Goal: Information Seeking & Learning: Learn about a topic

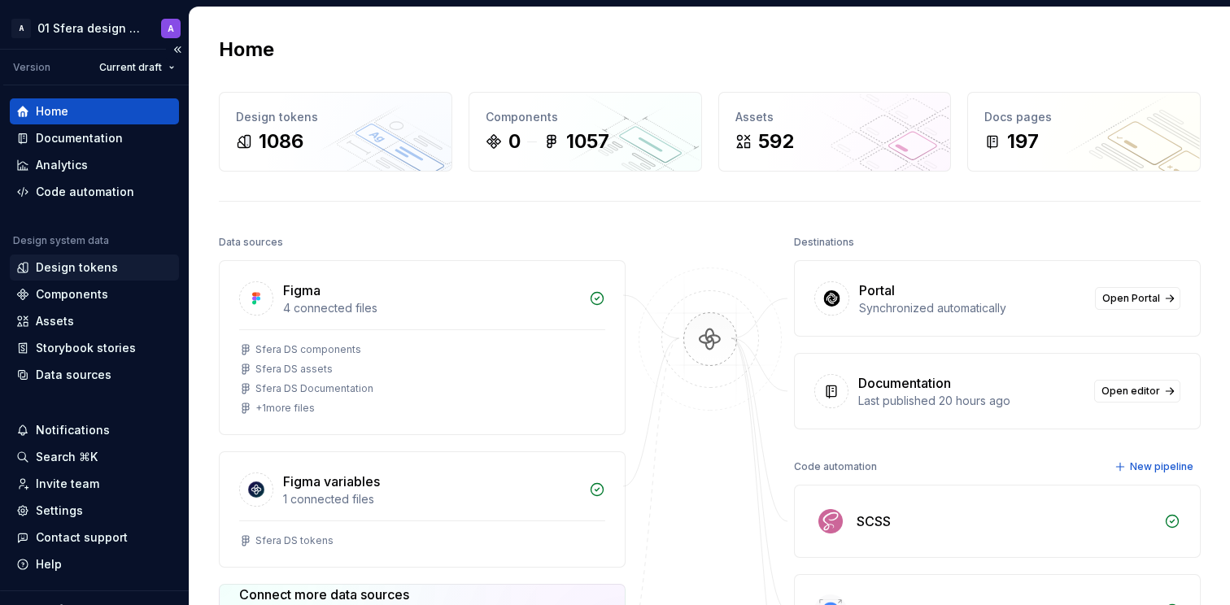
click at [80, 276] on div "Design tokens" at bounding box center [94, 268] width 169 height 26
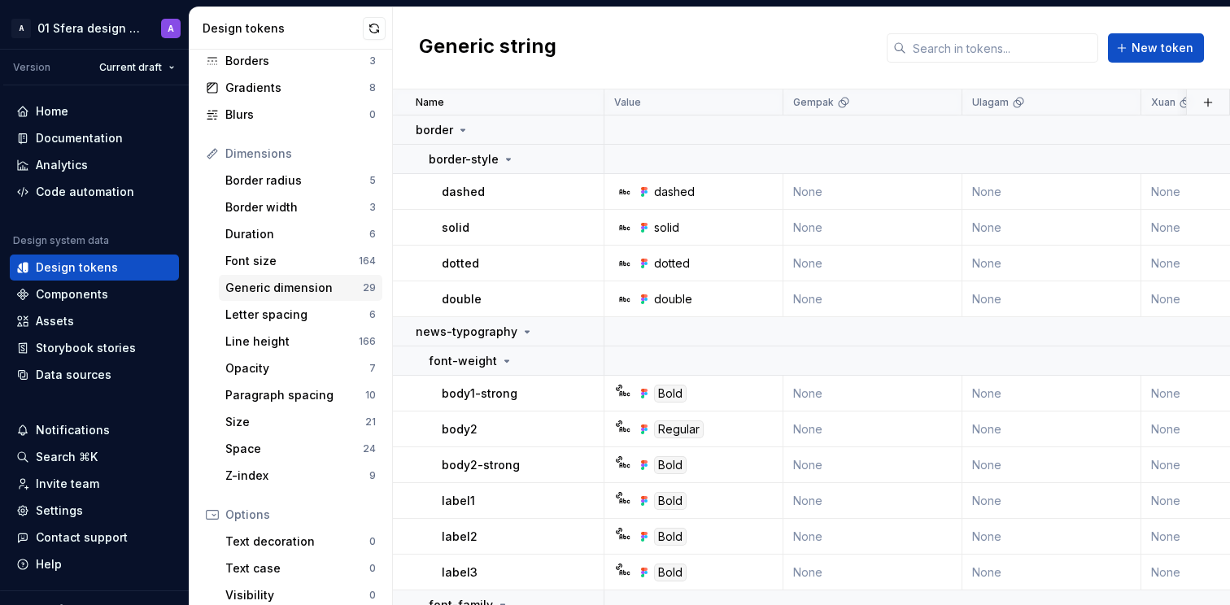
scroll to position [133, 0]
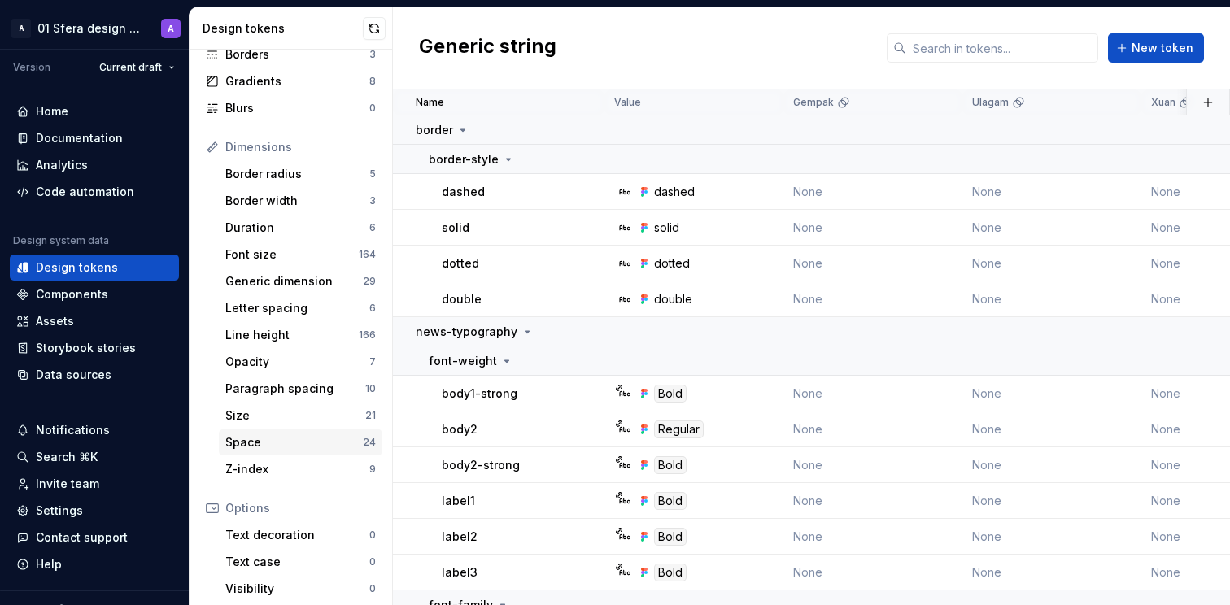
click at [270, 439] on div "Space" at bounding box center [293, 442] width 137 height 16
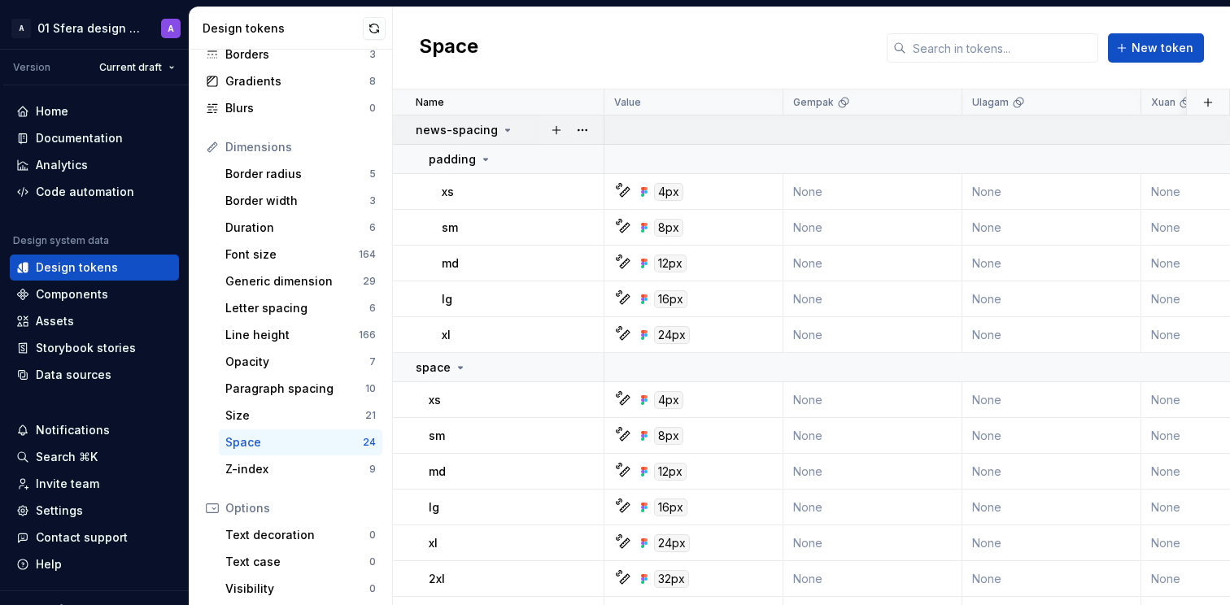
click at [498, 137] on td "news-spacing" at bounding box center [498, 129] width 211 height 29
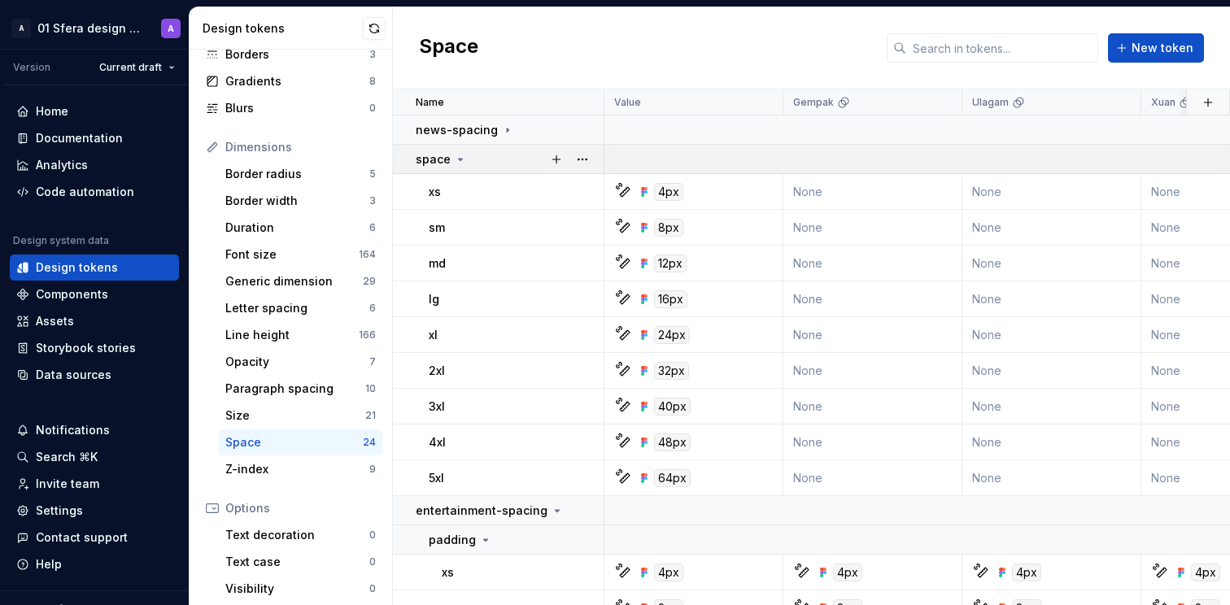
click at [461, 158] on icon at bounding box center [460, 159] width 13 height 13
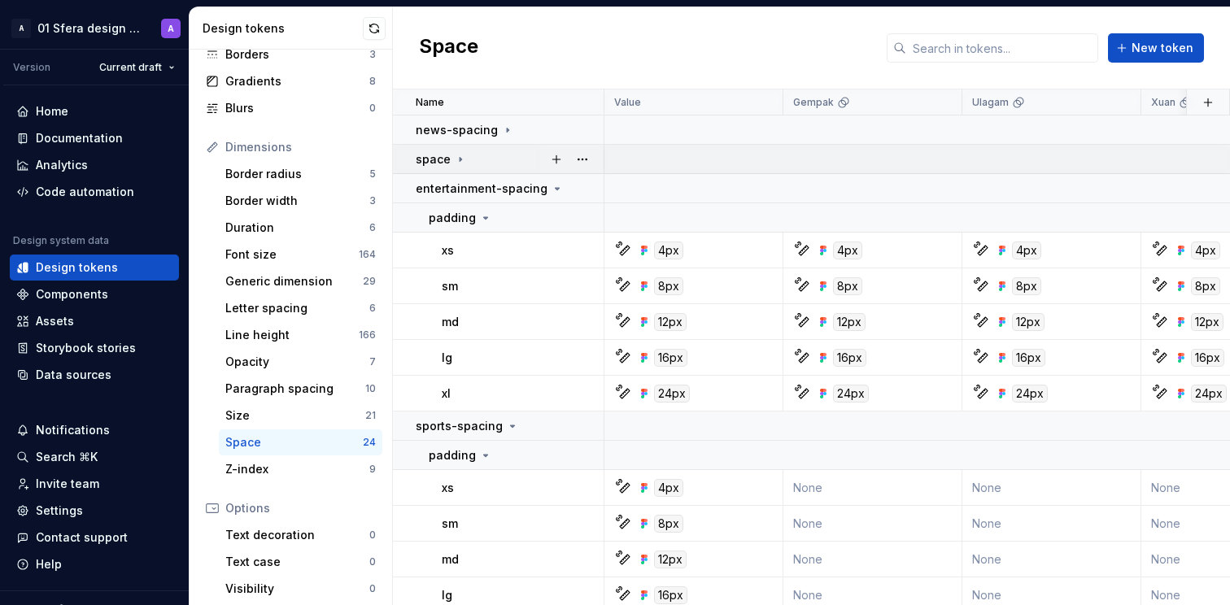
click at [436, 155] on p "space" at bounding box center [433, 159] width 35 height 16
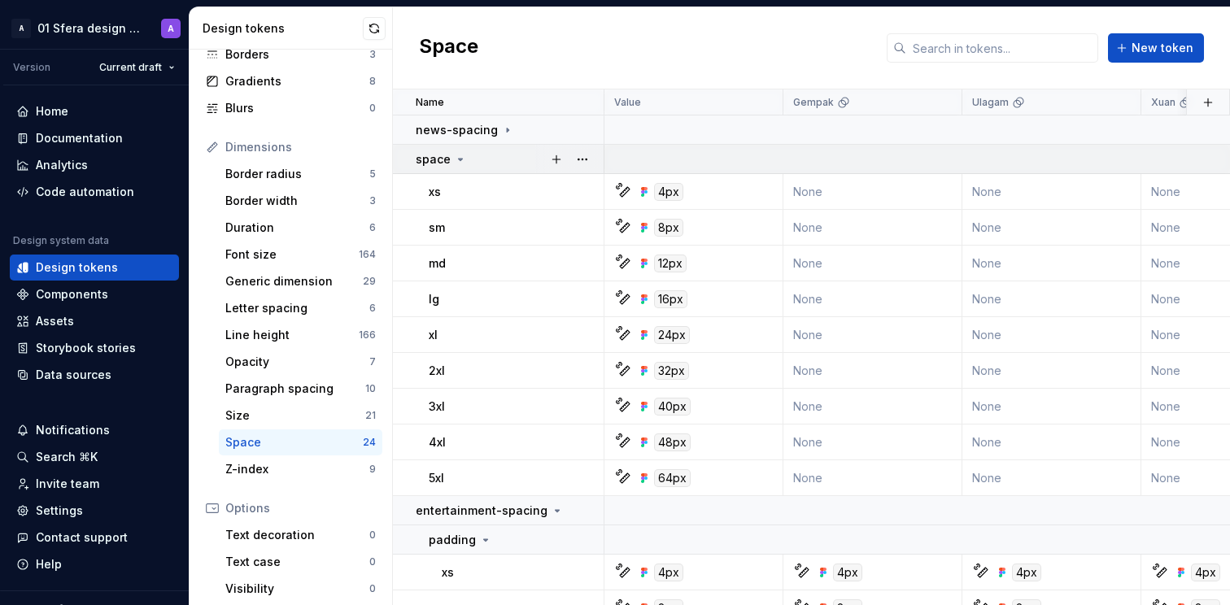
click at [442, 157] on p "space" at bounding box center [433, 159] width 35 height 16
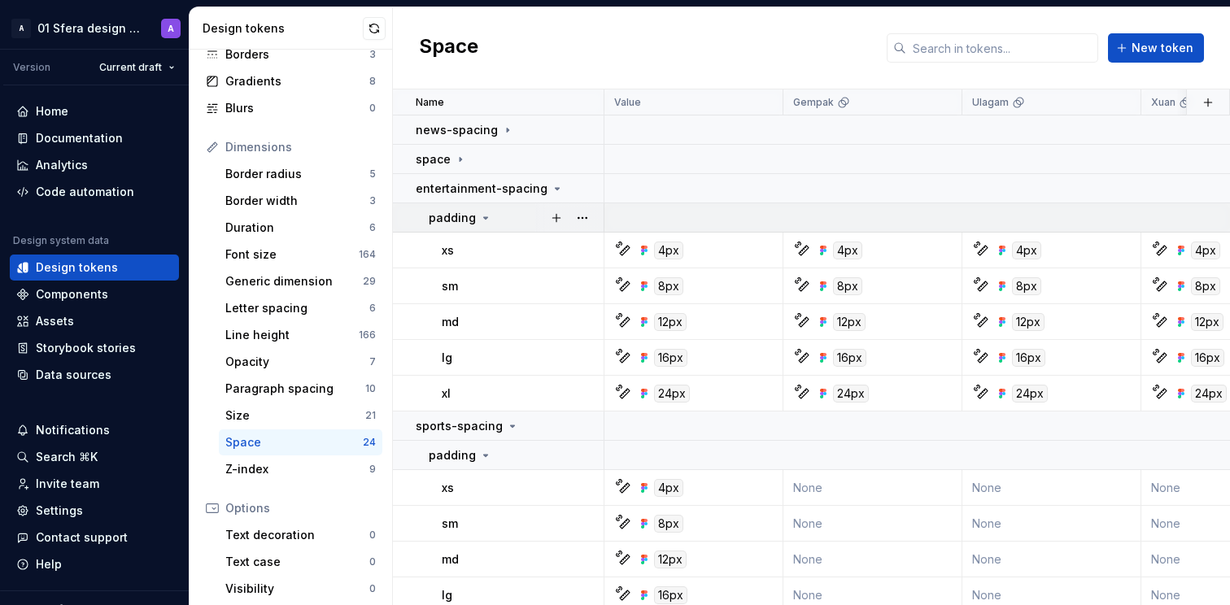
click at [464, 220] on p "padding" at bounding box center [452, 218] width 47 height 16
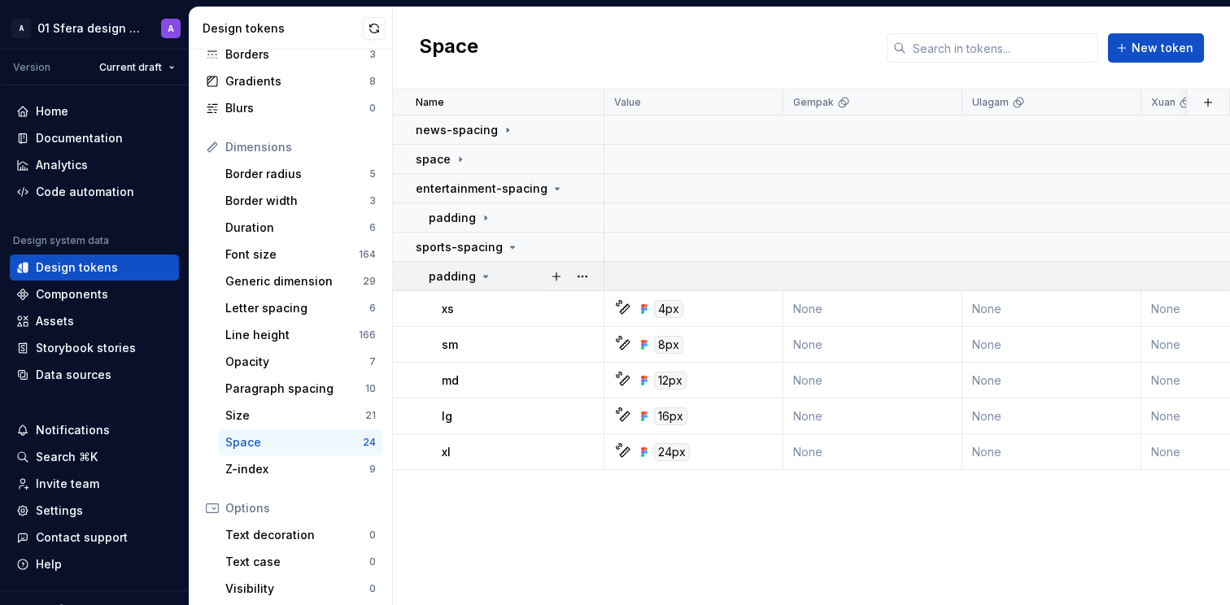
click at [464, 278] on p "padding" at bounding box center [452, 276] width 47 height 16
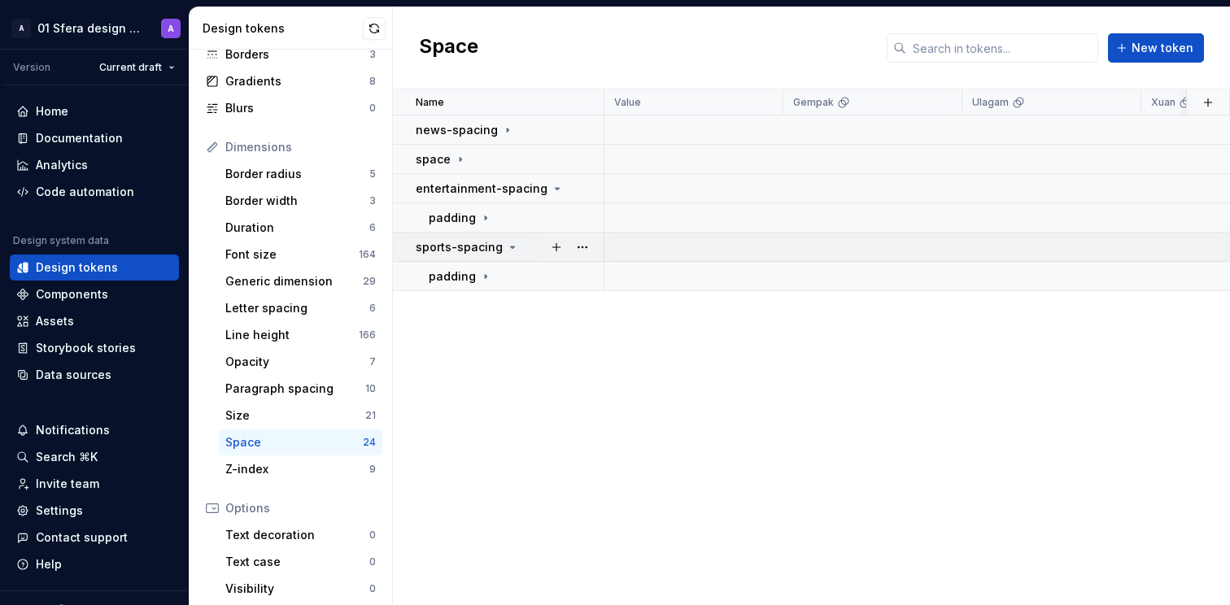
click at [506, 245] on icon at bounding box center [512, 247] width 13 height 13
click at [550, 192] on button "button" at bounding box center [556, 188] width 23 height 23
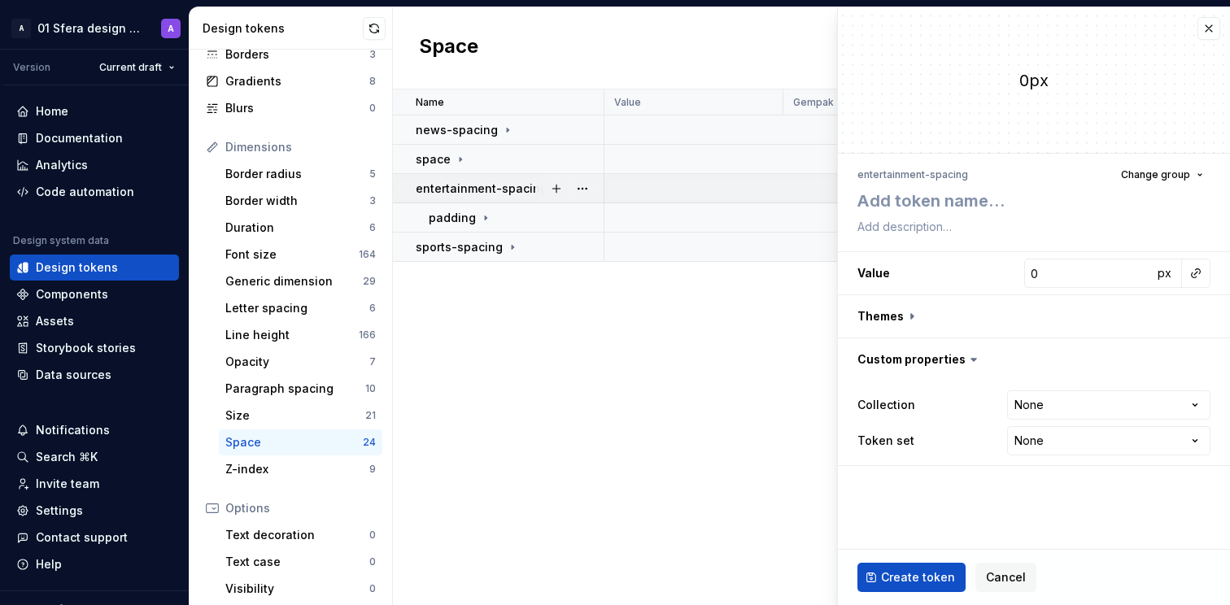
click at [514, 189] on p "entertainment-spacing" at bounding box center [482, 189] width 132 height 16
click at [1209, 26] on button "button" at bounding box center [1208, 28] width 23 height 23
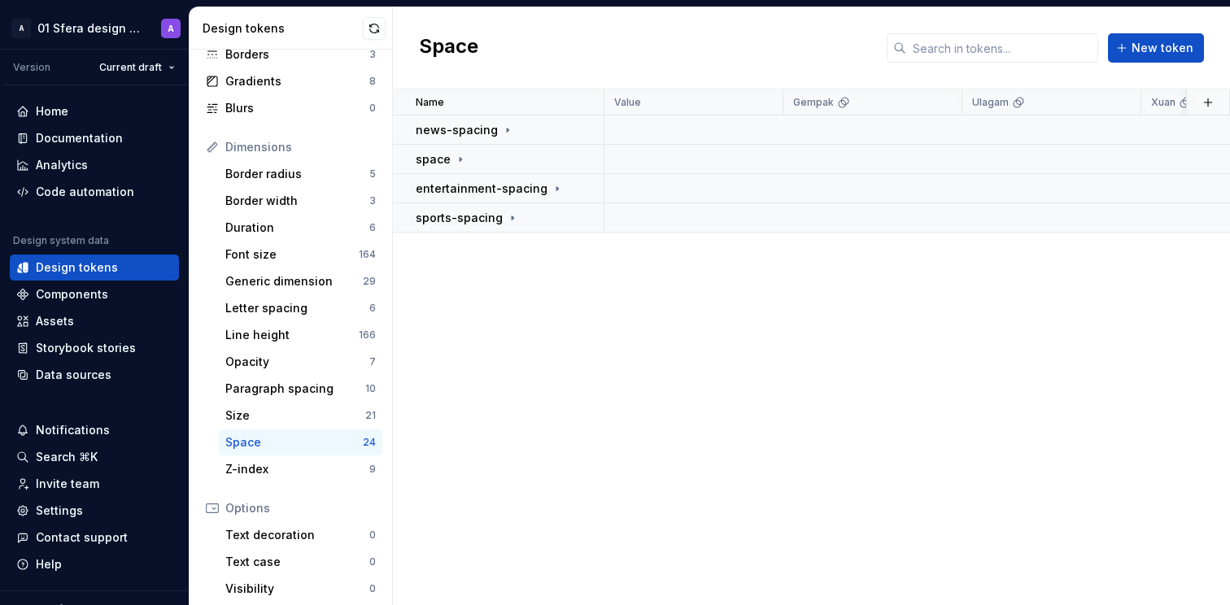
click at [521, 362] on div "Name Value Gempak Ulagam [GEOGRAPHIC_DATA]-Astro Awani Collection Token set Des…" at bounding box center [811, 347] width 837 height 516
click at [303, 387] on div "Paragraph spacing" at bounding box center [295, 389] width 140 height 16
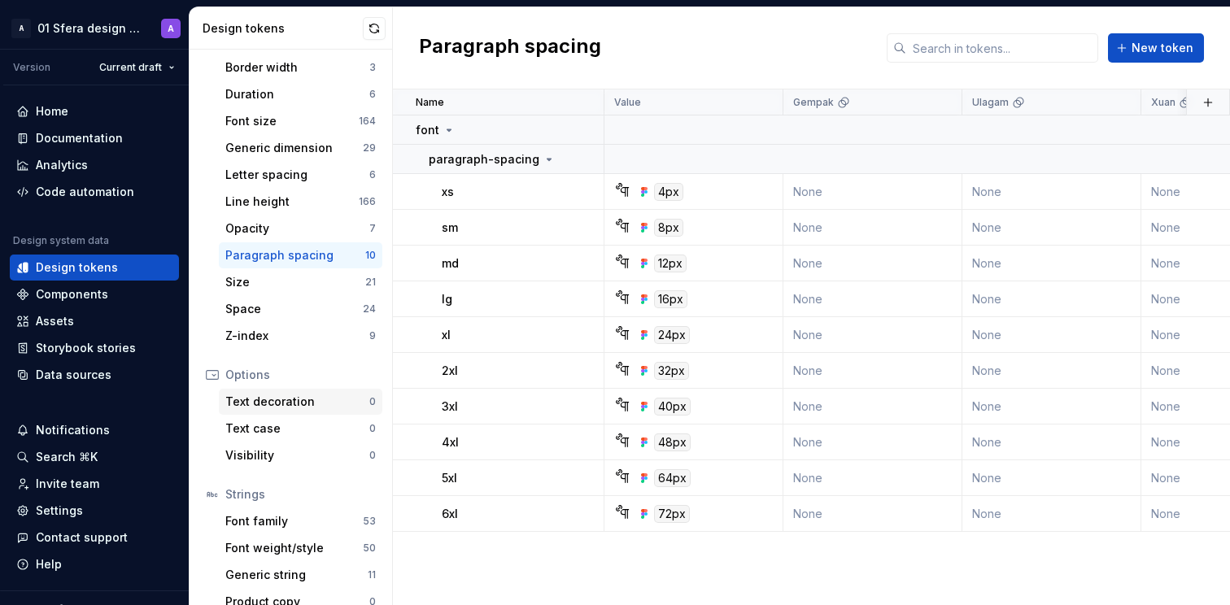
scroll to position [285, 0]
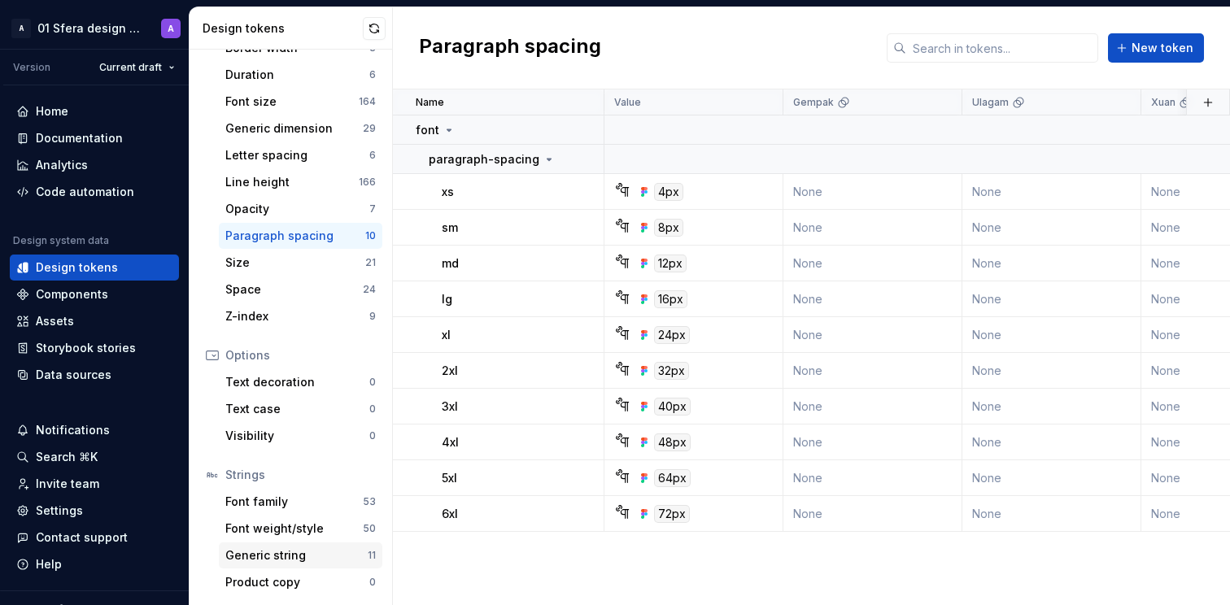
click at [311, 562] on div "Generic string" at bounding box center [296, 555] width 142 height 16
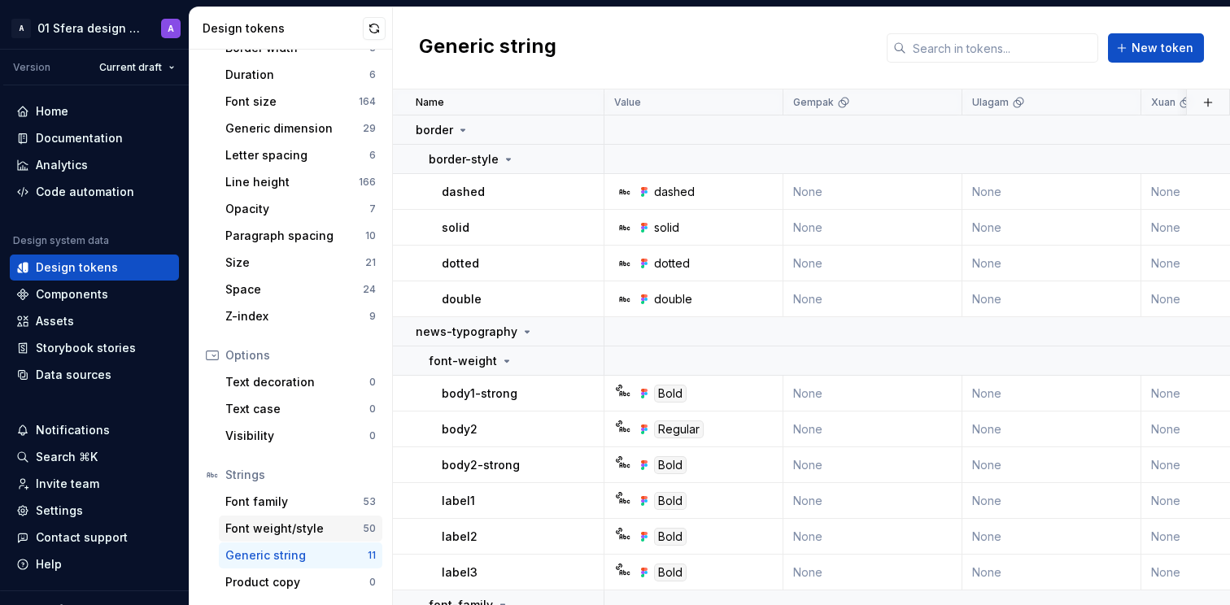
click at [314, 525] on div "Font weight/style" at bounding box center [293, 528] width 137 height 16
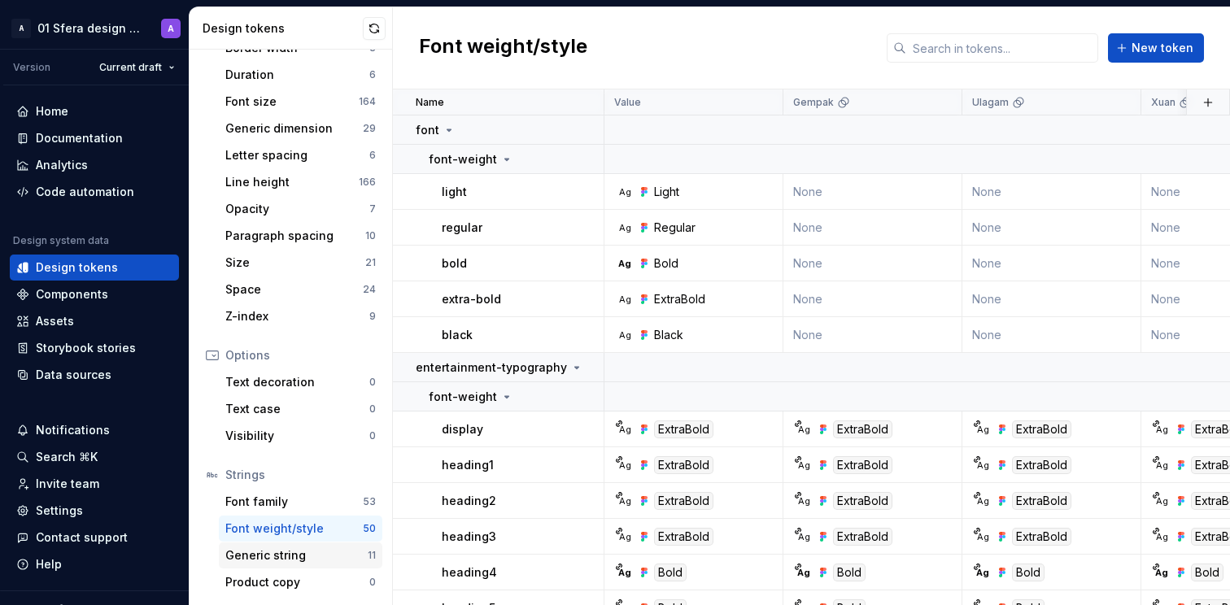
click at [324, 555] on div "Generic string" at bounding box center [296, 555] width 142 height 16
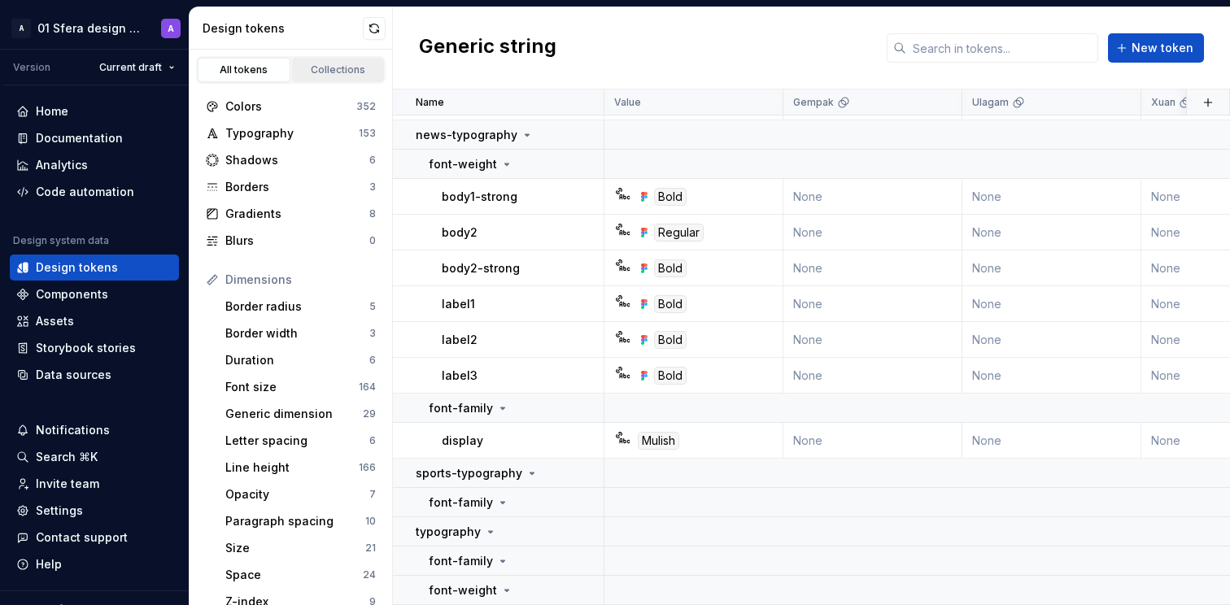
click at [346, 70] on div "Collections" at bounding box center [338, 69] width 81 height 13
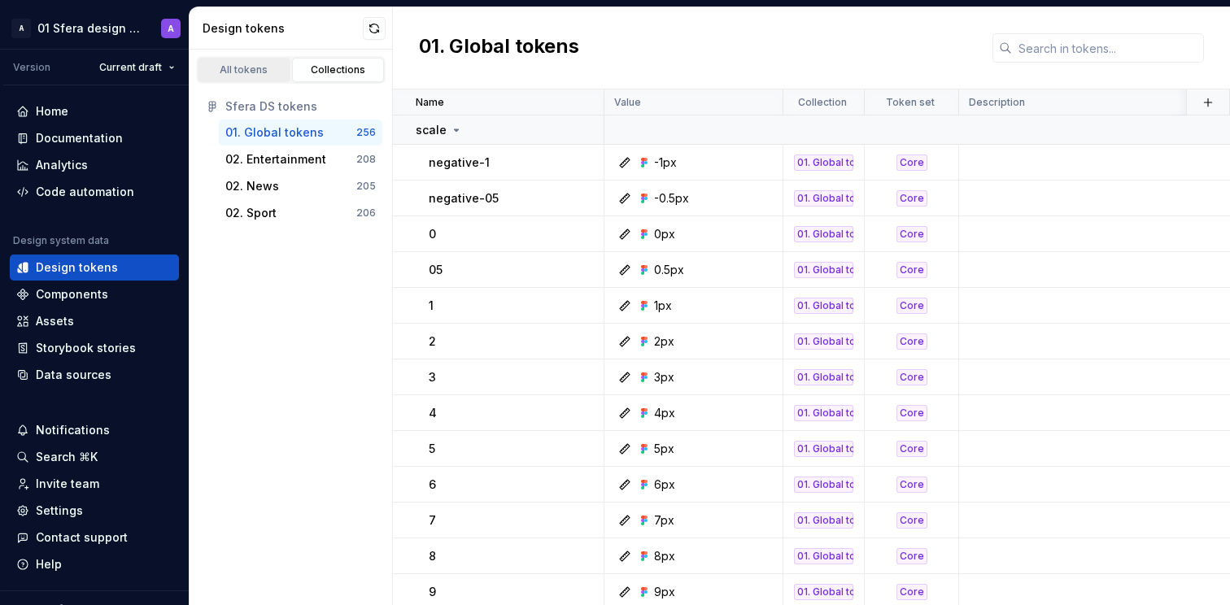
click at [260, 73] on div "All tokens" at bounding box center [243, 69] width 81 height 13
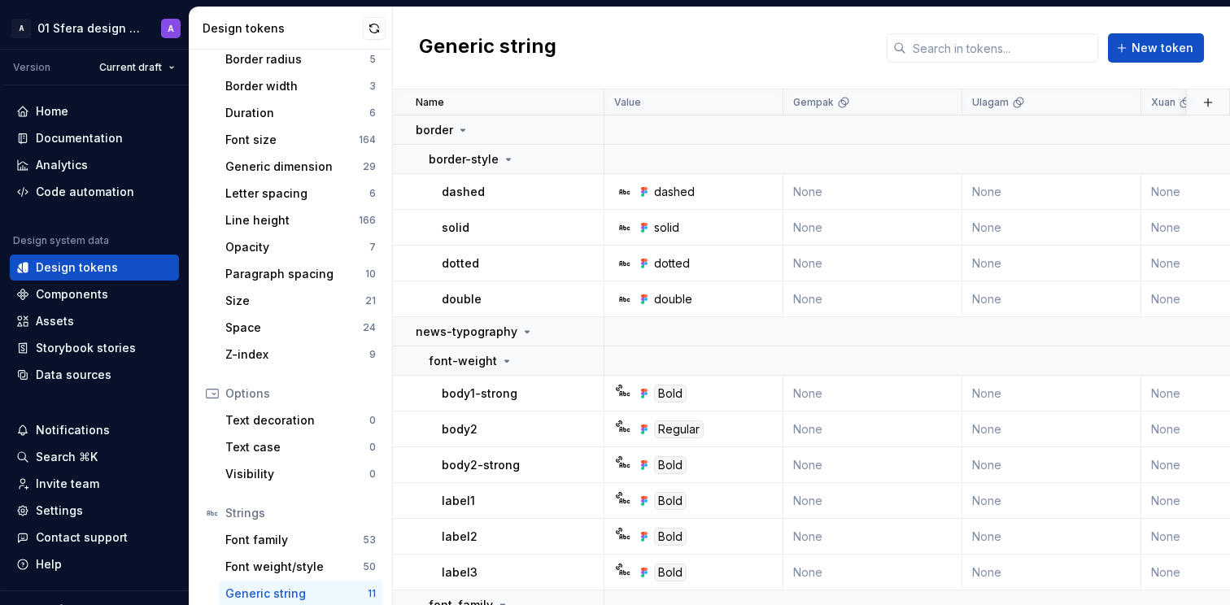
scroll to position [285, 0]
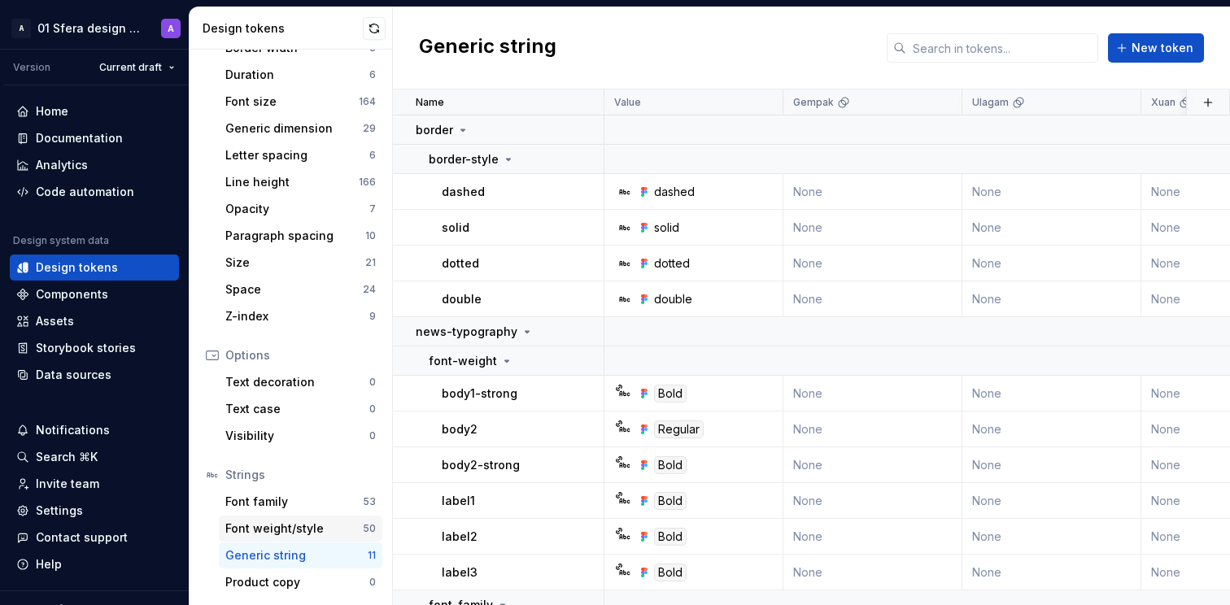
click at [276, 529] on div "Font weight/style" at bounding box center [293, 528] width 137 height 16
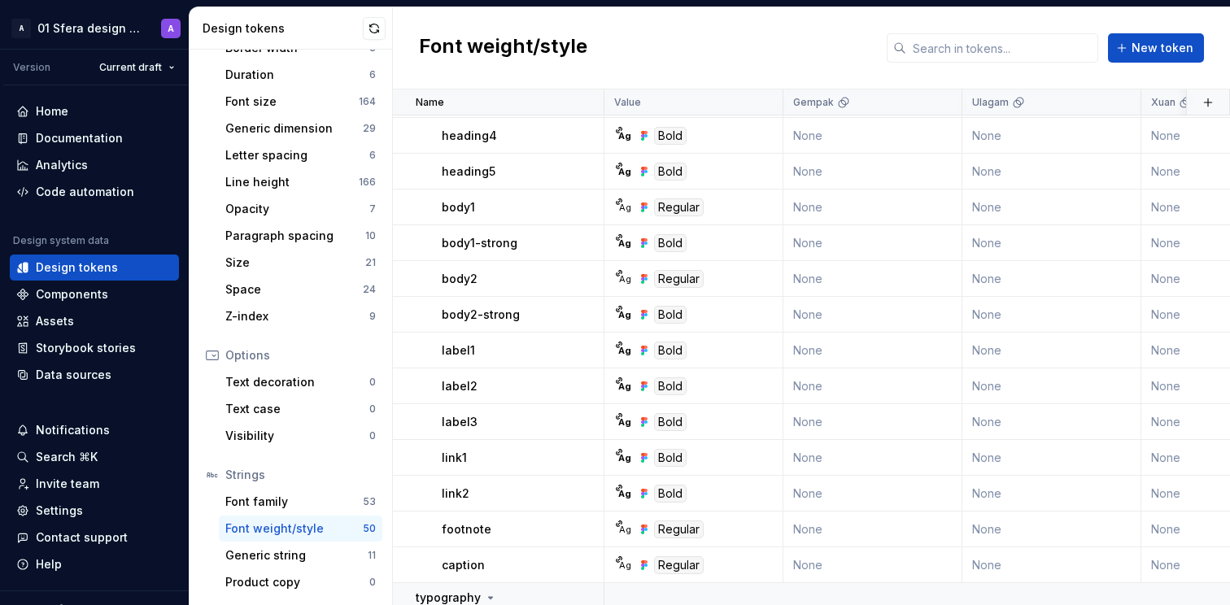
scroll to position [1601, 0]
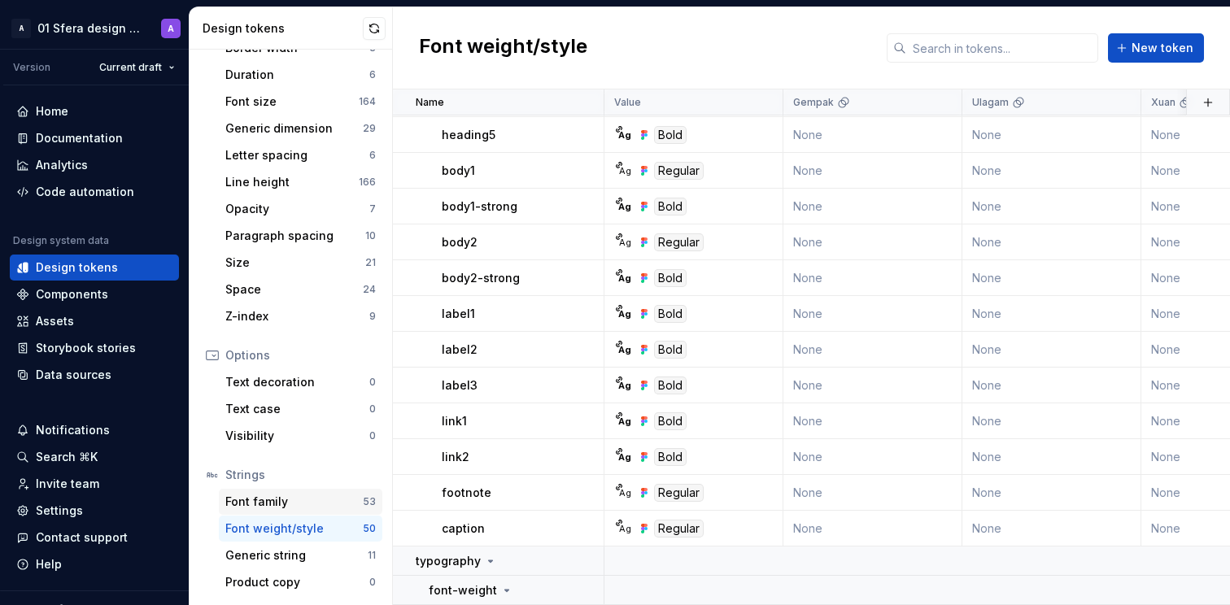
click at [254, 499] on div "Font family" at bounding box center [293, 502] width 137 height 16
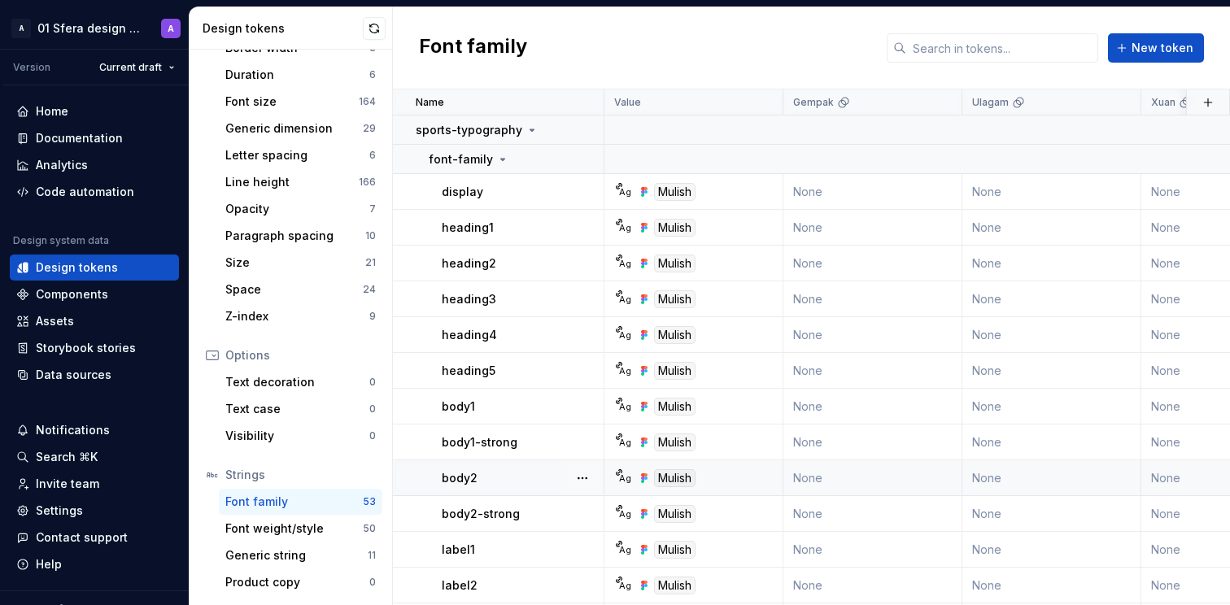
scroll to position [1076, 0]
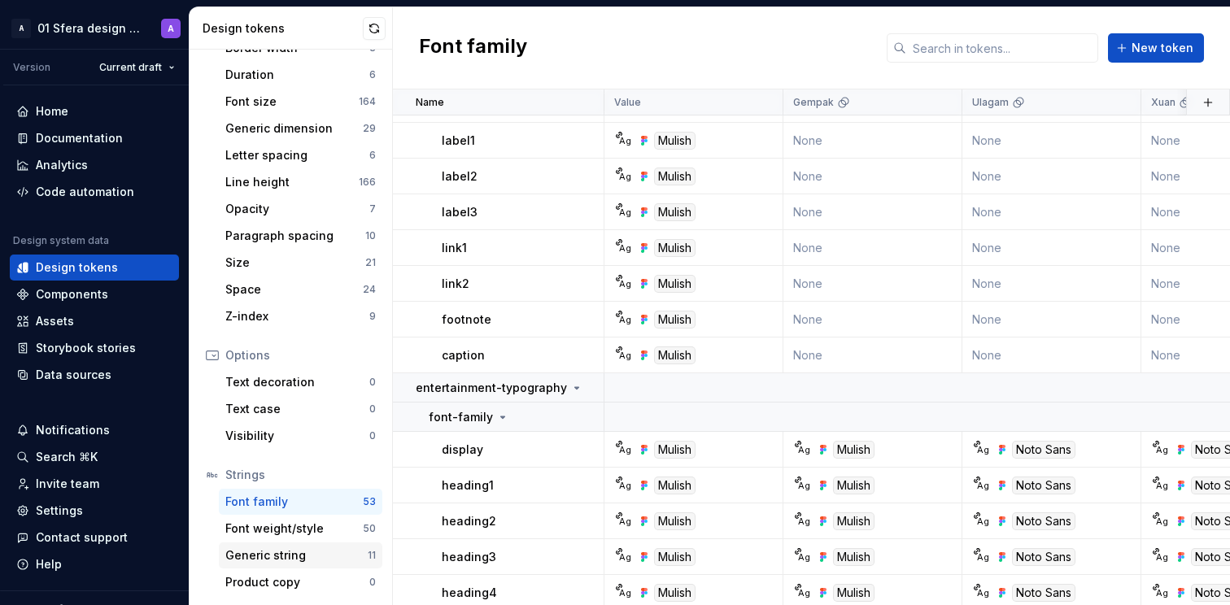
click at [327, 558] on div "Generic string" at bounding box center [296, 555] width 142 height 16
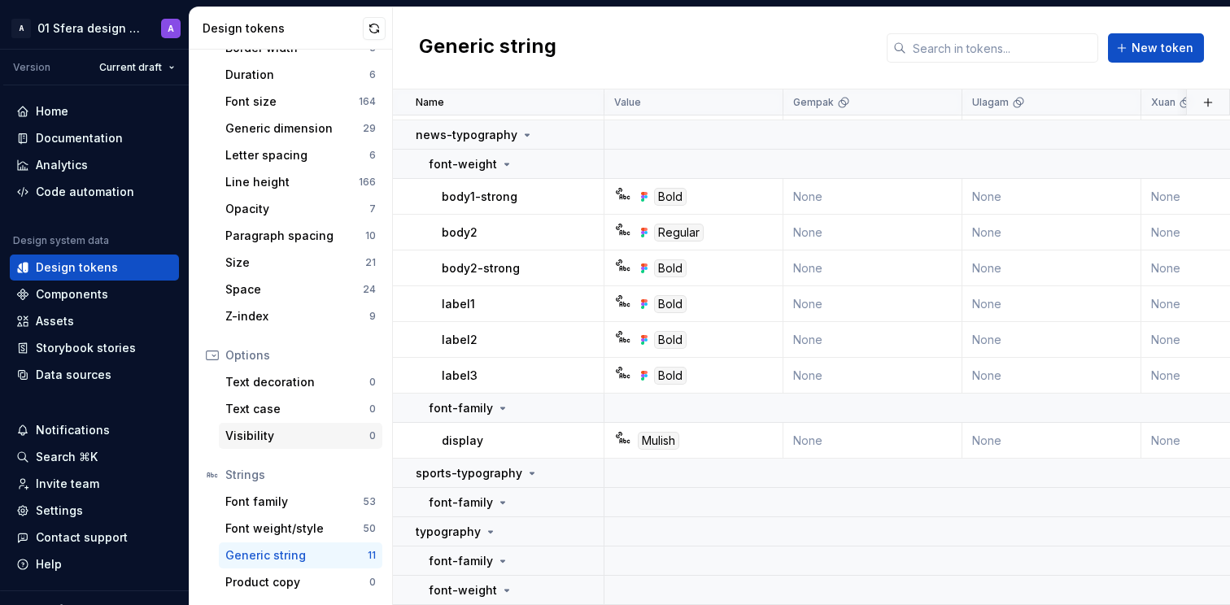
scroll to position [142, 0]
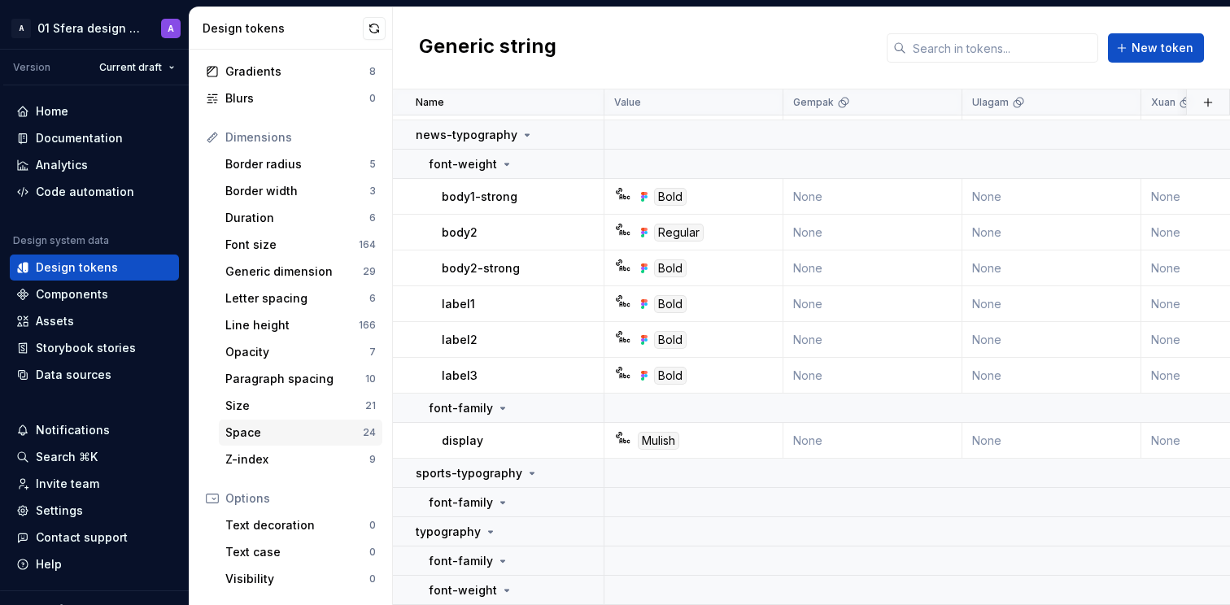
click at [305, 428] on div "Space" at bounding box center [293, 433] width 137 height 16
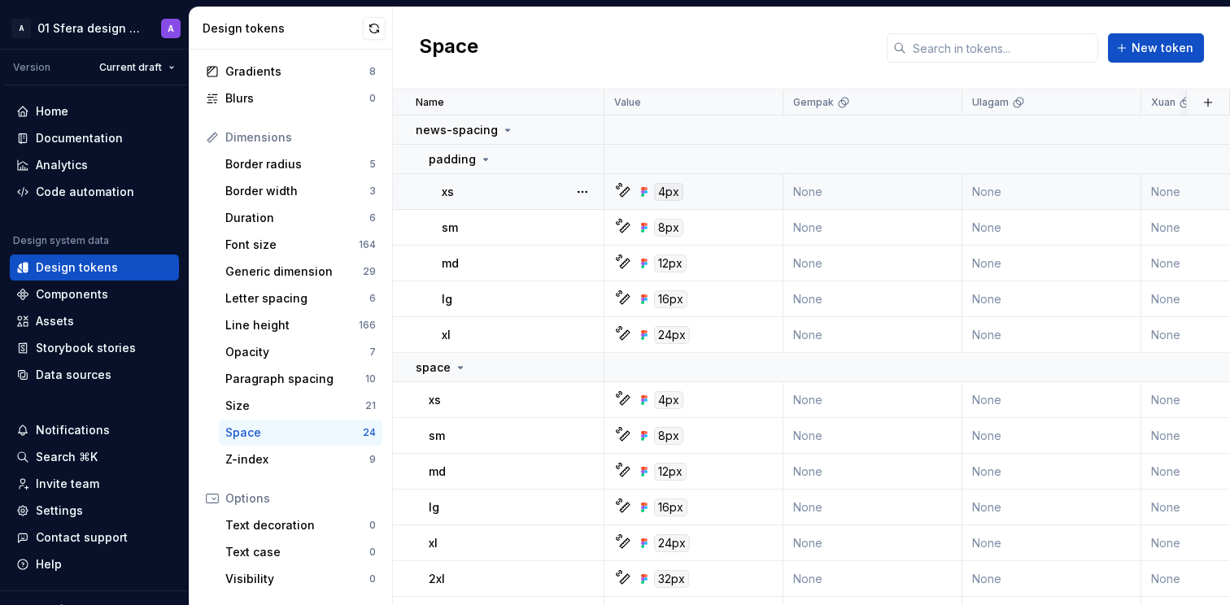
click at [741, 185] on div "4px" at bounding box center [698, 192] width 167 height 18
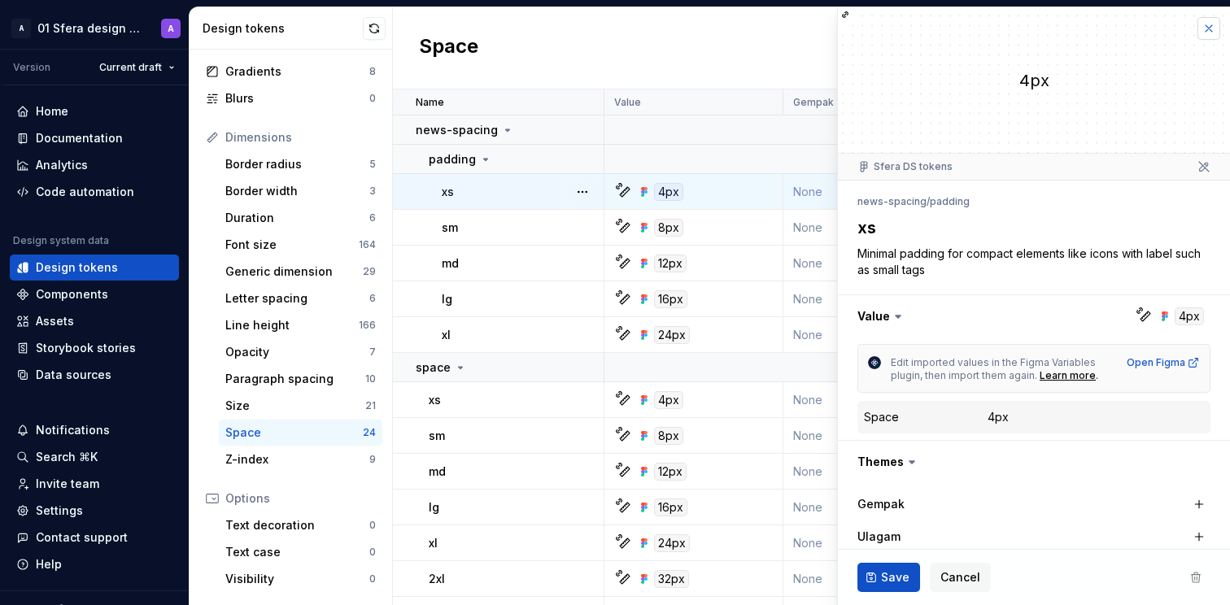
click at [1197, 24] on button "button" at bounding box center [1208, 28] width 23 height 23
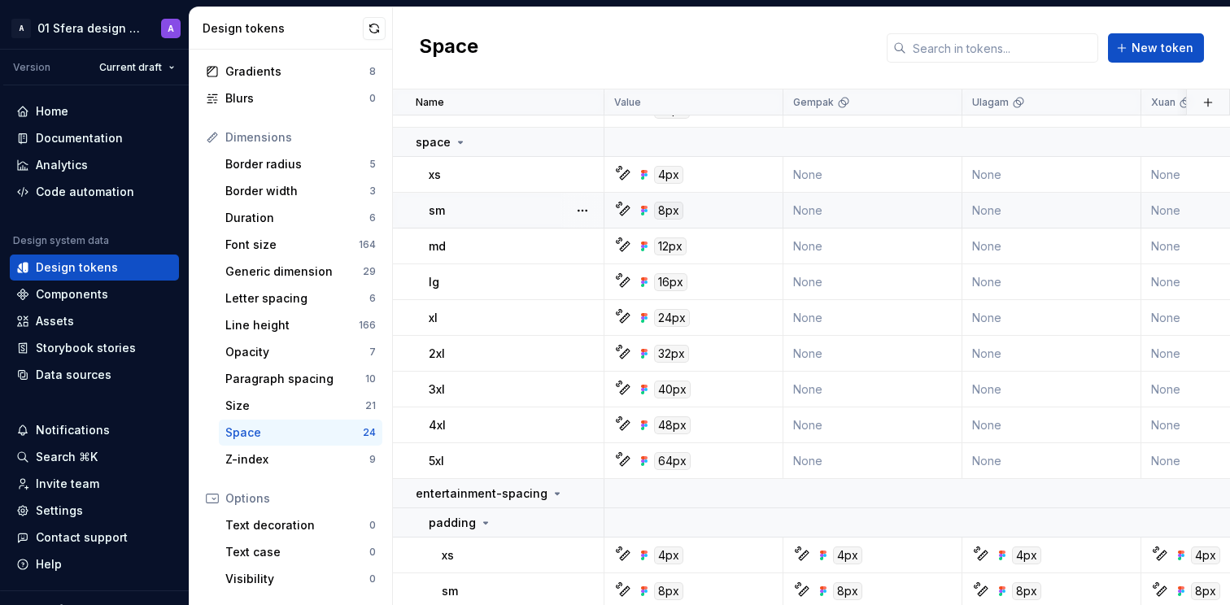
scroll to position [168, 0]
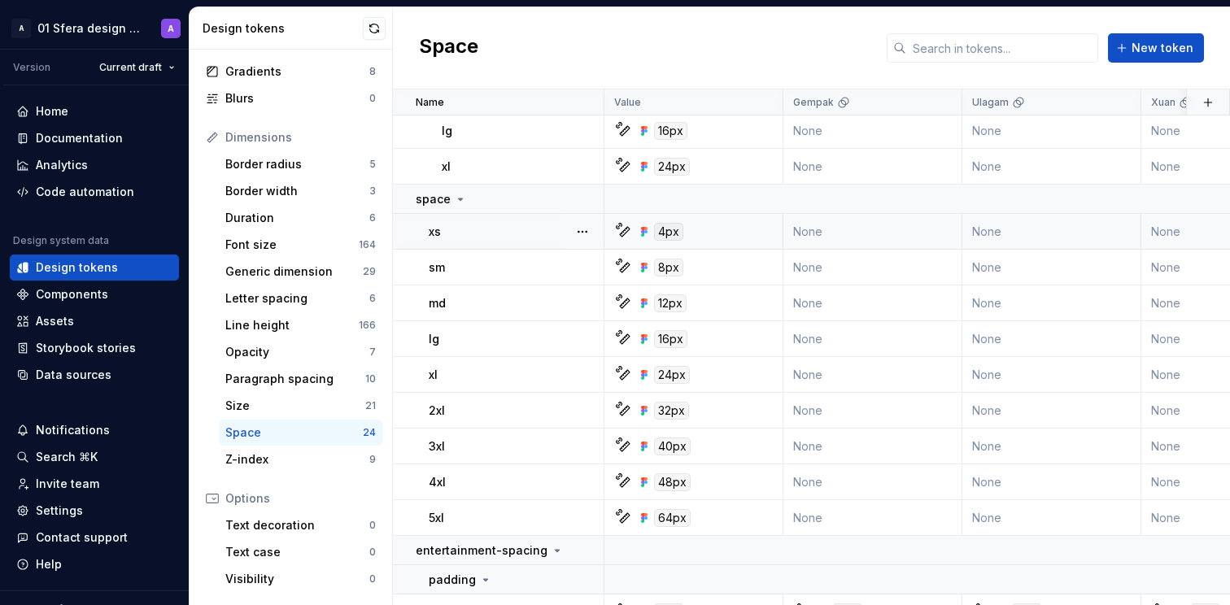
click at [776, 230] on div "4px" at bounding box center [698, 232] width 167 height 18
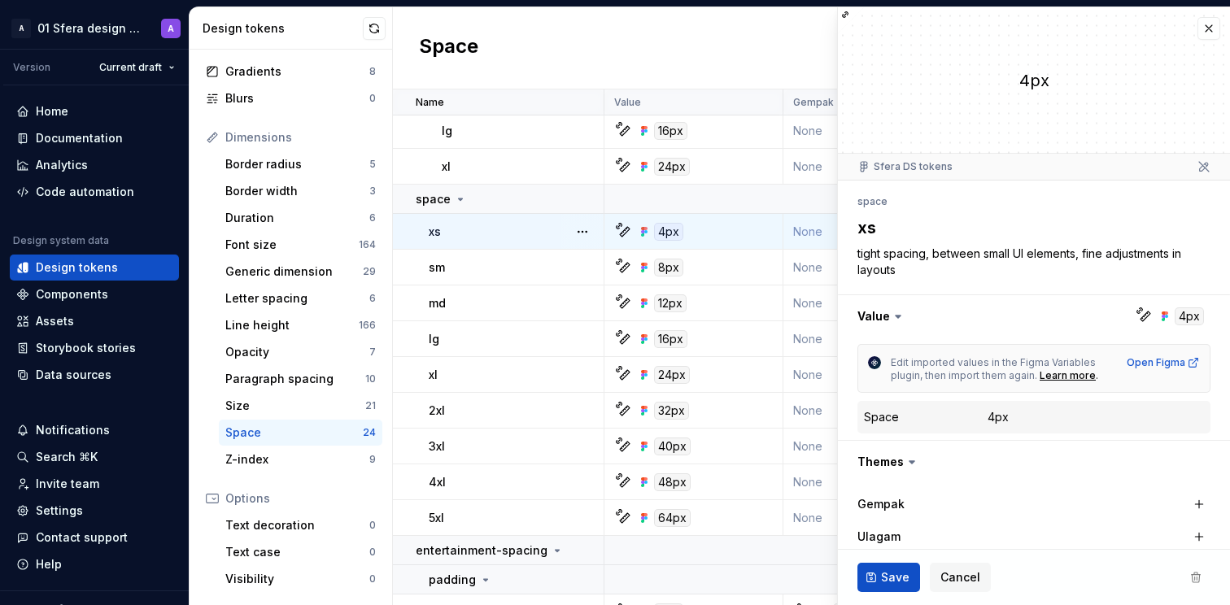
type textarea "*"
click at [955, 566] on button "Cancel" at bounding box center [960, 577] width 61 height 29
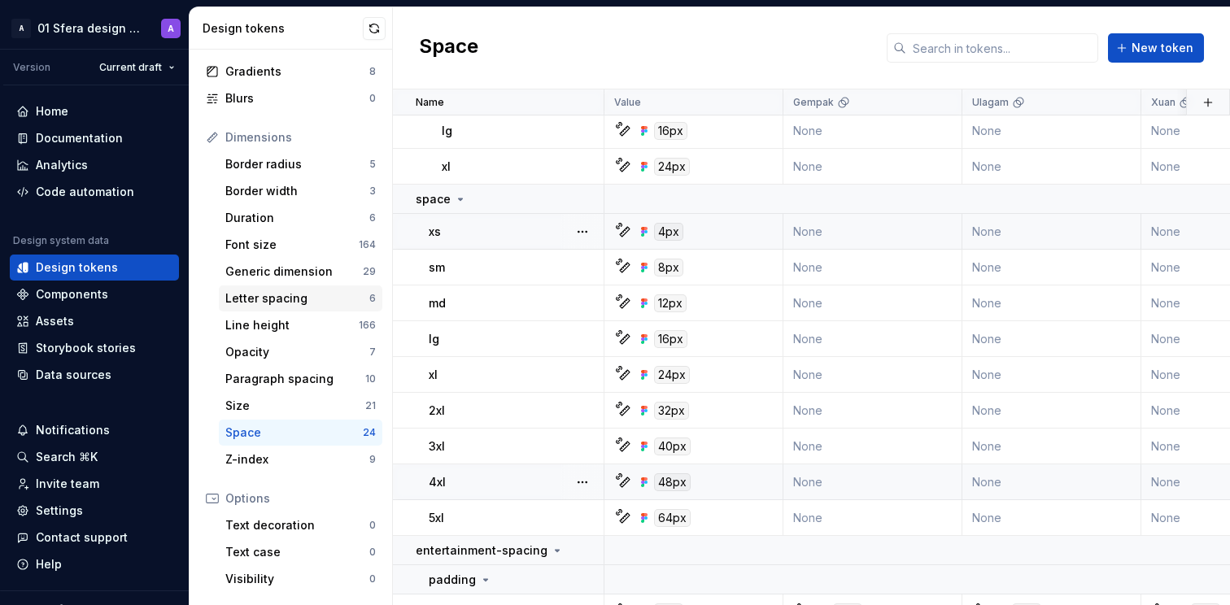
click at [319, 294] on div "Letter spacing" at bounding box center [297, 298] width 144 height 16
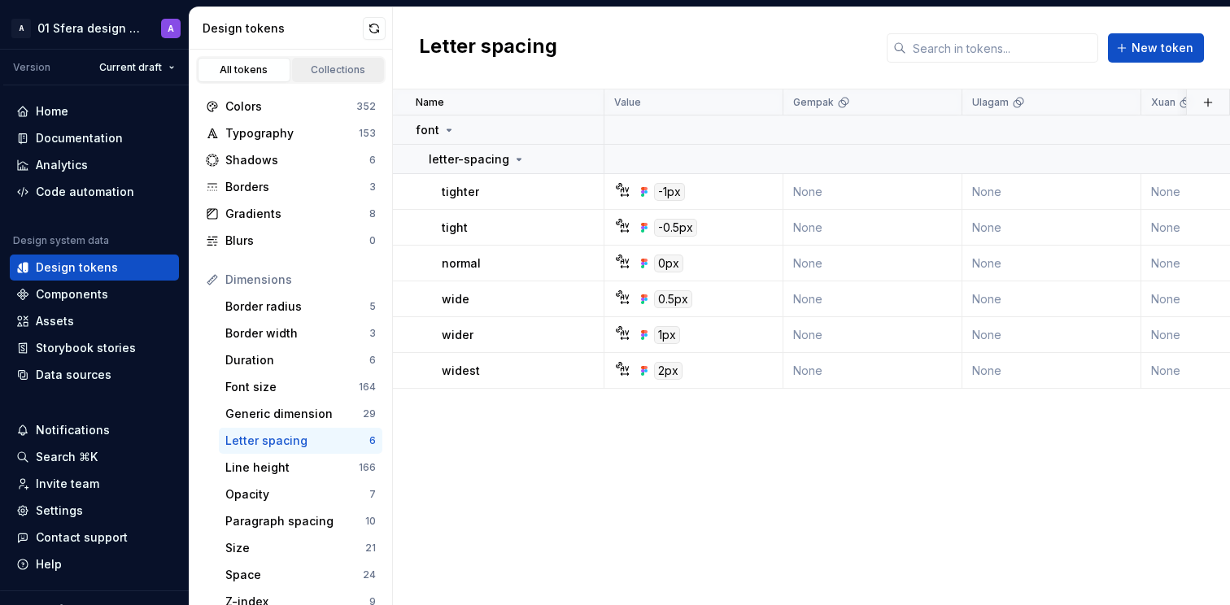
click at [317, 76] on link "Collections" at bounding box center [338, 70] width 93 height 24
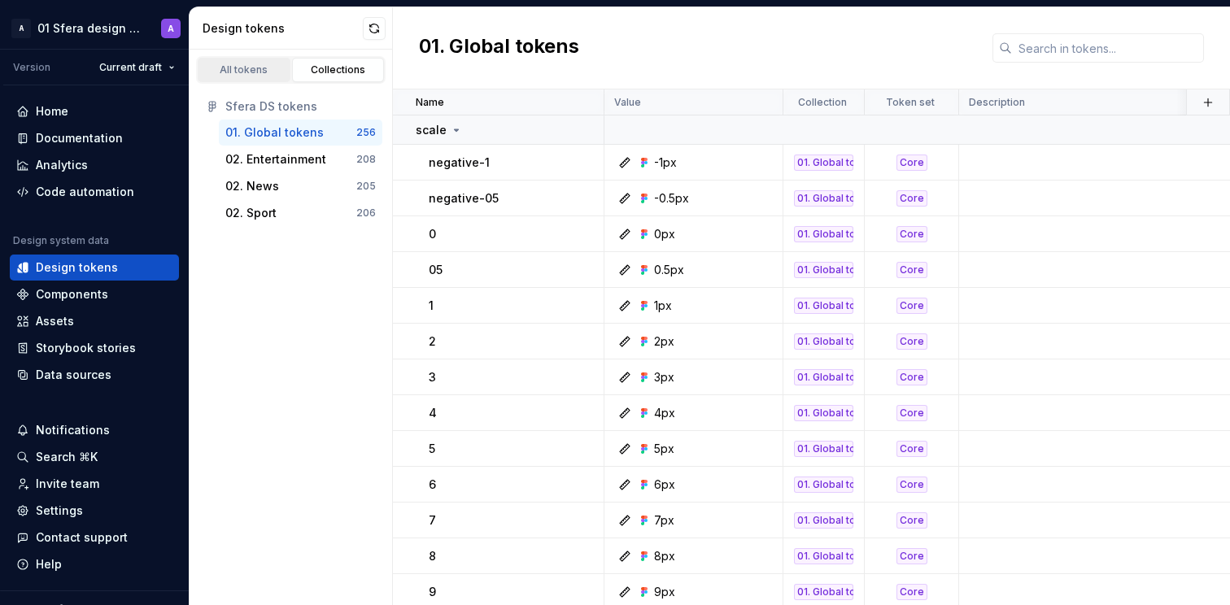
click at [237, 69] on div "All tokens" at bounding box center [243, 69] width 81 height 13
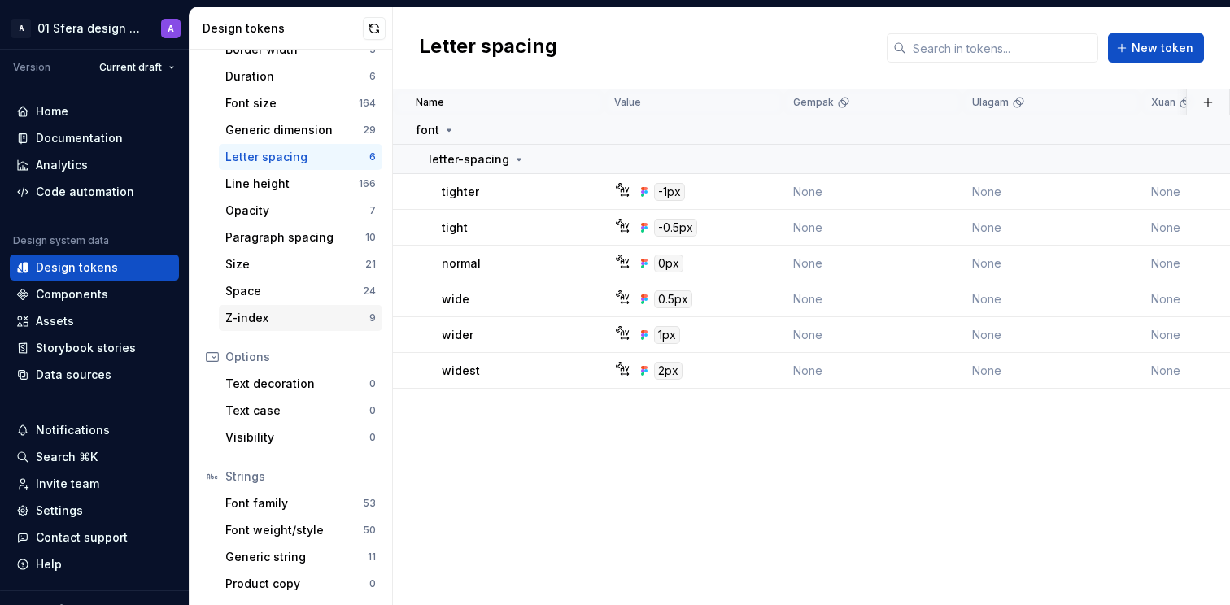
scroll to position [285, 0]
click at [316, 289] on div "Space" at bounding box center [293, 289] width 137 height 16
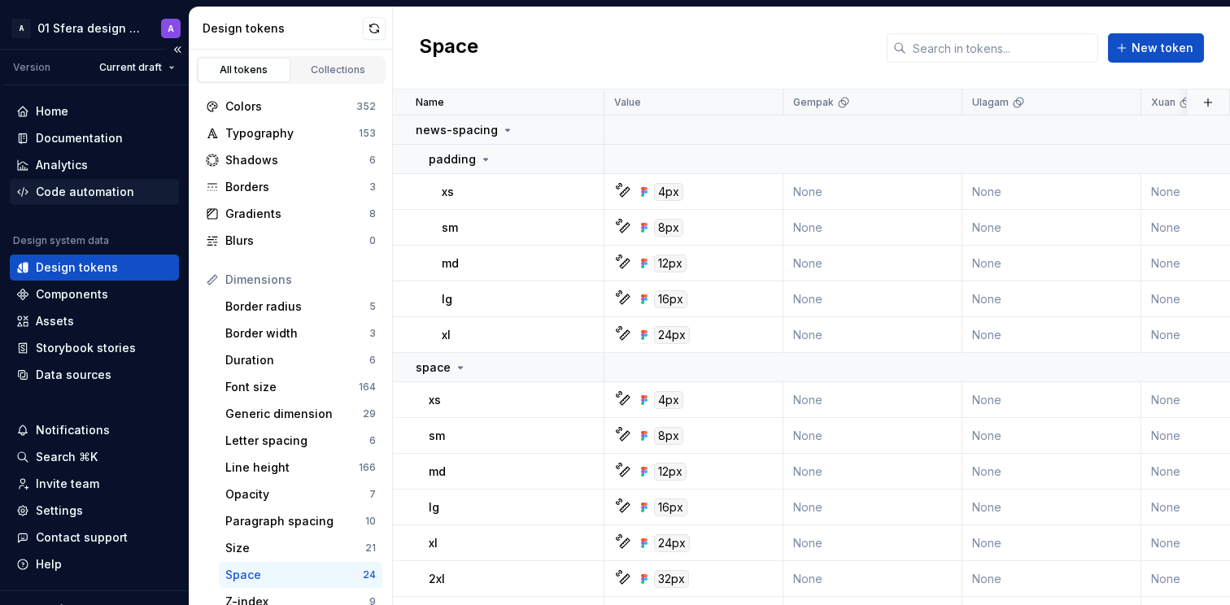
click at [107, 189] on div "Code automation" at bounding box center [85, 192] width 98 height 16
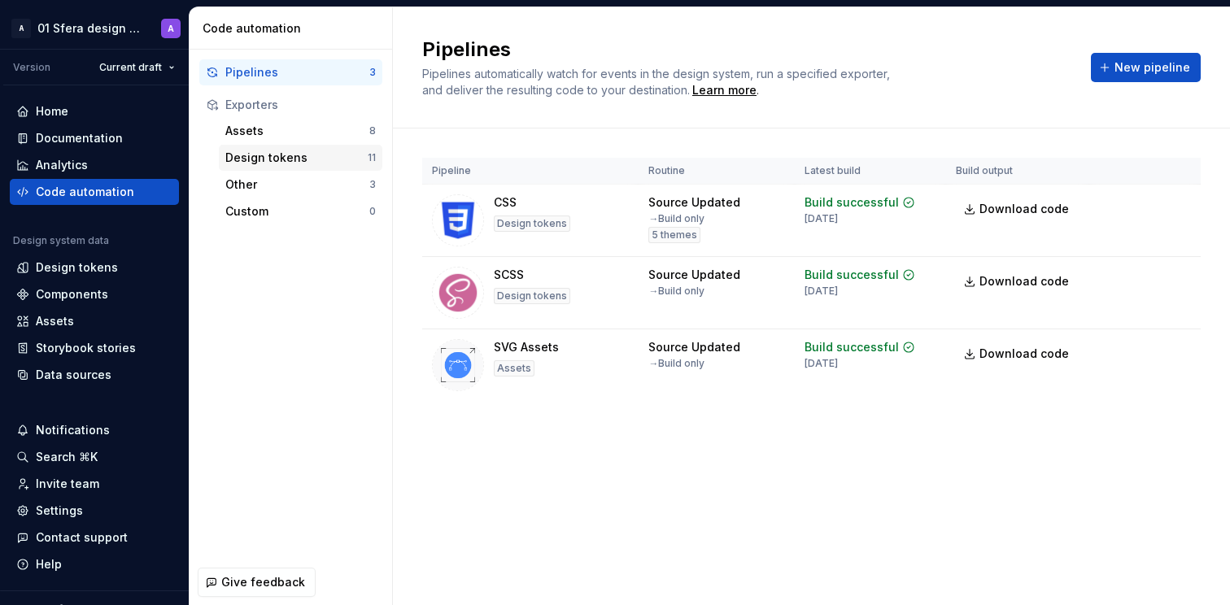
click at [287, 154] on div "Design tokens" at bounding box center [296, 158] width 142 height 16
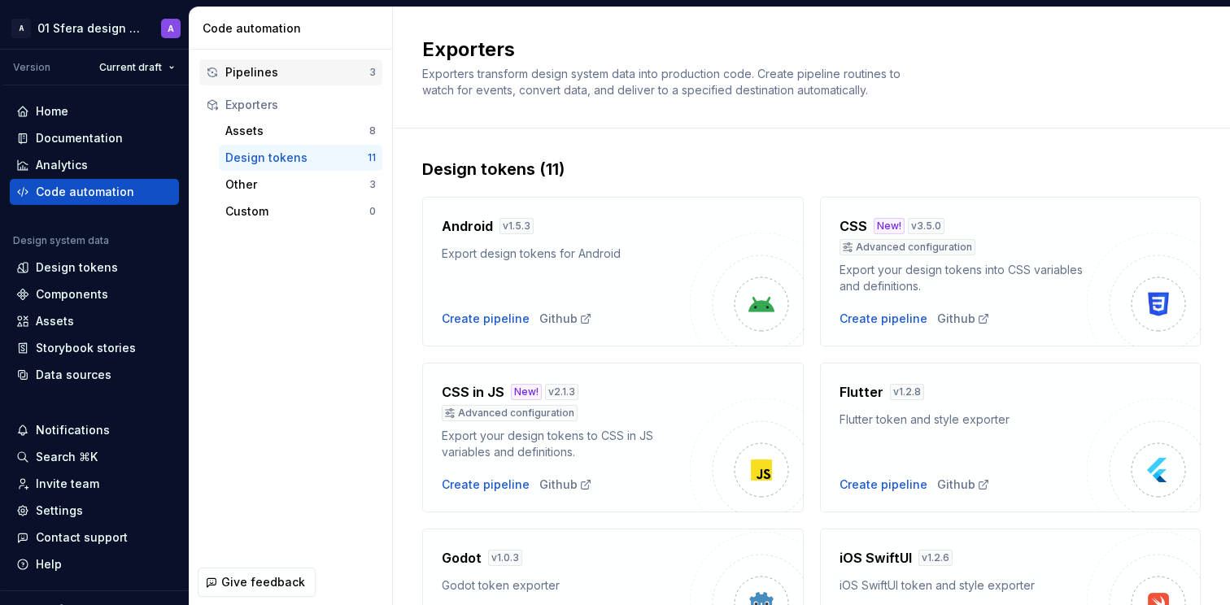
click at [308, 76] on div "Pipelines" at bounding box center [297, 72] width 144 height 16
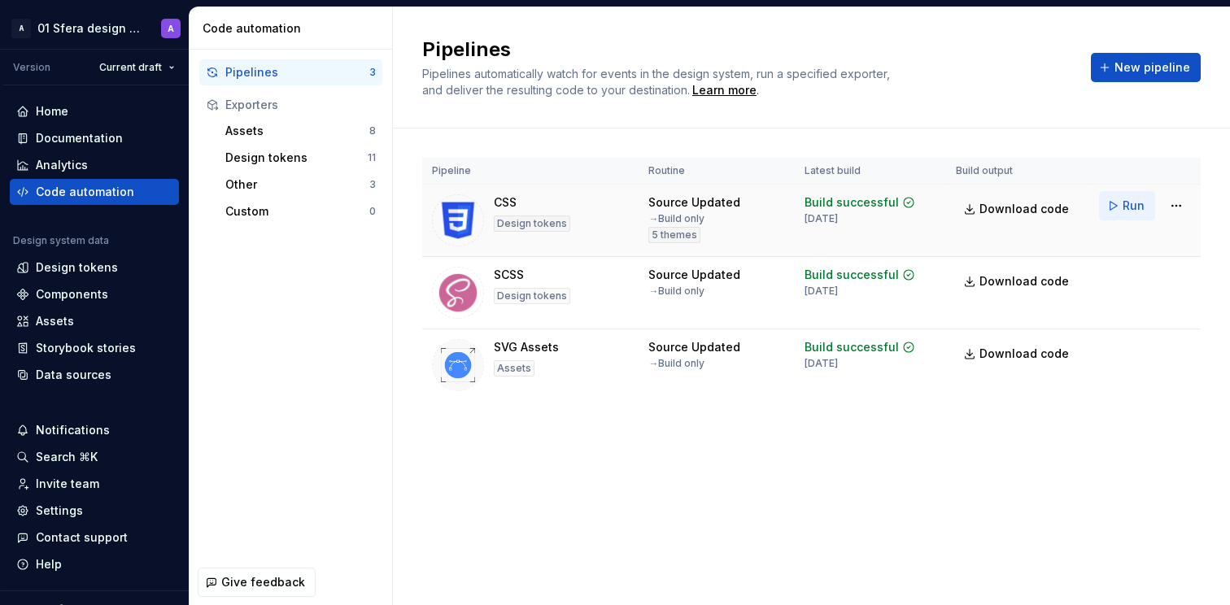
click at [1131, 209] on span "Run" at bounding box center [1133, 206] width 22 height 16
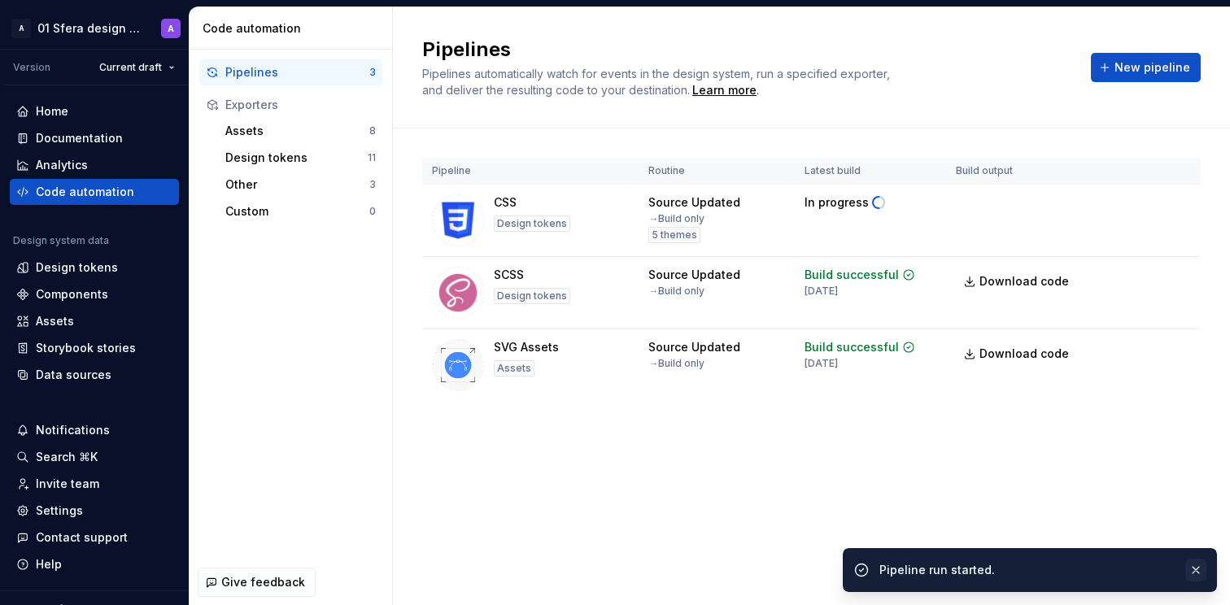
click at [1195, 568] on button "button" at bounding box center [1195, 570] width 21 height 23
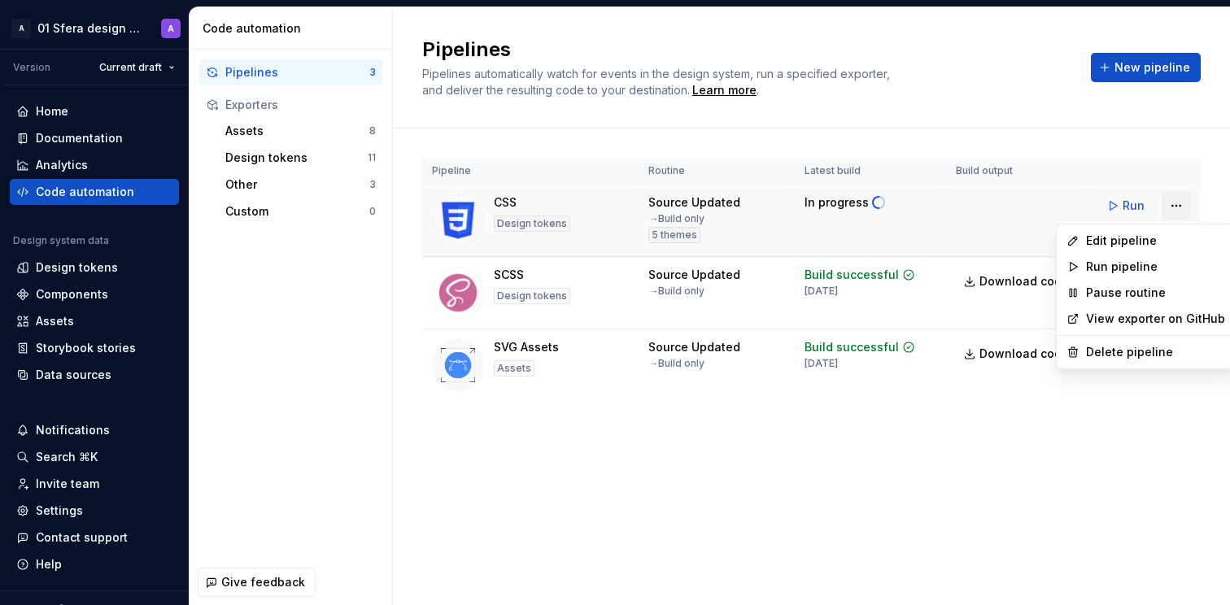
click at [1179, 201] on html "A 01 Sfera design system A Version Current draft Home Documentation Analytics C…" at bounding box center [615, 302] width 1230 height 605
click at [1140, 295] on div "Pause routine" at bounding box center [1155, 293] width 139 height 16
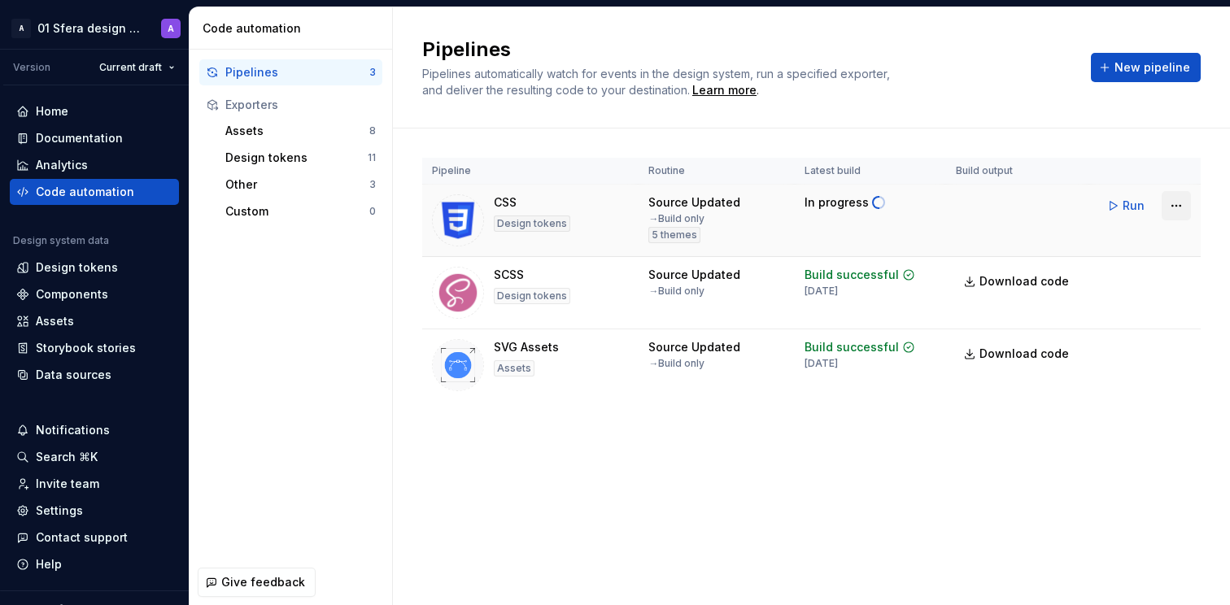
click at [1180, 205] on html "A 01 Sfera design system A Version Current draft Home Documentation Analytics C…" at bounding box center [615, 302] width 1230 height 605
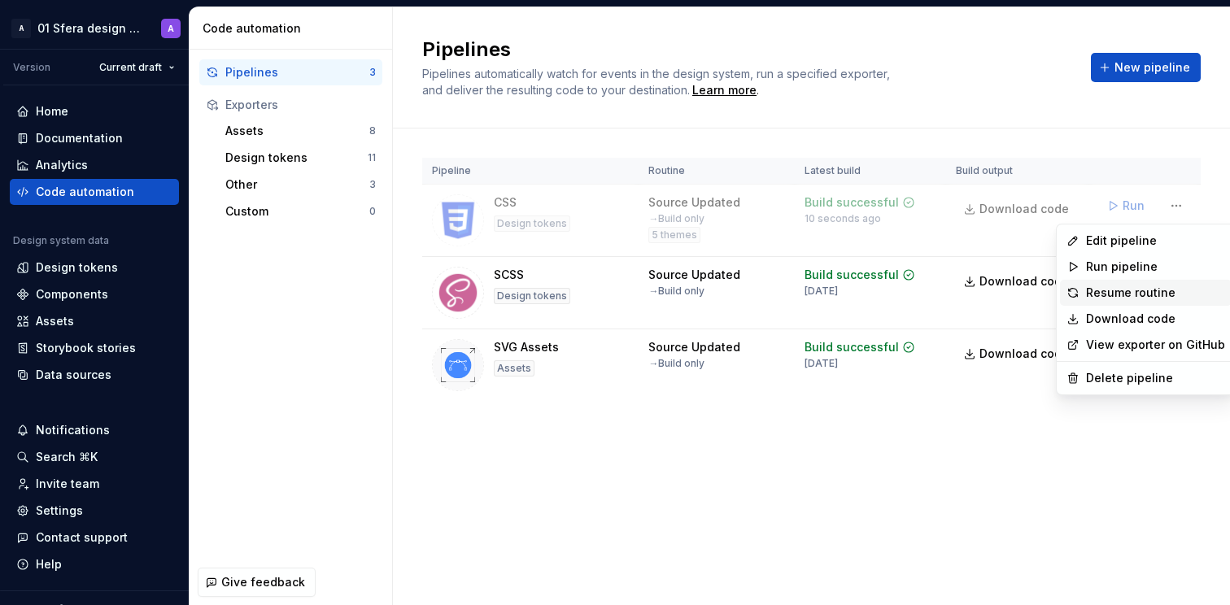
click at [1113, 292] on div "Resume routine" at bounding box center [1155, 293] width 139 height 16
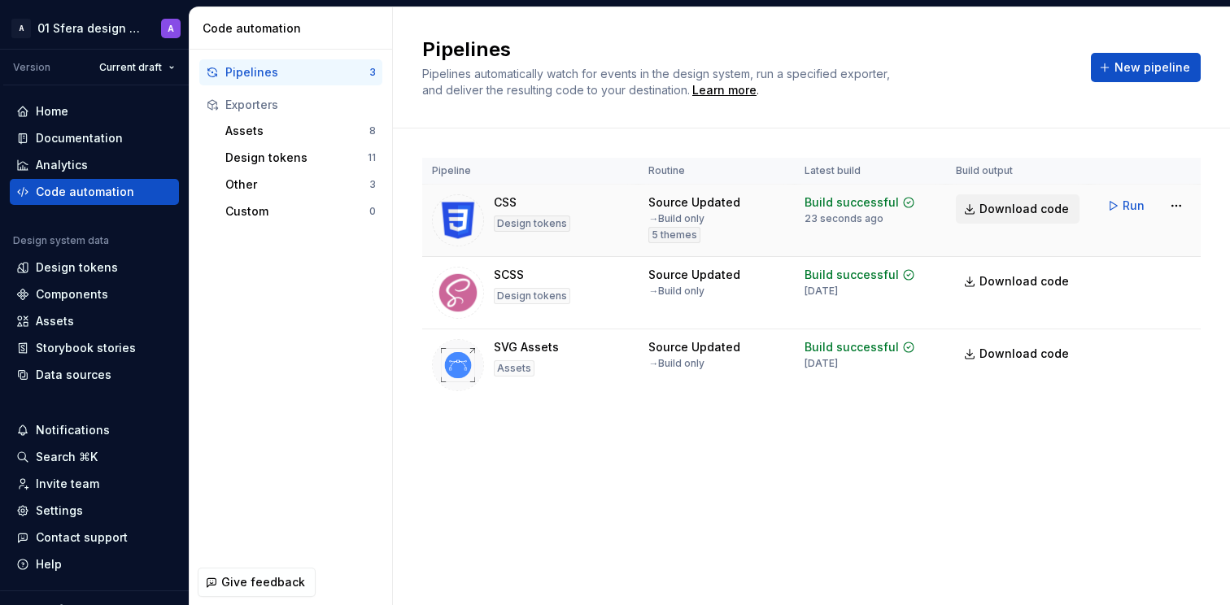
click at [1031, 208] on span "Download code" at bounding box center [1023, 209] width 89 height 16
click at [91, 268] on div "Design tokens" at bounding box center [77, 267] width 82 height 16
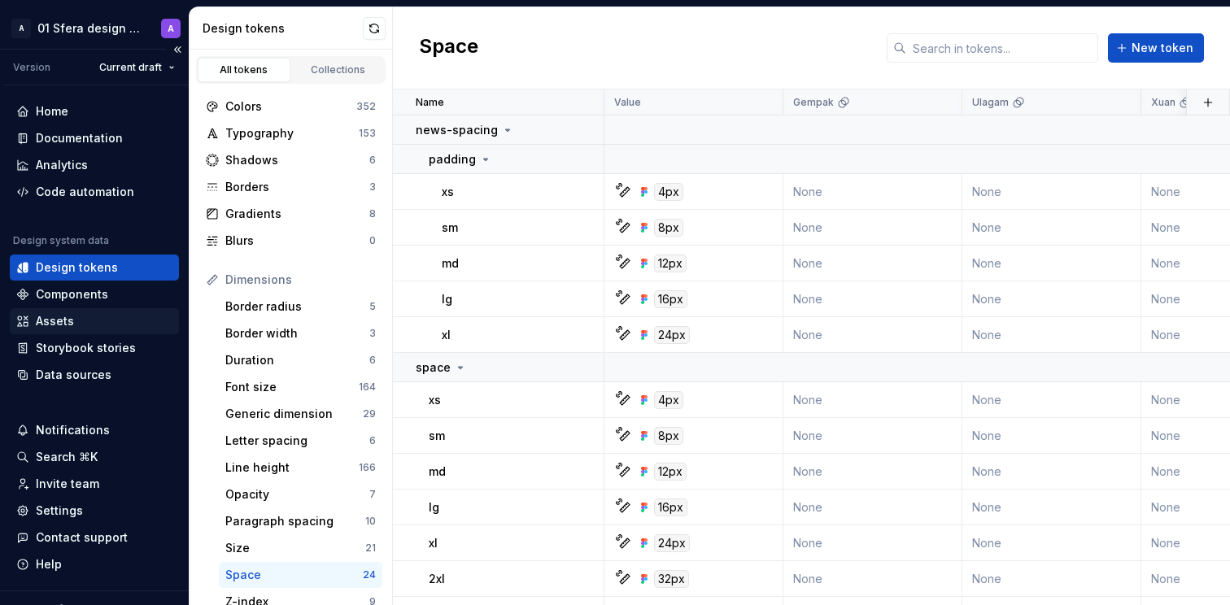
click at [101, 325] on div "Assets" at bounding box center [94, 321] width 156 height 16
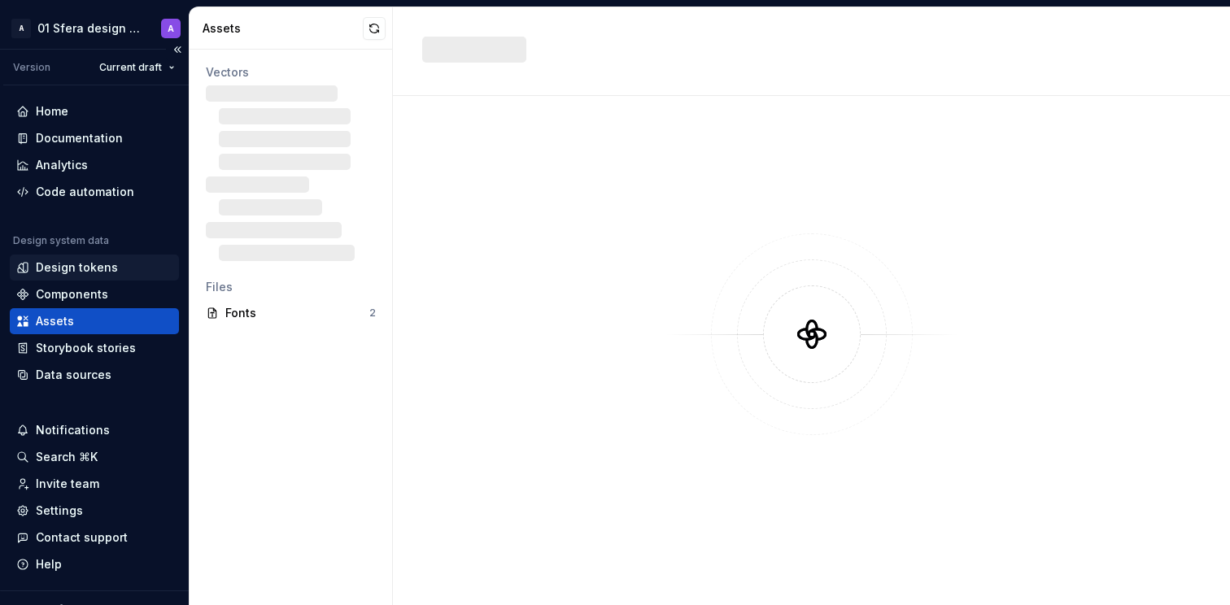
click at [76, 266] on div "Design tokens" at bounding box center [77, 267] width 82 height 16
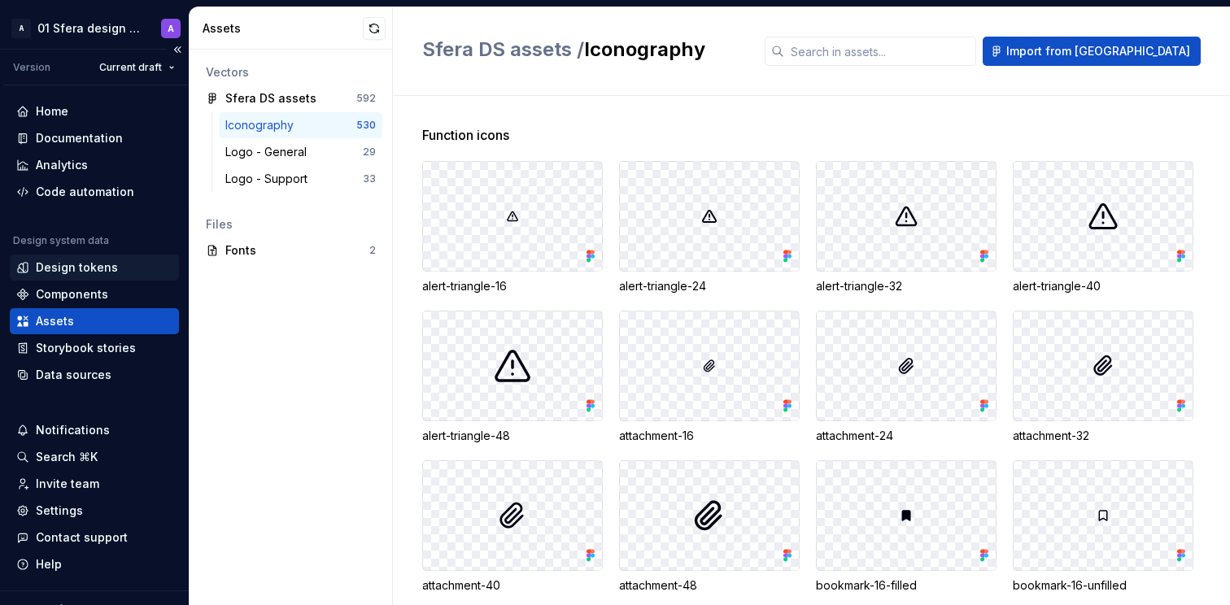
click at [77, 267] on div "Design tokens" at bounding box center [77, 267] width 82 height 16
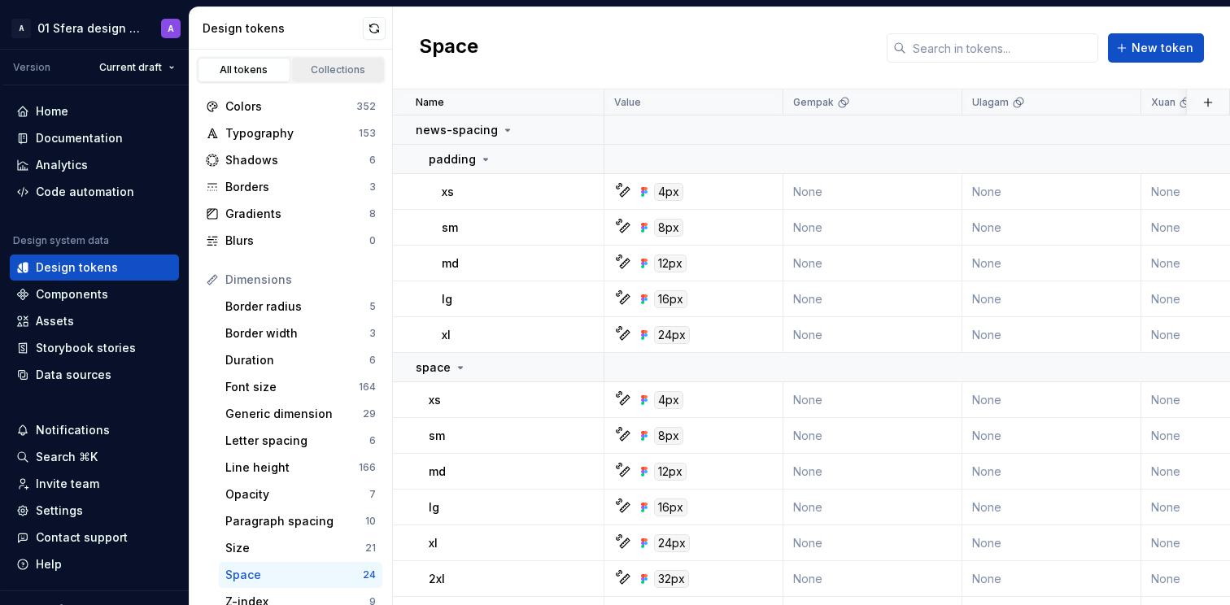
click at [321, 72] on div "Collections" at bounding box center [338, 69] width 81 height 13
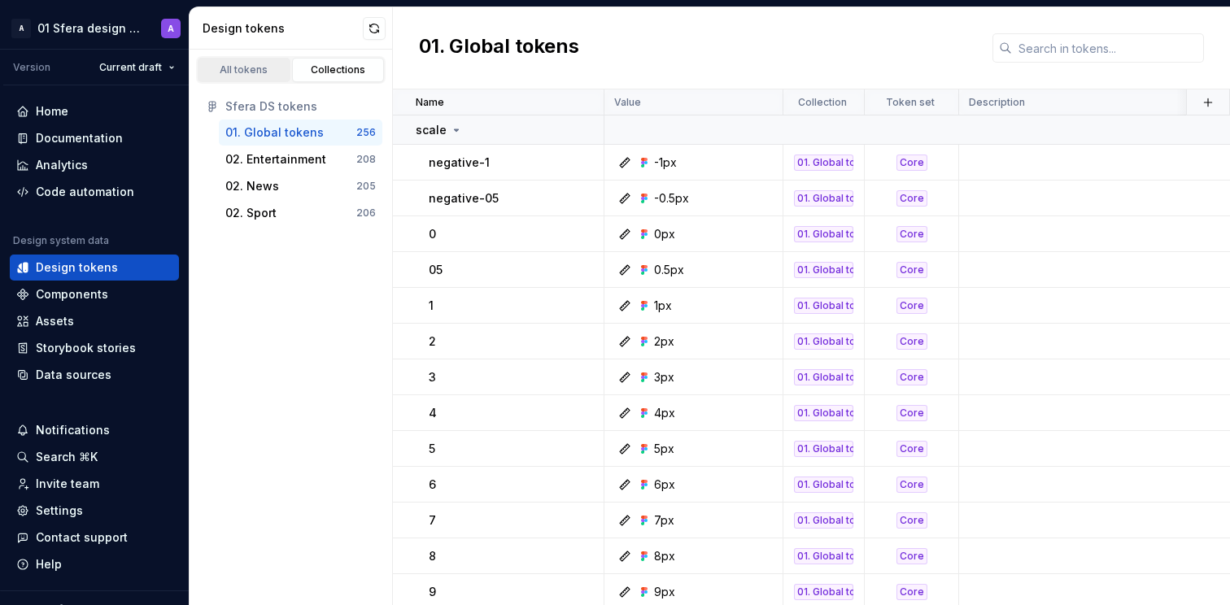
click at [245, 67] on div "All tokens" at bounding box center [243, 69] width 81 height 13
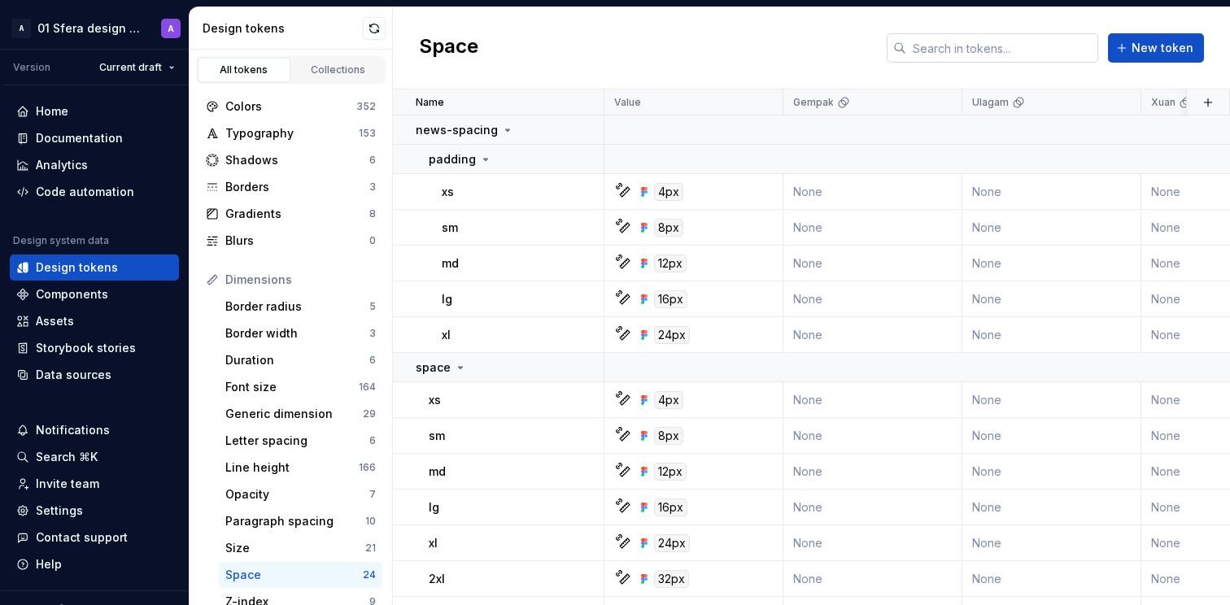
click at [956, 50] on input "text" at bounding box center [1002, 47] width 192 height 29
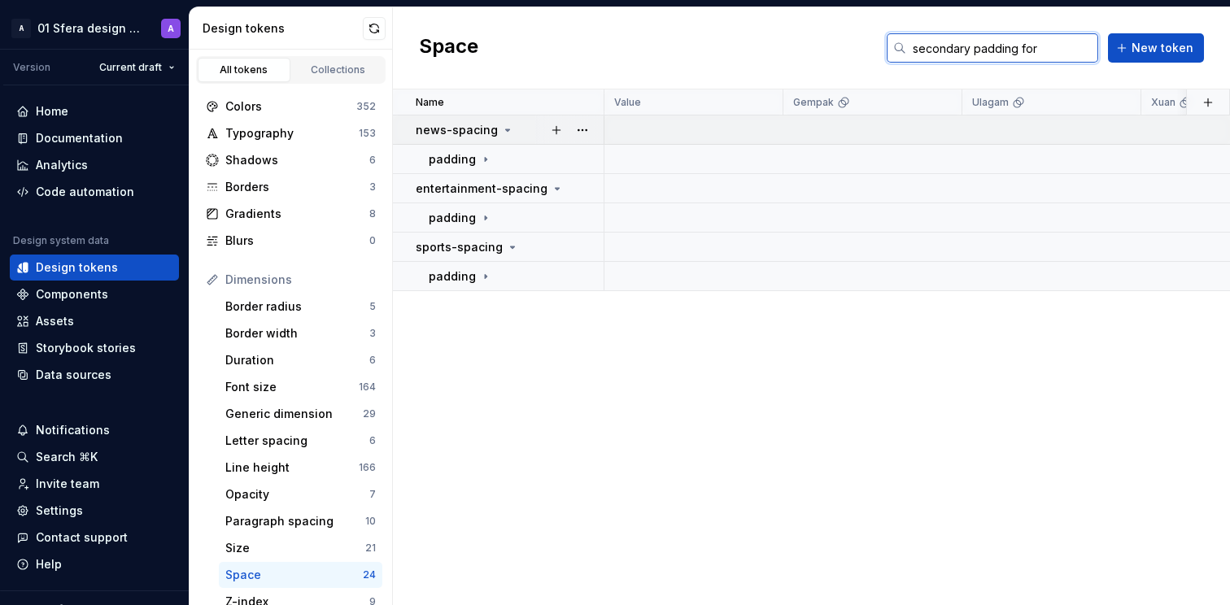
type input "secondary padding for"
click at [506, 129] on icon at bounding box center [508, 130] width 4 height 2
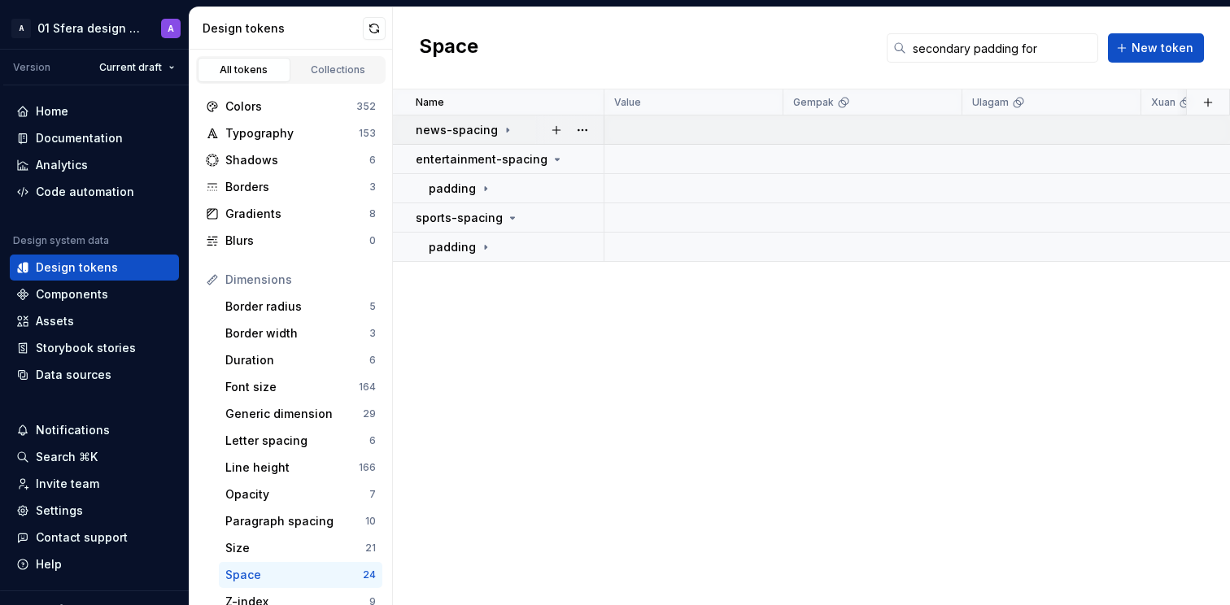
click at [507, 128] on icon at bounding box center [508, 130] width 2 height 4
click at [485, 160] on icon at bounding box center [486, 159] width 2 height 4
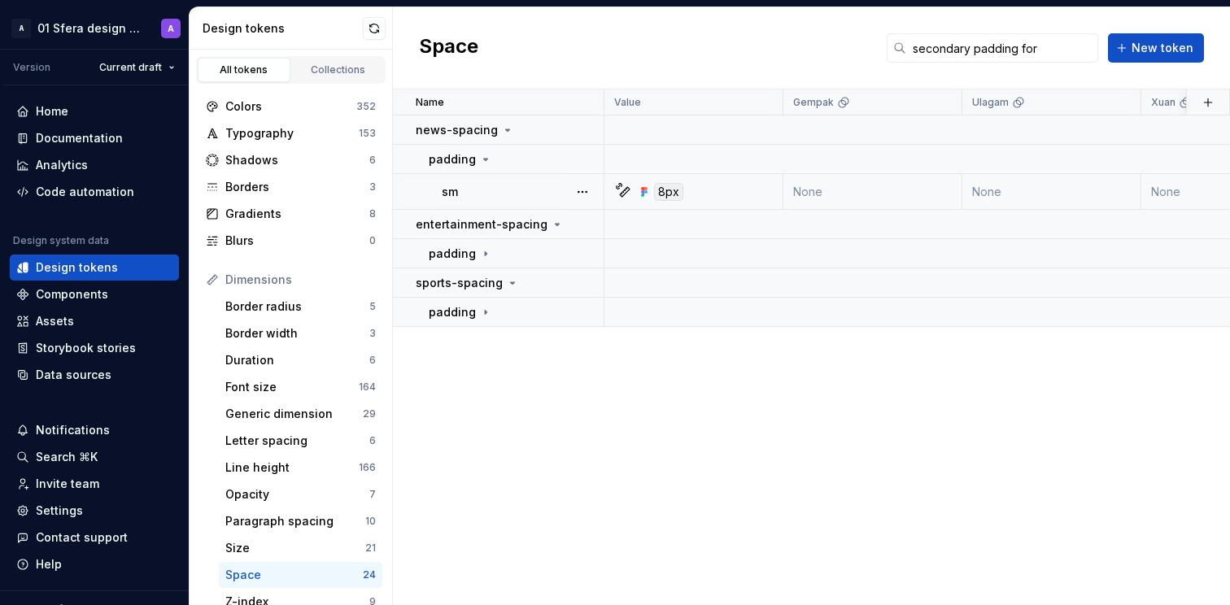
click at [729, 197] on div "8px" at bounding box center [698, 192] width 167 height 18
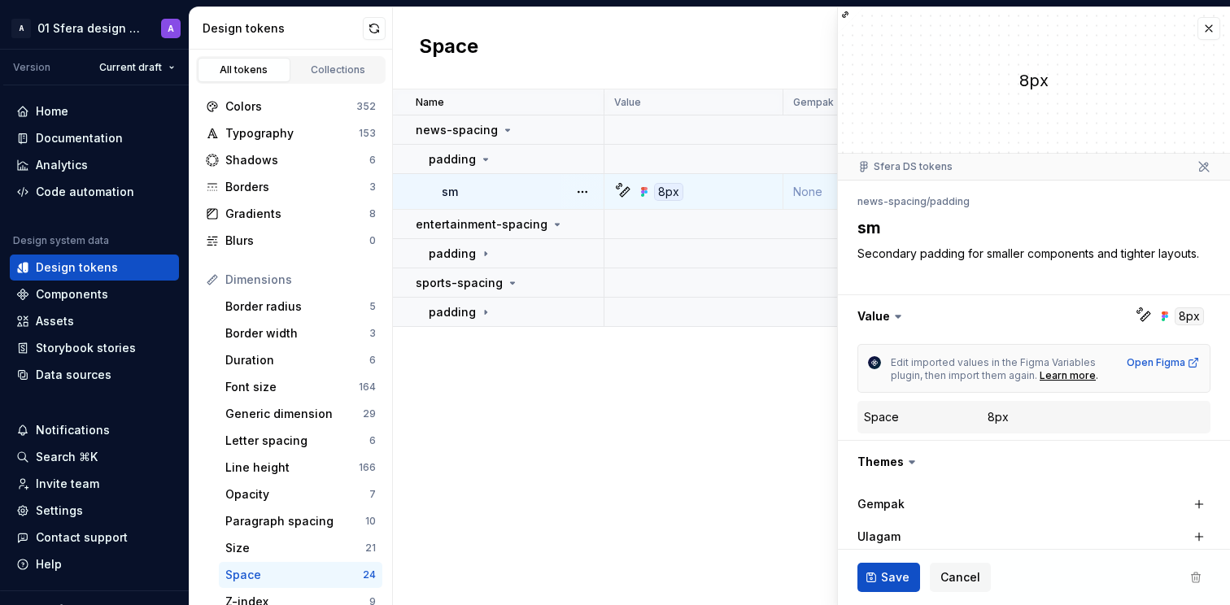
type textarea "*"
click at [1198, 30] on button "button" at bounding box center [1208, 28] width 23 height 23
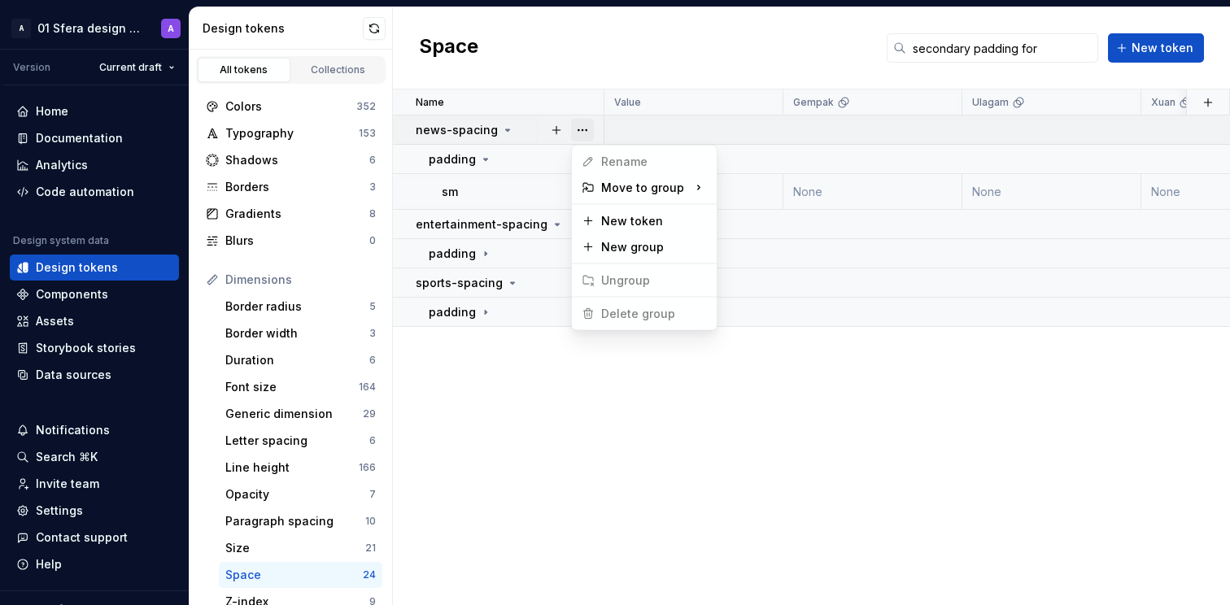
click at [591, 128] on button "button" at bounding box center [582, 130] width 23 height 23
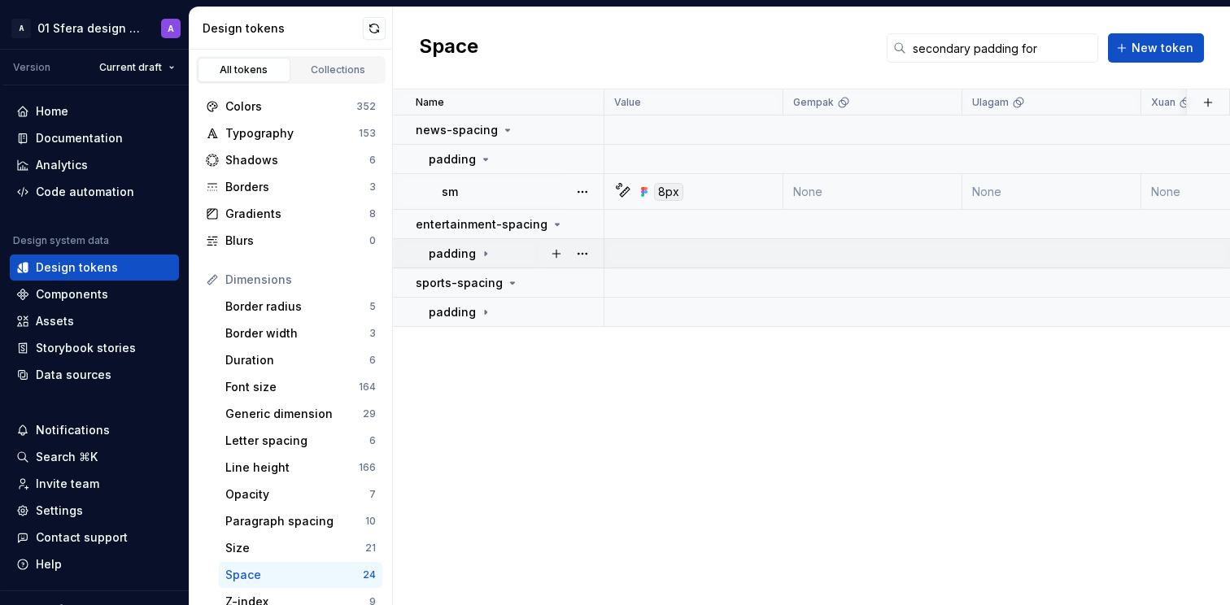
click at [485, 252] on icon at bounding box center [485, 253] width 13 height 13
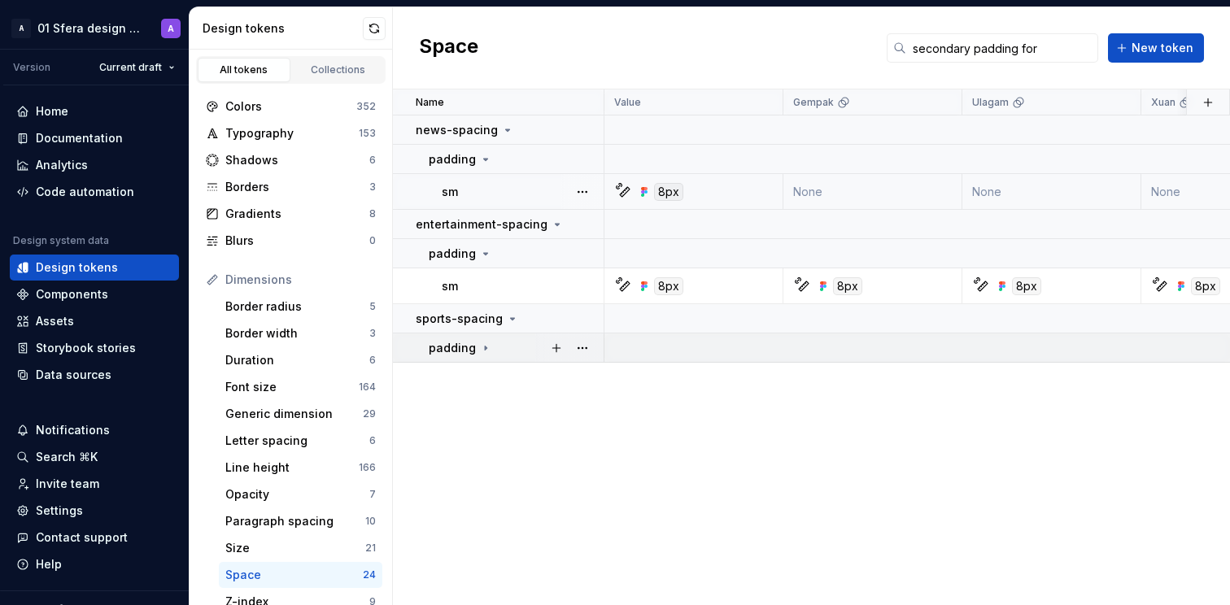
click at [483, 349] on icon at bounding box center [485, 348] width 13 height 13
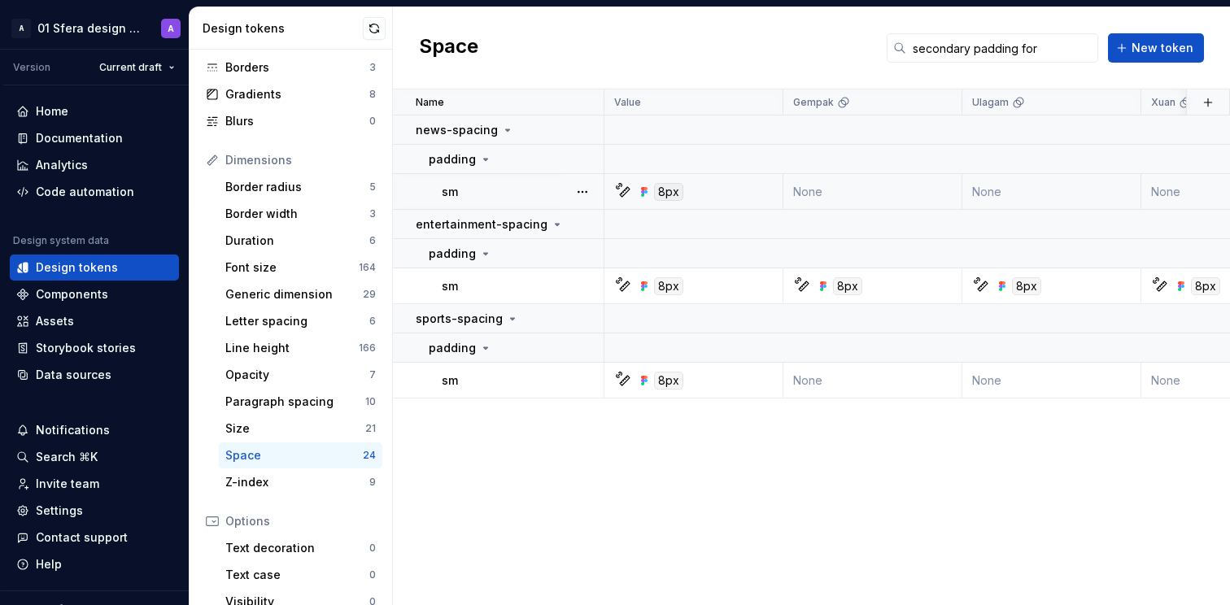
scroll to position [285, 0]
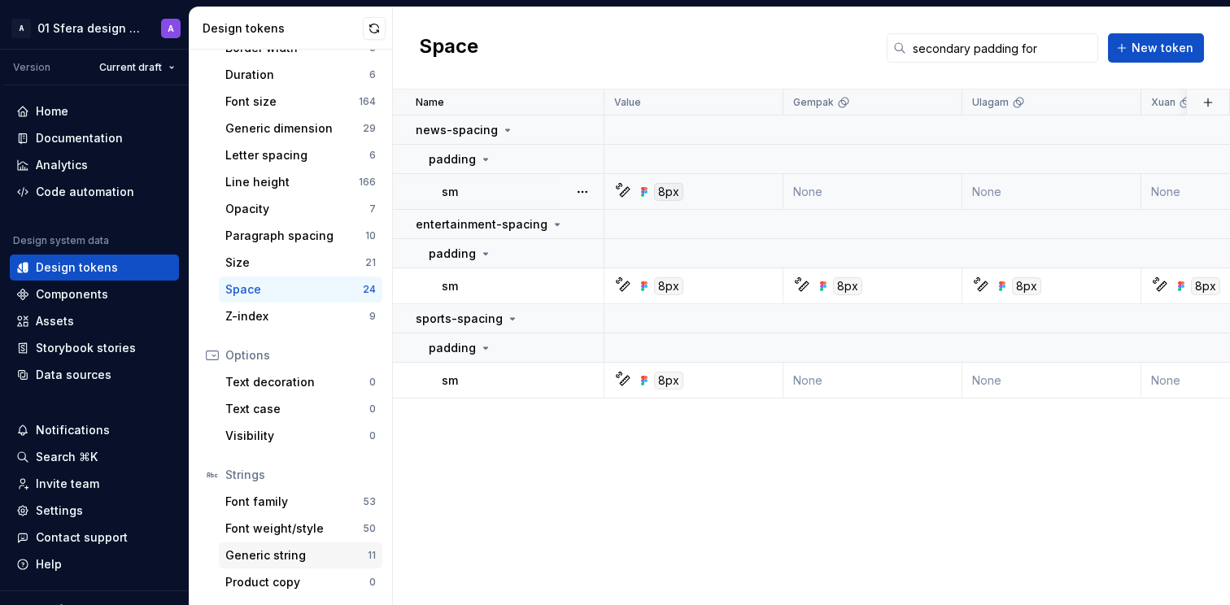
click at [300, 560] on div "Generic string" at bounding box center [296, 555] width 142 height 16
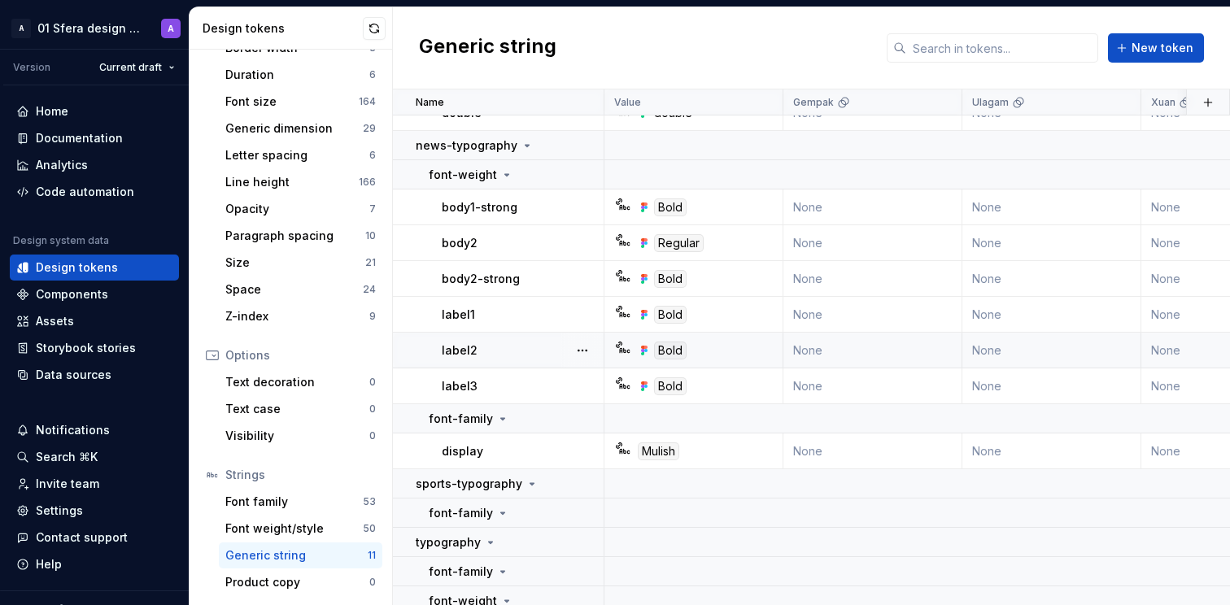
scroll to position [206, 0]
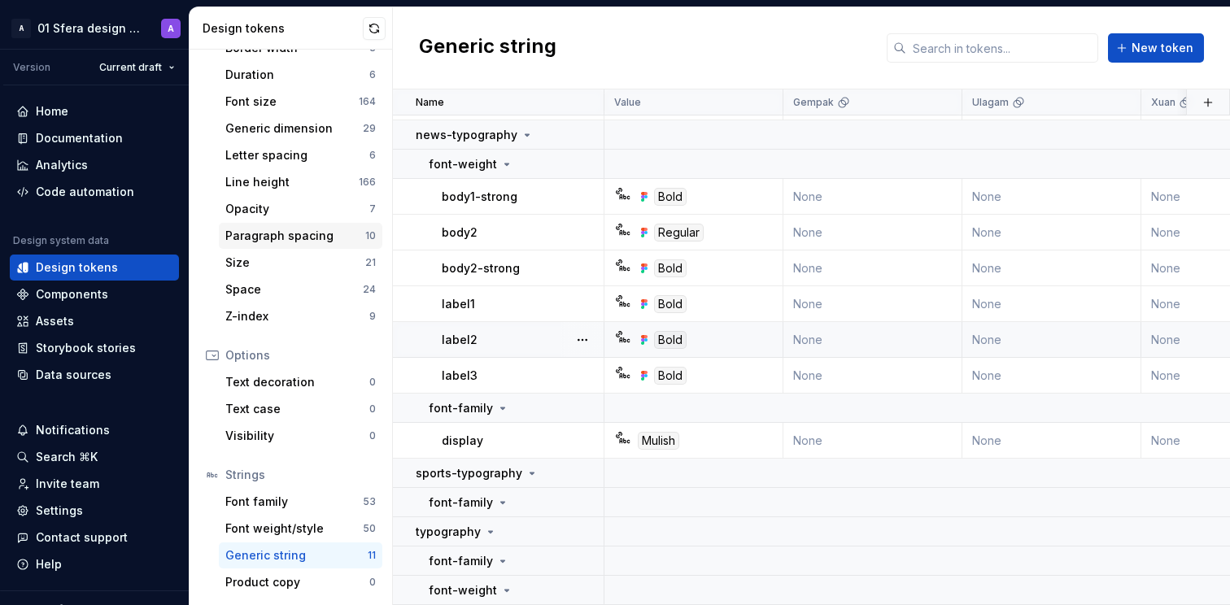
click at [303, 230] on div "Paragraph spacing" at bounding box center [295, 236] width 140 height 16
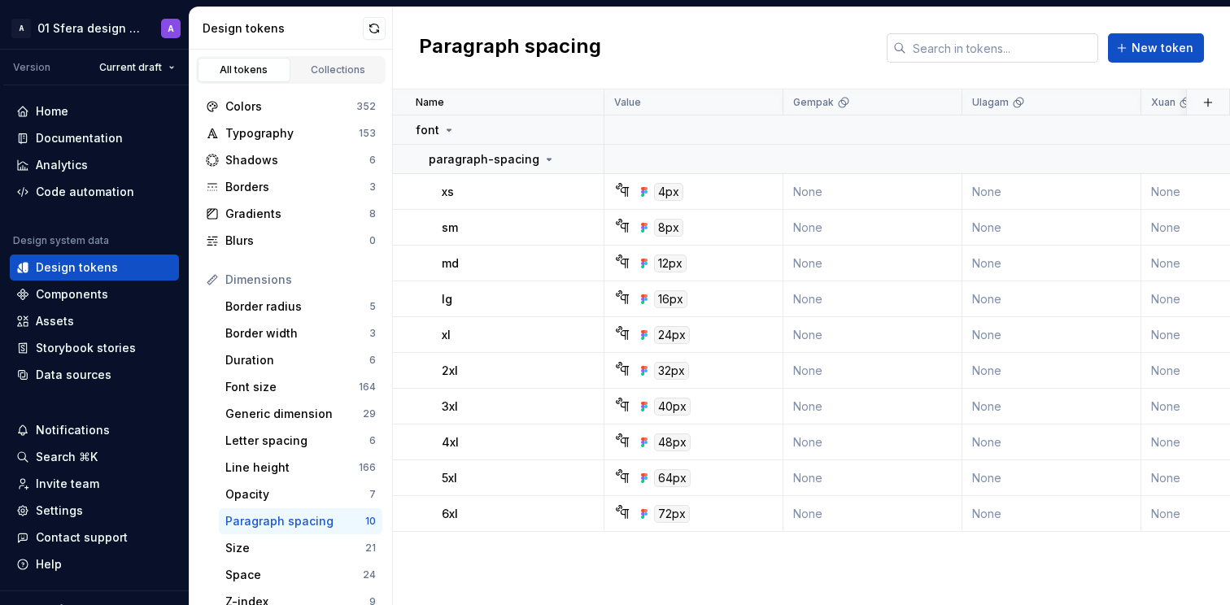
click at [978, 46] on input "text" at bounding box center [1002, 47] width 192 height 29
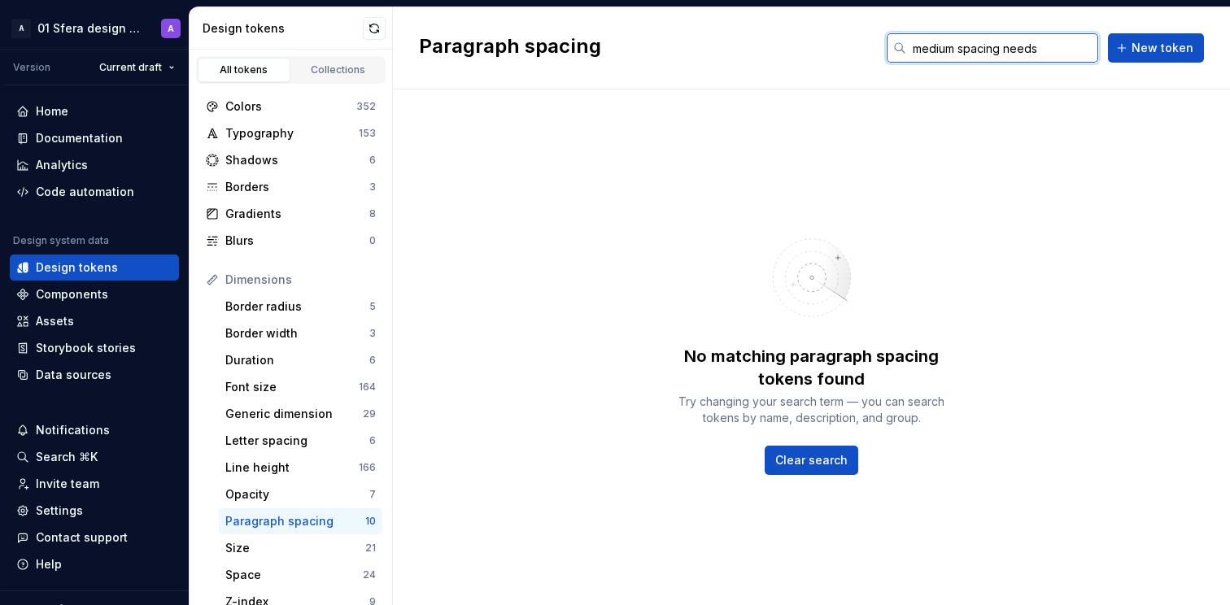
type input "medium spacing needs"
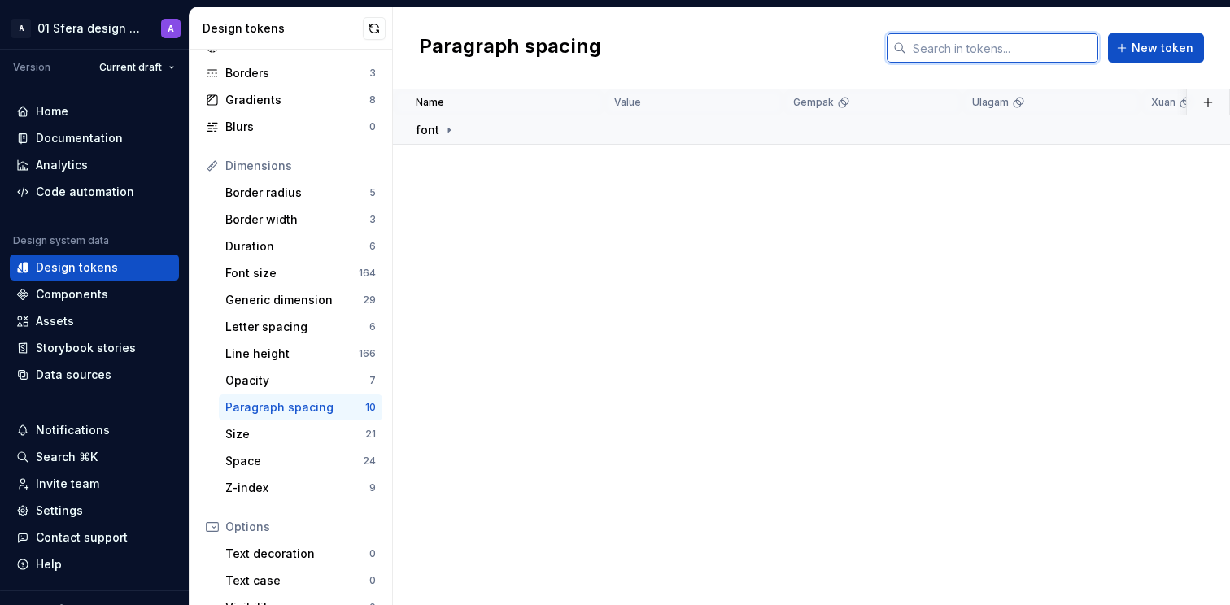
scroll to position [117, 0]
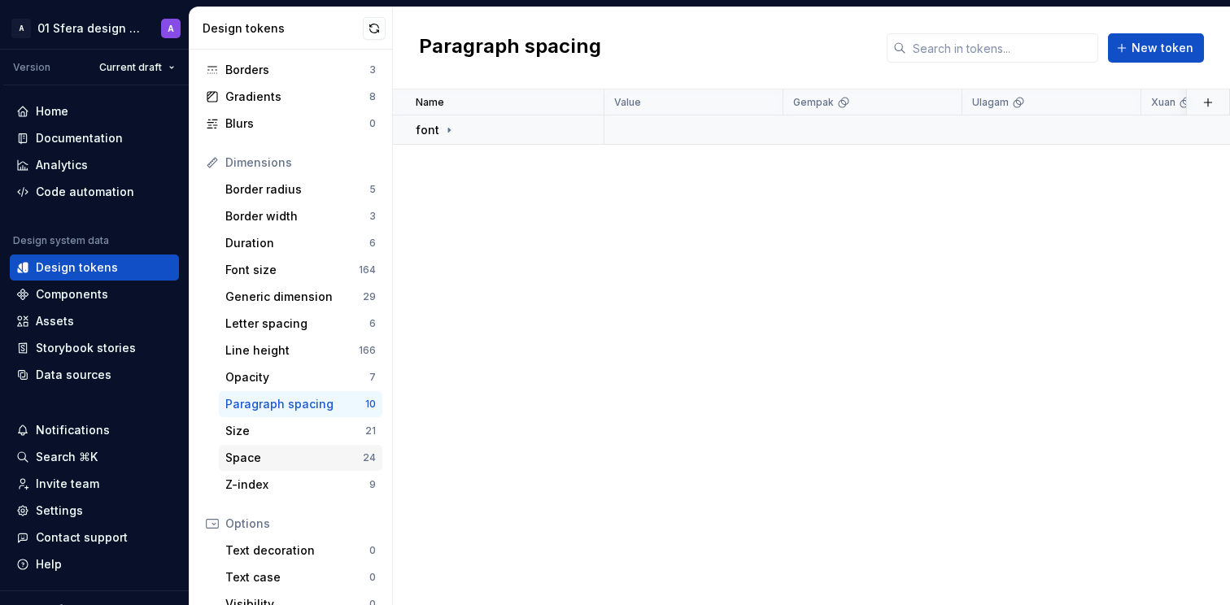
click at [275, 456] on div "Space" at bounding box center [293, 458] width 137 height 16
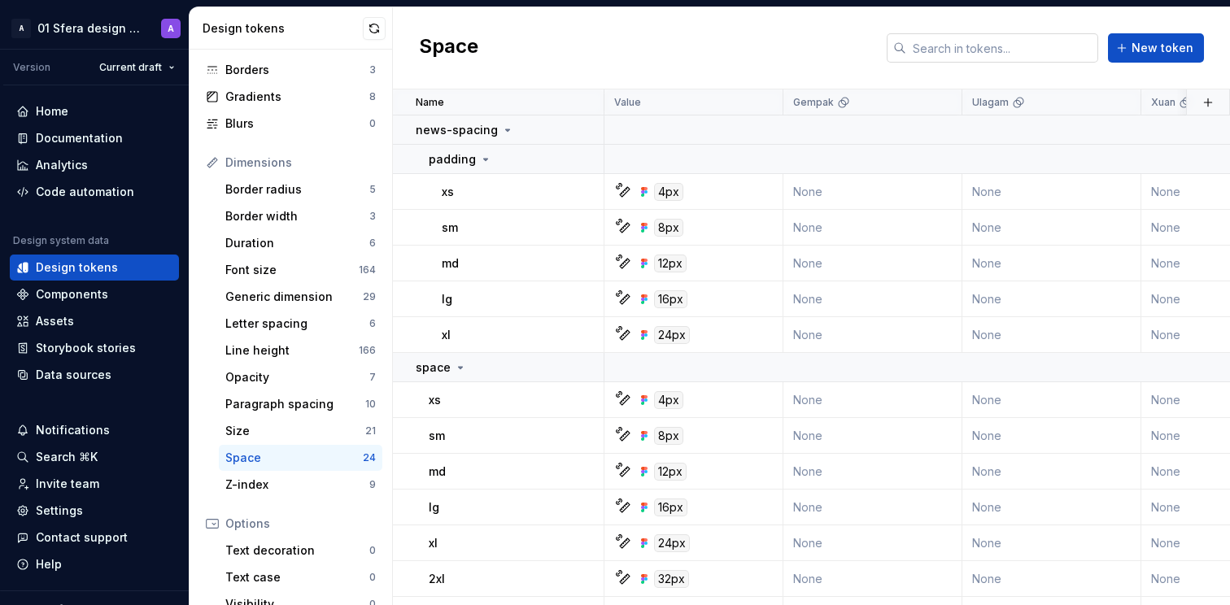
click at [994, 47] on input "text" at bounding box center [1002, 47] width 192 height 29
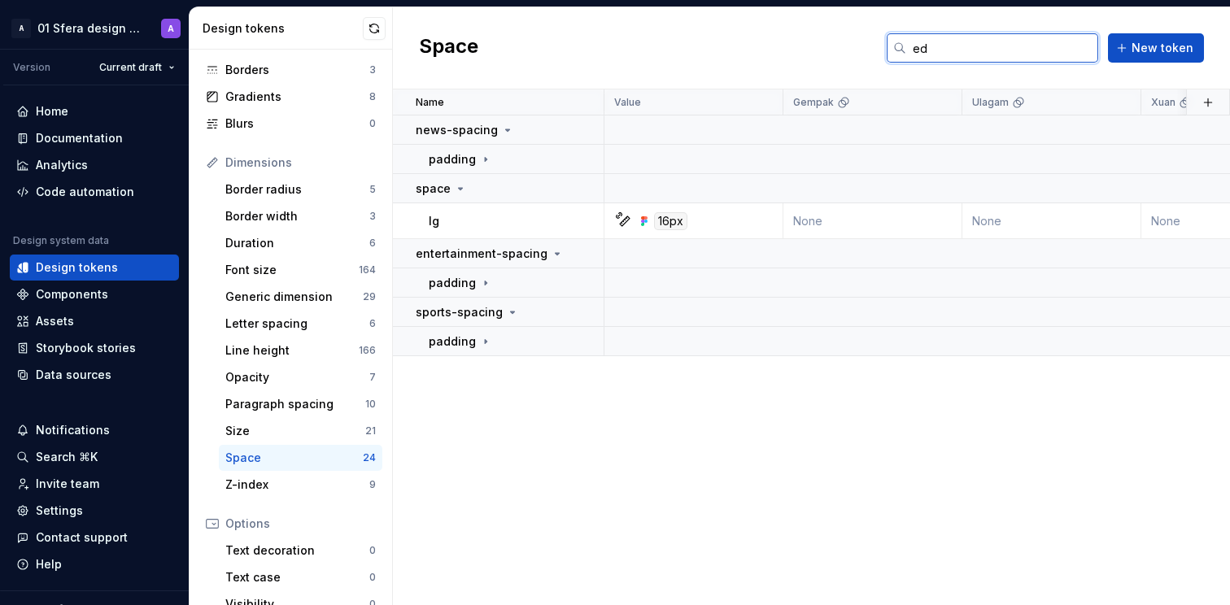
type input "e"
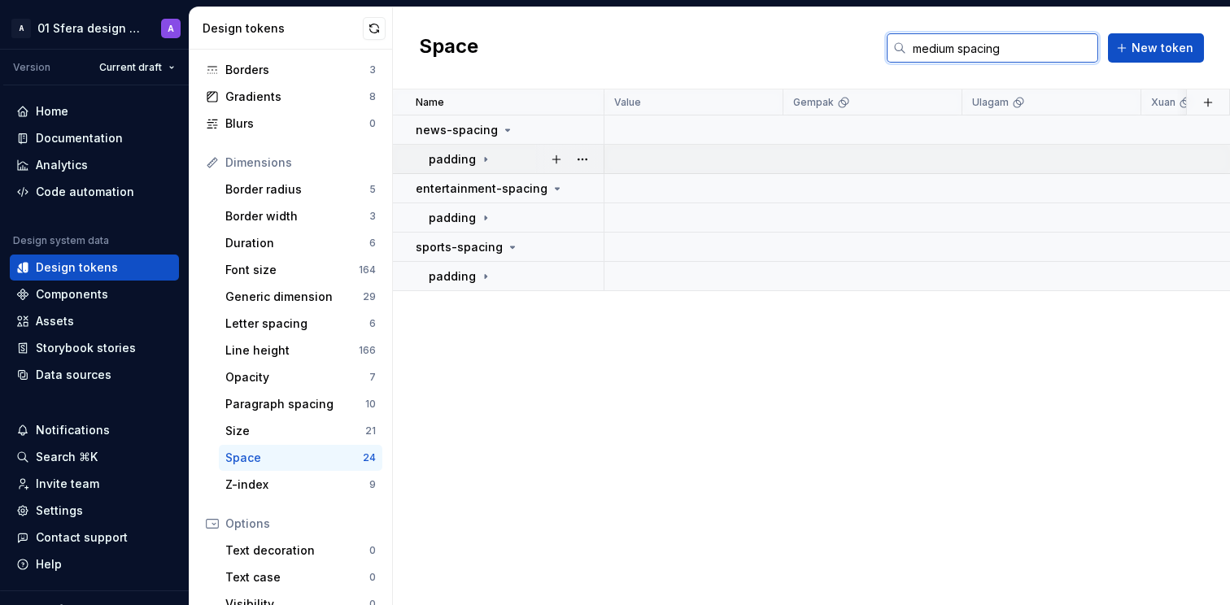
type input "medium spacing"
click at [485, 159] on icon at bounding box center [486, 159] width 2 height 4
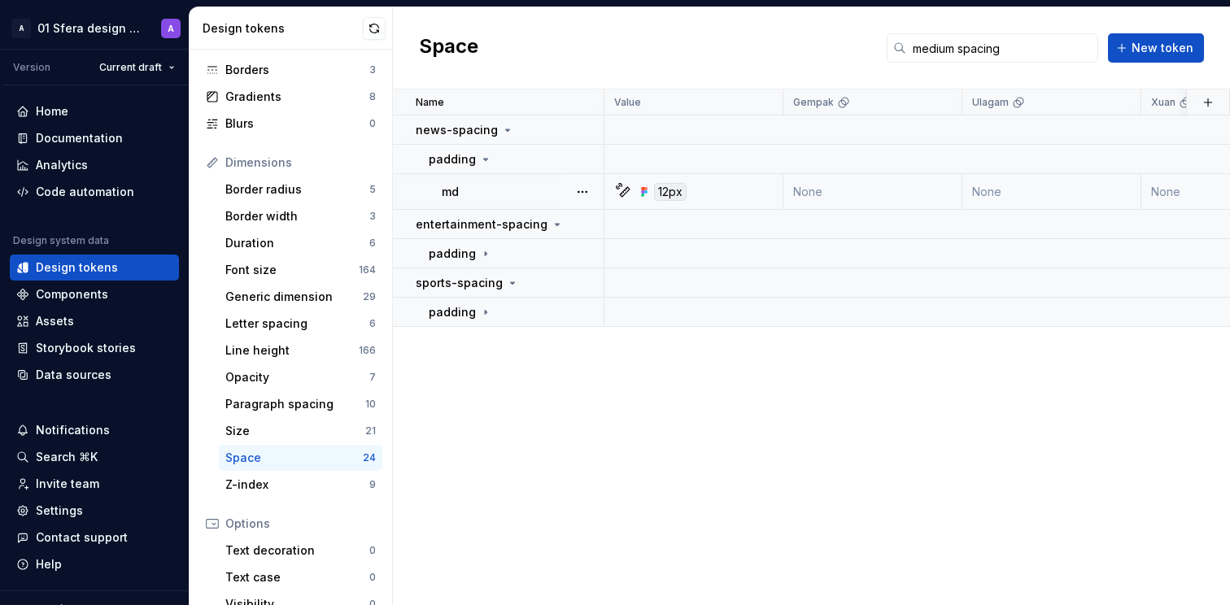
click at [728, 194] on div "12px" at bounding box center [698, 192] width 167 height 18
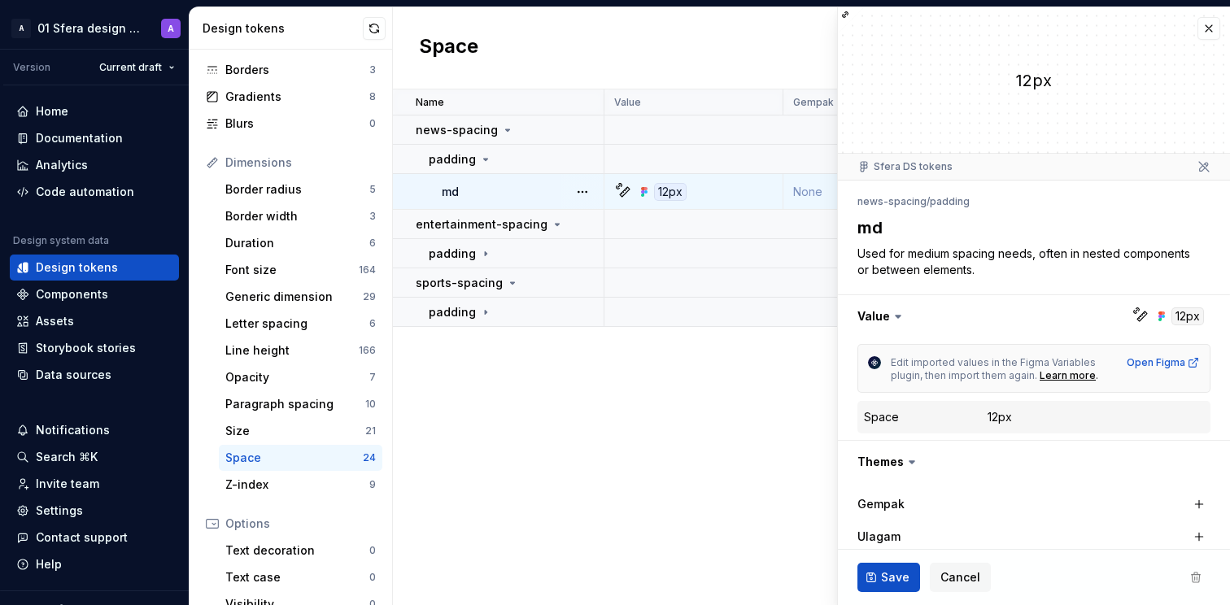
drag, startPoint x: 1199, startPoint y: 27, endPoint x: 1036, endPoint y: 116, distance: 185.6
click at [1200, 27] on button "button" at bounding box center [1208, 28] width 23 height 23
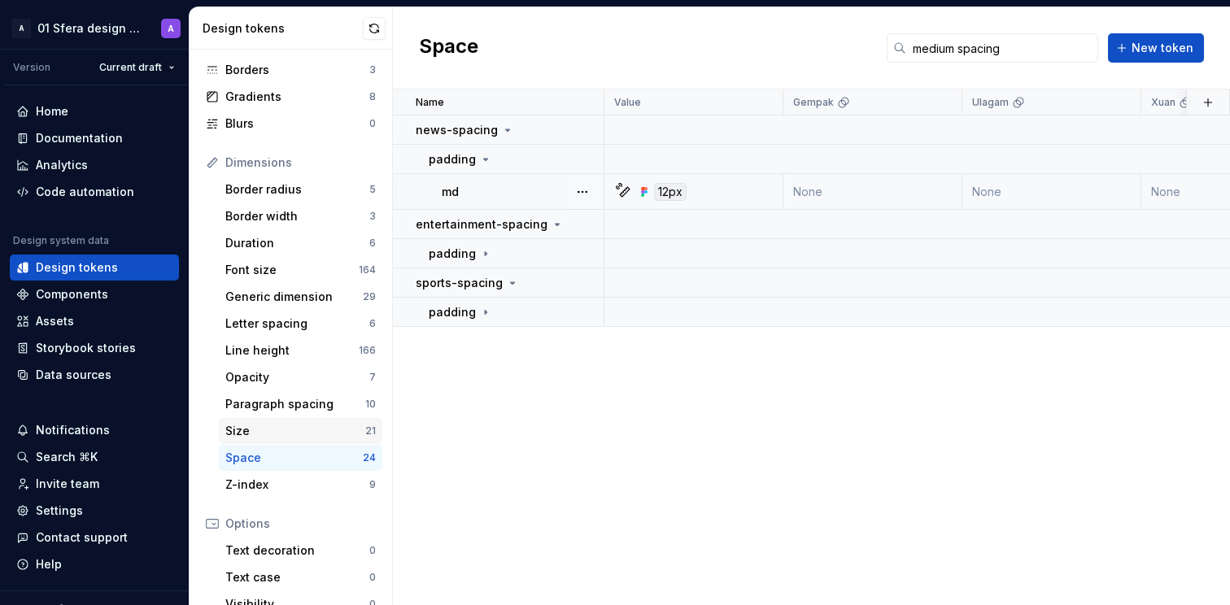
click at [312, 434] on div "Size" at bounding box center [295, 431] width 140 height 16
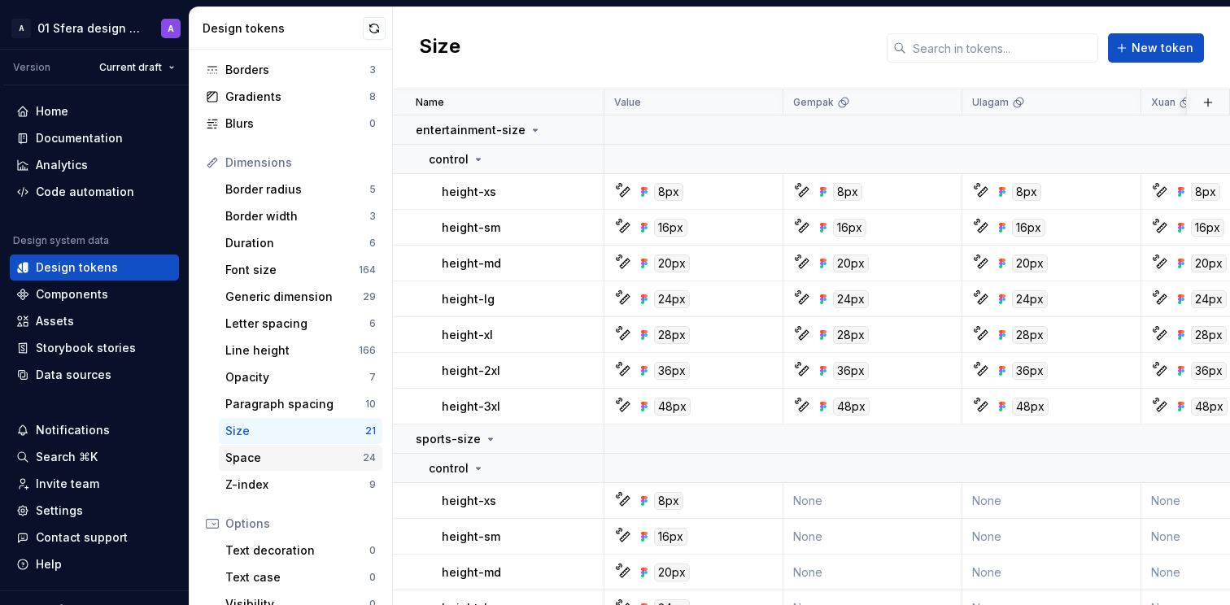
click at [306, 464] on div "Space" at bounding box center [293, 458] width 137 height 16
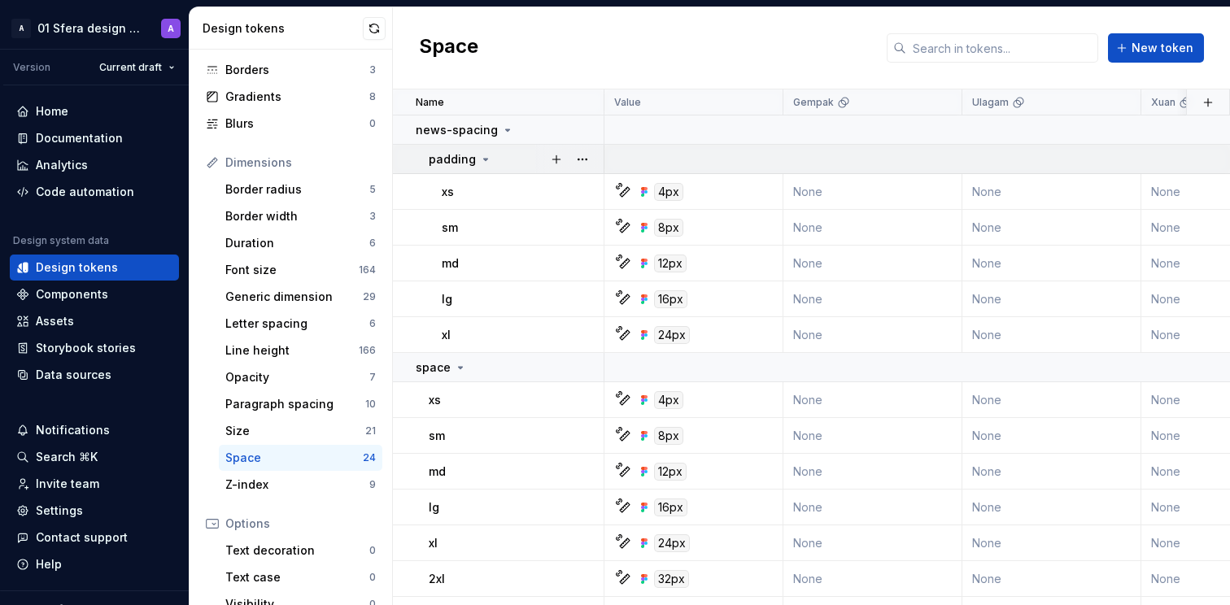
click at [483, 161] on icon at bounding box center [485, 159] width 13 height 13
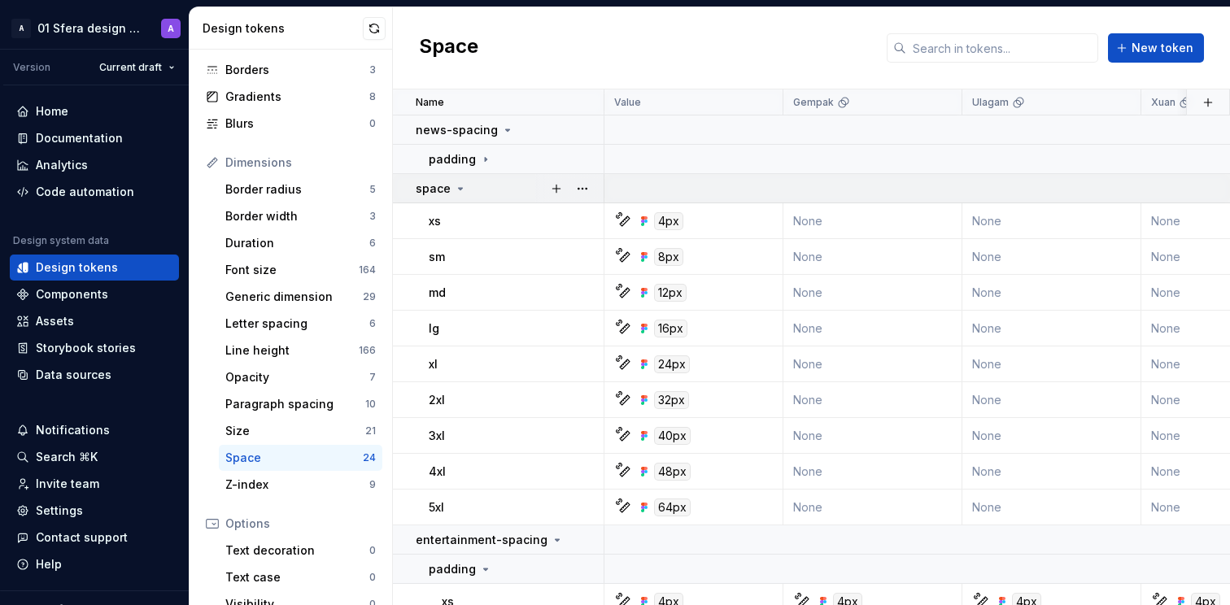
click at [461, 187] on icon at bounding box center [460, 188] width 13 height 13
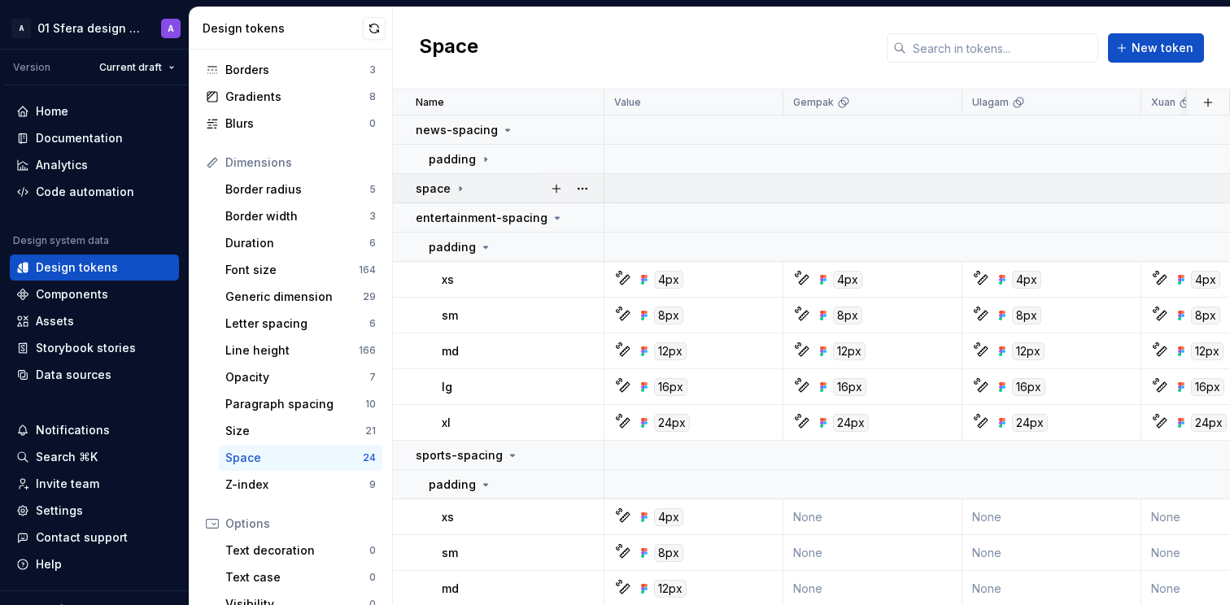
click at [459, 188] on icon at bounding box center [460, 188] width 2 height 4
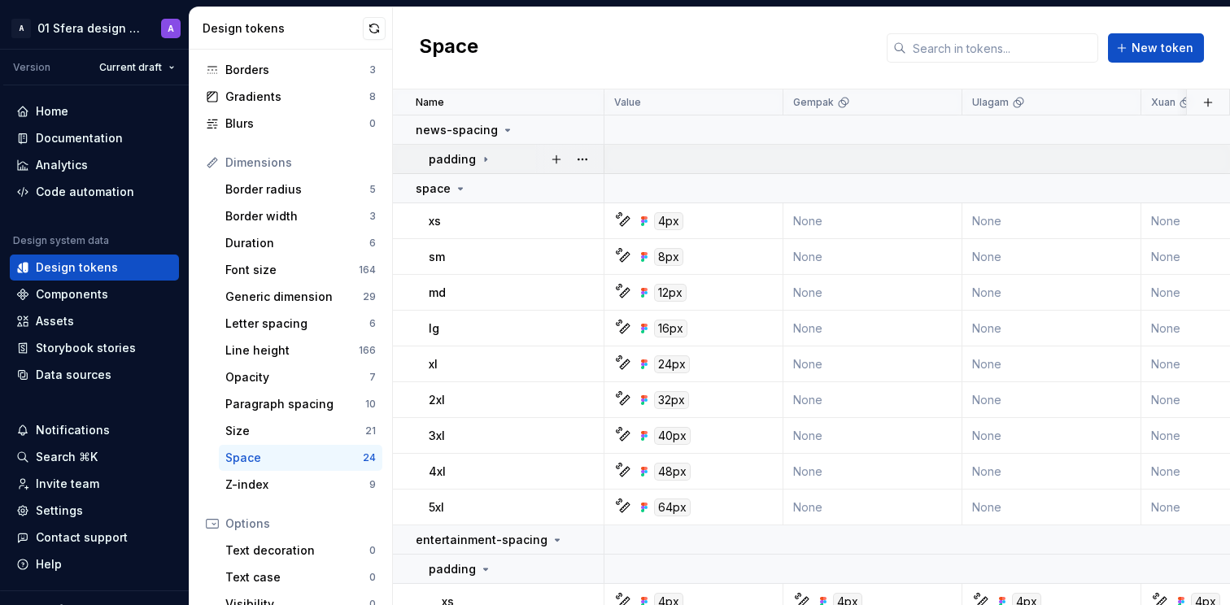
click at [484, 159] on icon at bounding box center [485, 159] width 13 height 13
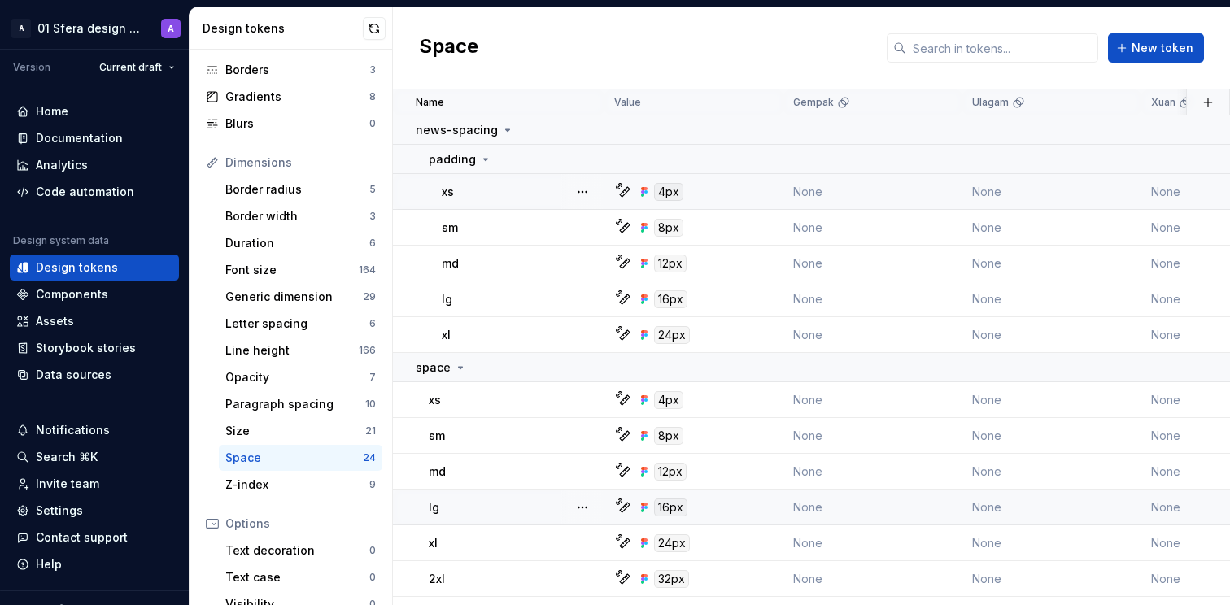
click at [551, 190] on div "xs" at bounding box center [522, 192] width 161 height 16
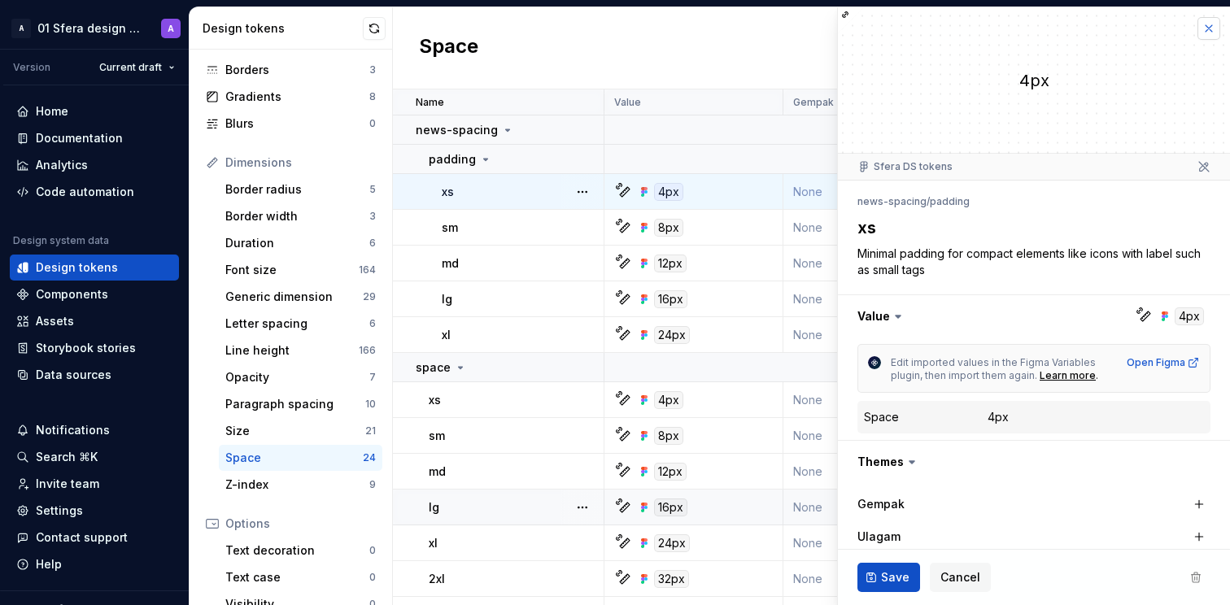
click at [1200, 24] on button "button" at bounding box center [1208, 28] width 23 height 23
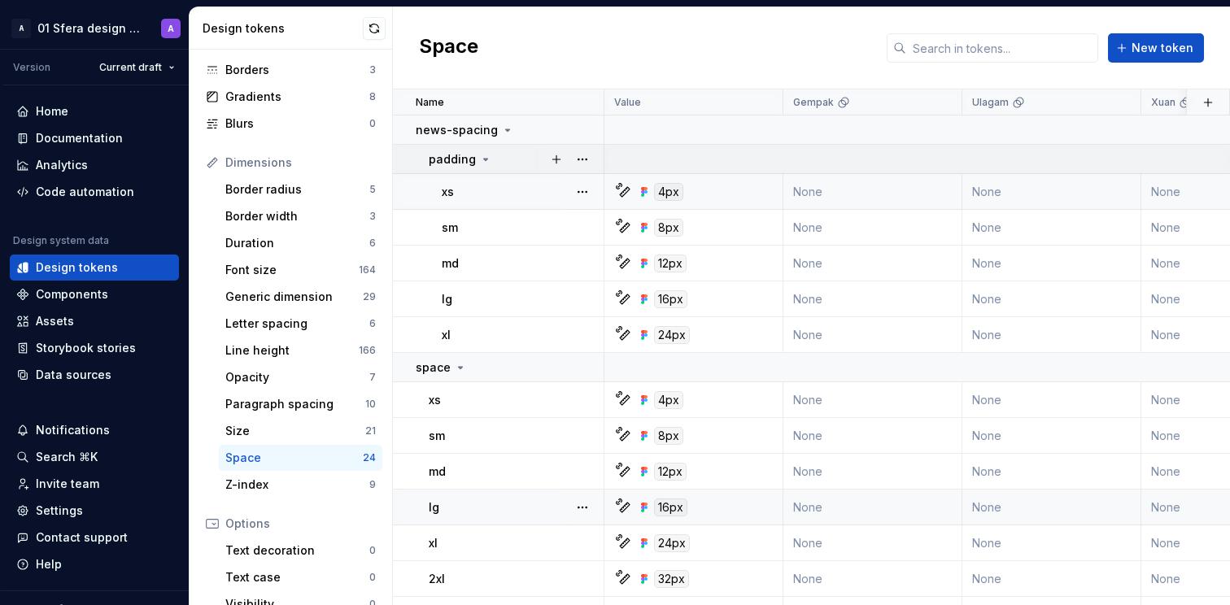
click at [484, 155] on icon at bounding box center [485, 159] width 13 height 13
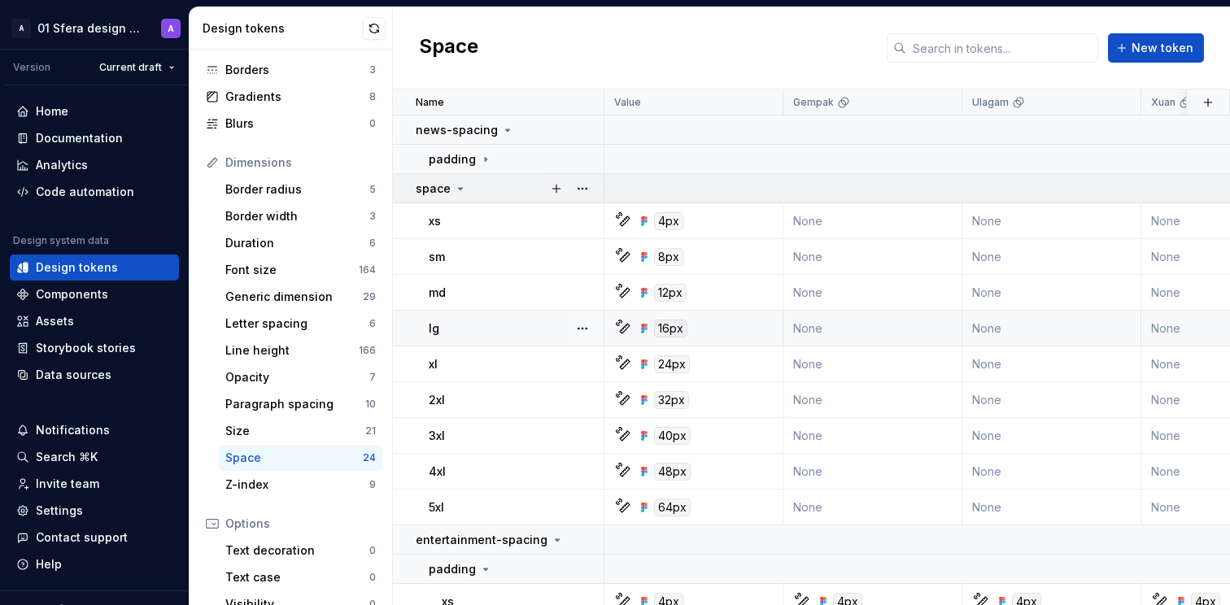
click at [460, 189] on icon at bounding box center [460, 188] width 13 height 13
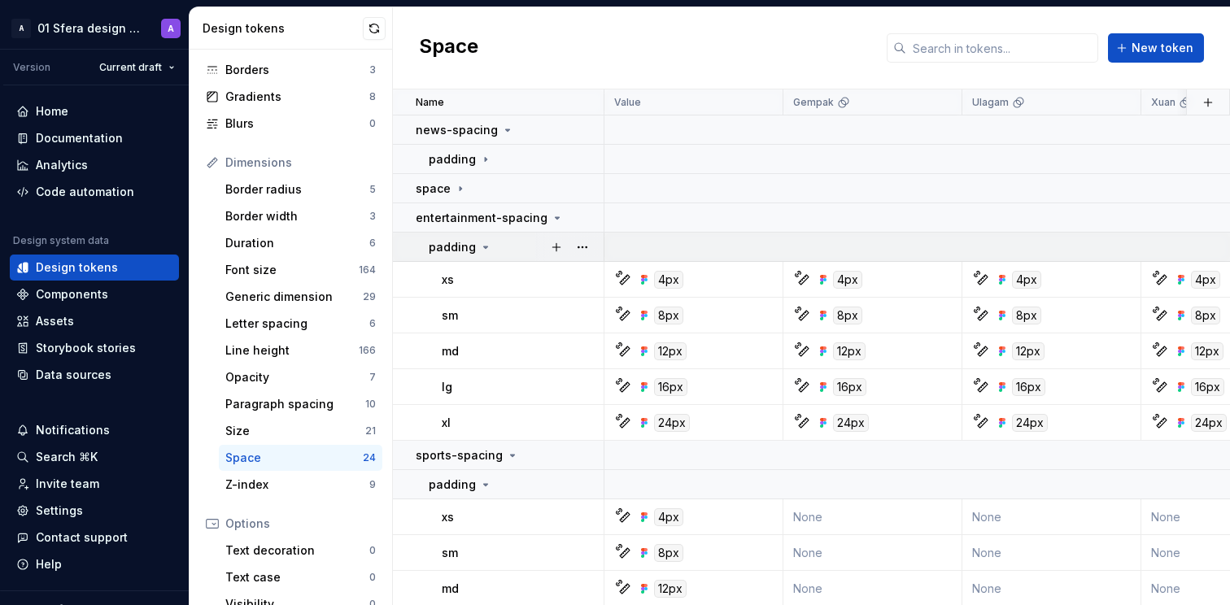
click at [485, 248] on icon at bounding box center [485, 247] width 13 height 13
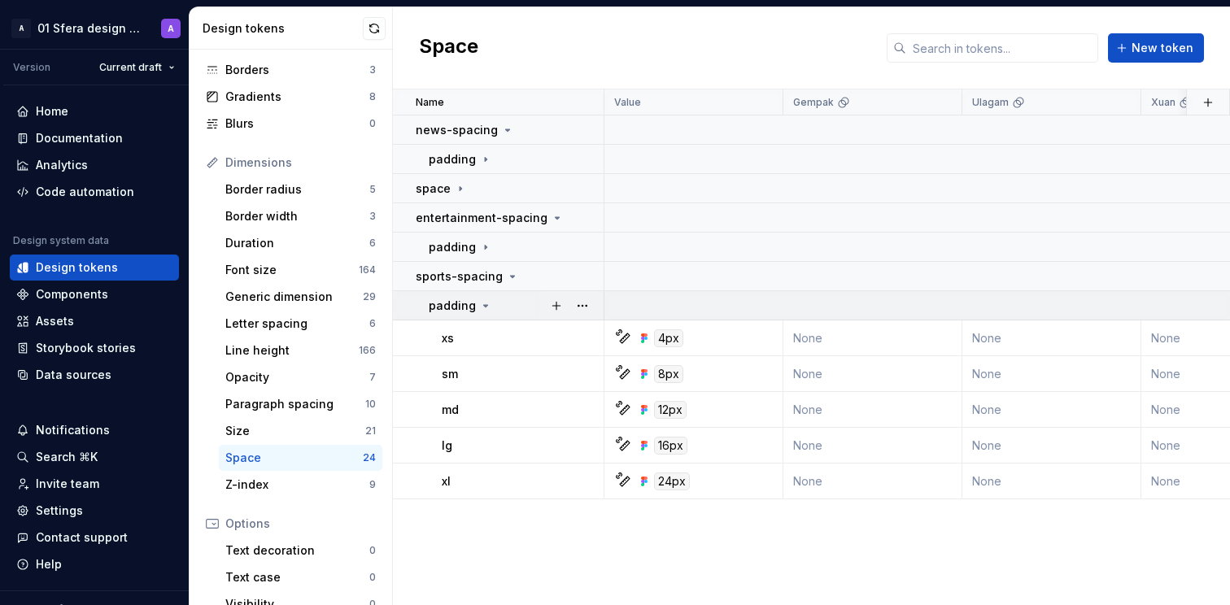
click at [485, 306] on icon at bounding box center [485, 305] width 13 height 13
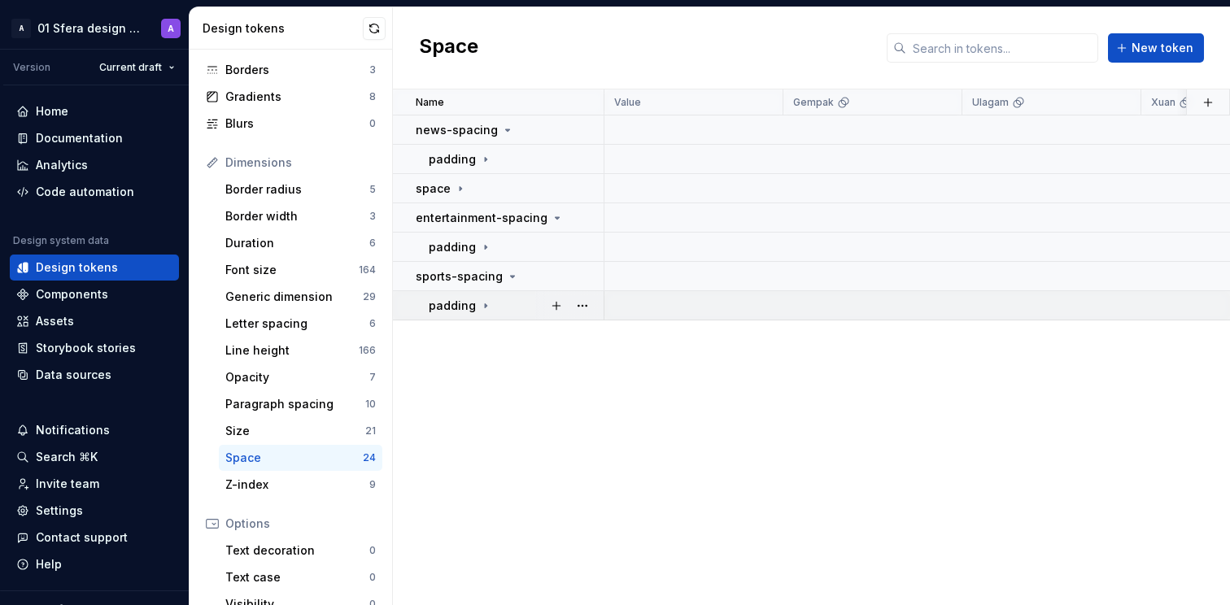
click at [485, 306] on icon at bounding box center [486, 305] width 2 height 4
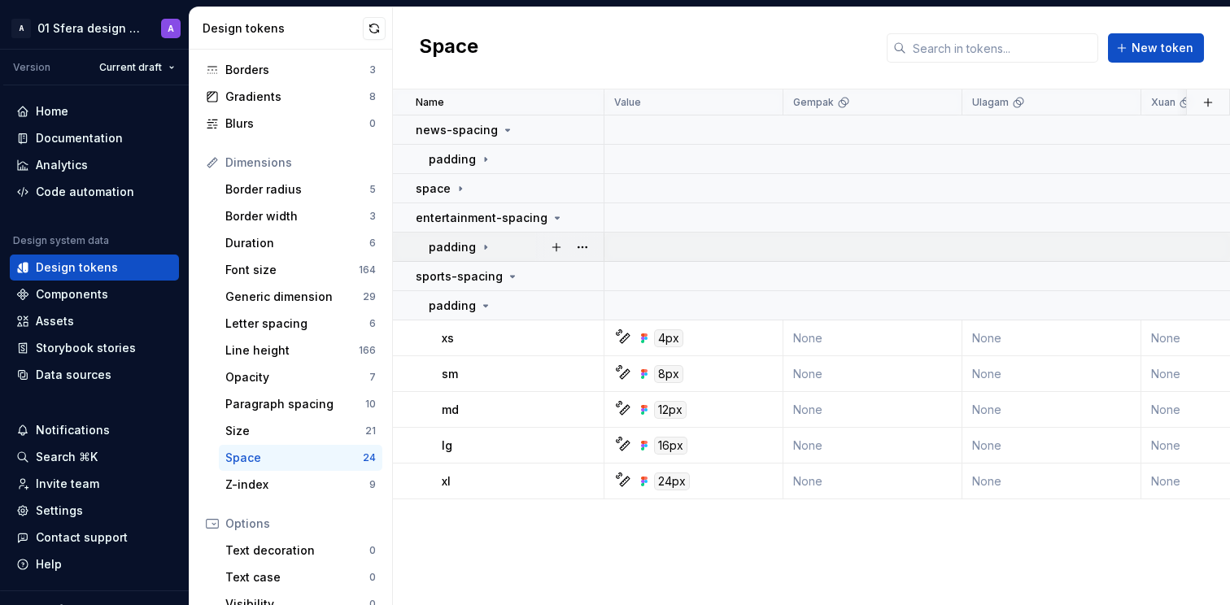
click at [479, 245] on icon at bounding box center [485, 247] width 13 height 13
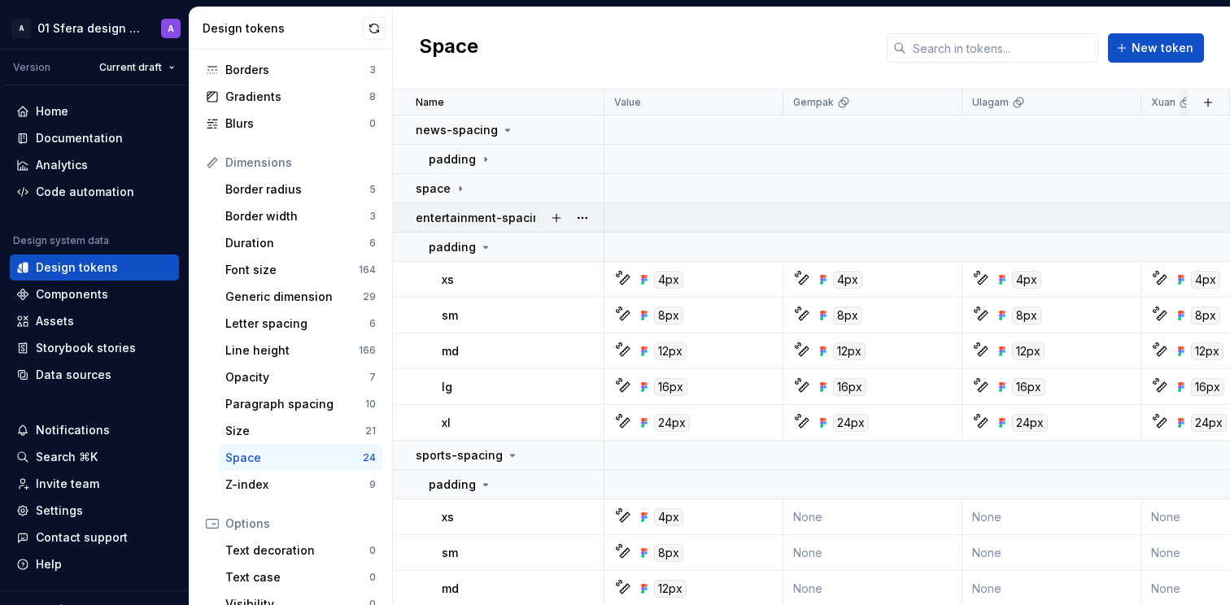
click at [494, 216] on p "entertainment-spacing" at bounding box center [482, 218] width 132 height 16
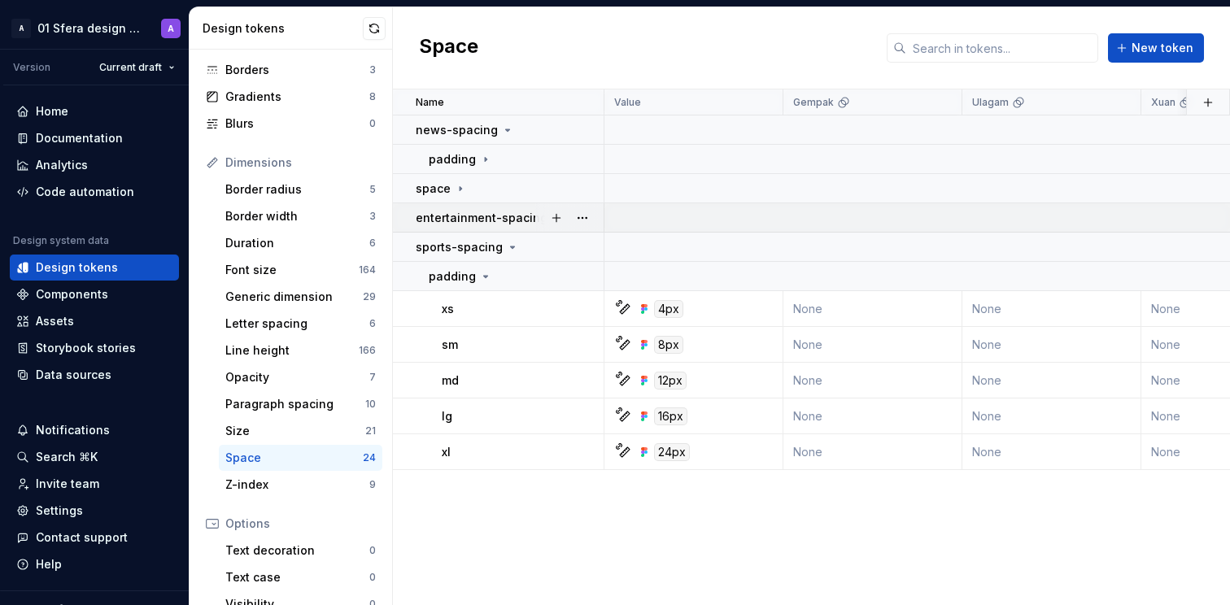
click at [493, 219] on p "entertainment-spacing" at bounding box center [482, 218] width 132 height 16
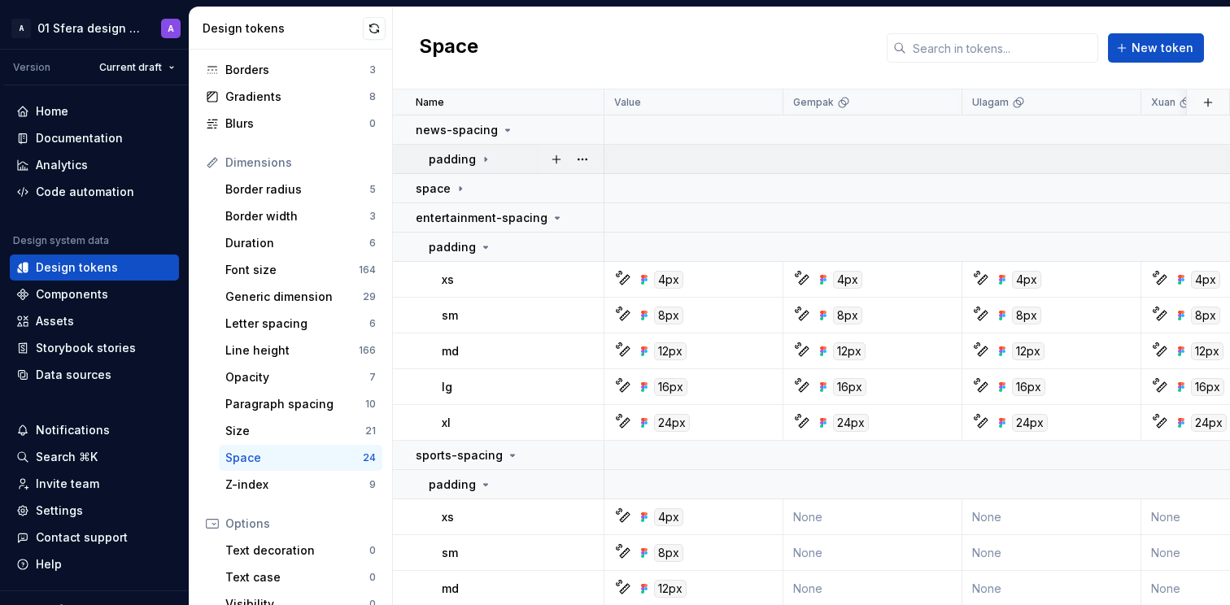
click at [464, 160] on p "padding" at bounding box center [452, 159] width 47 height 16
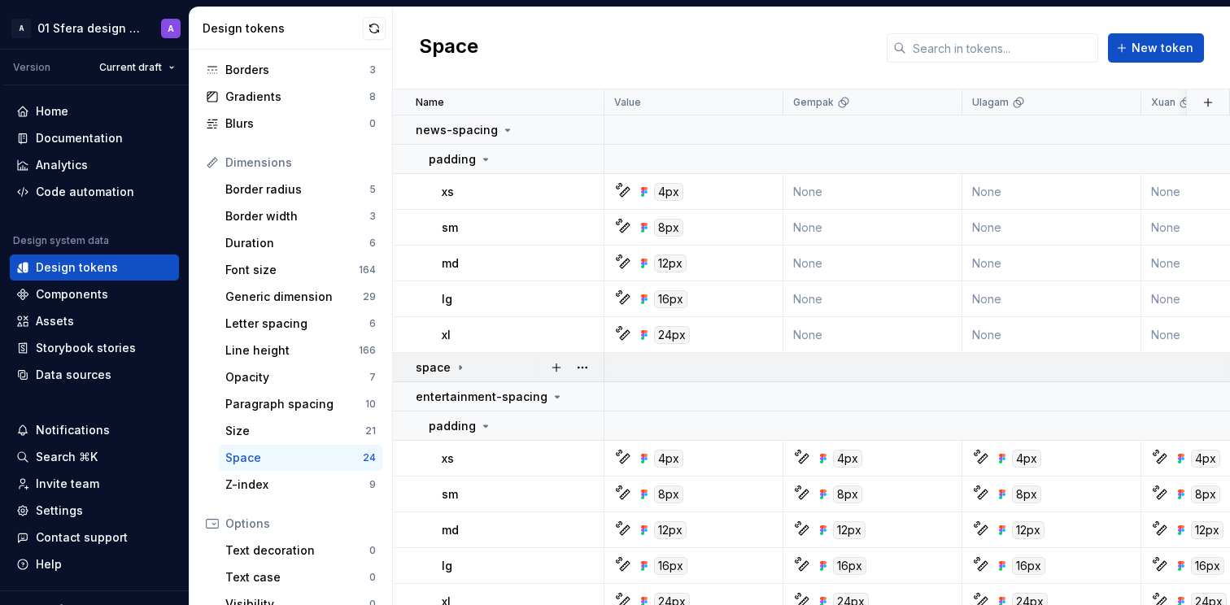
click at [429, 368] on p "space" at bounding box center [433, 367] width 35 height 16
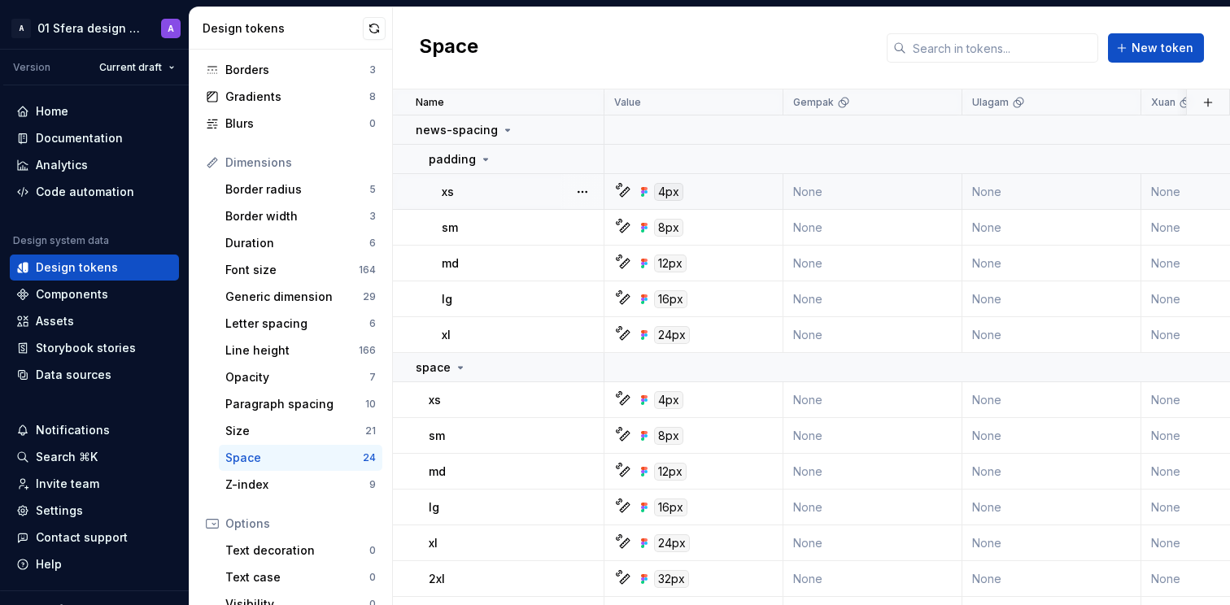
click at [532, 198] on div "xs" at bounding box center [522, 192] width 161 height 16
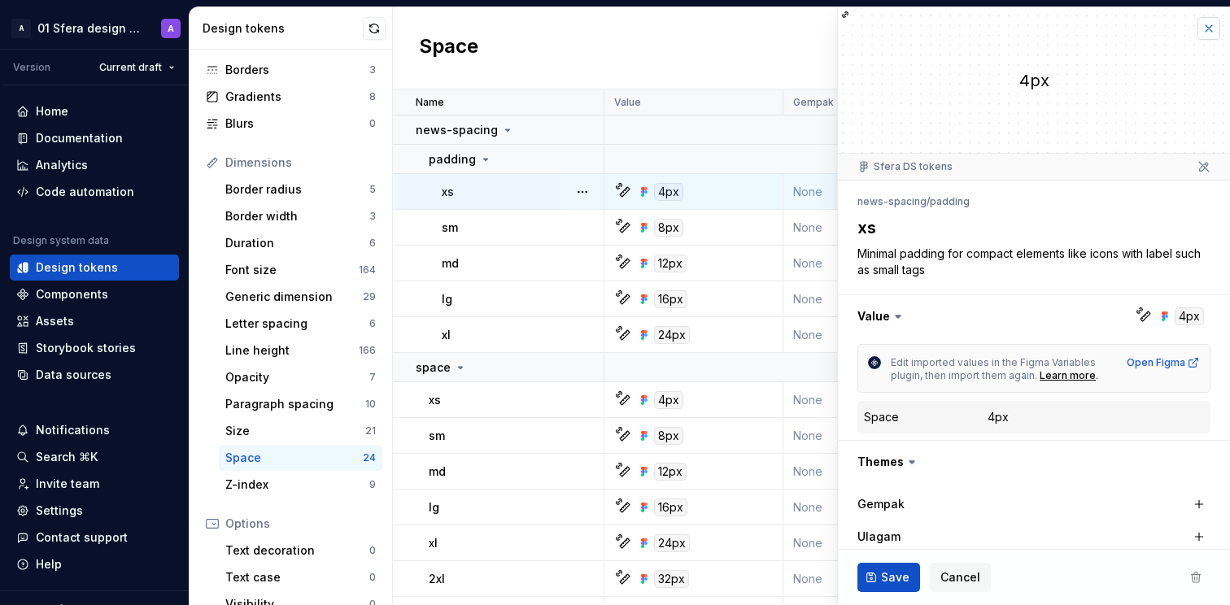
click at [1204, 23] on button "button" at bounding box center [1208, 28] width 23 height 23
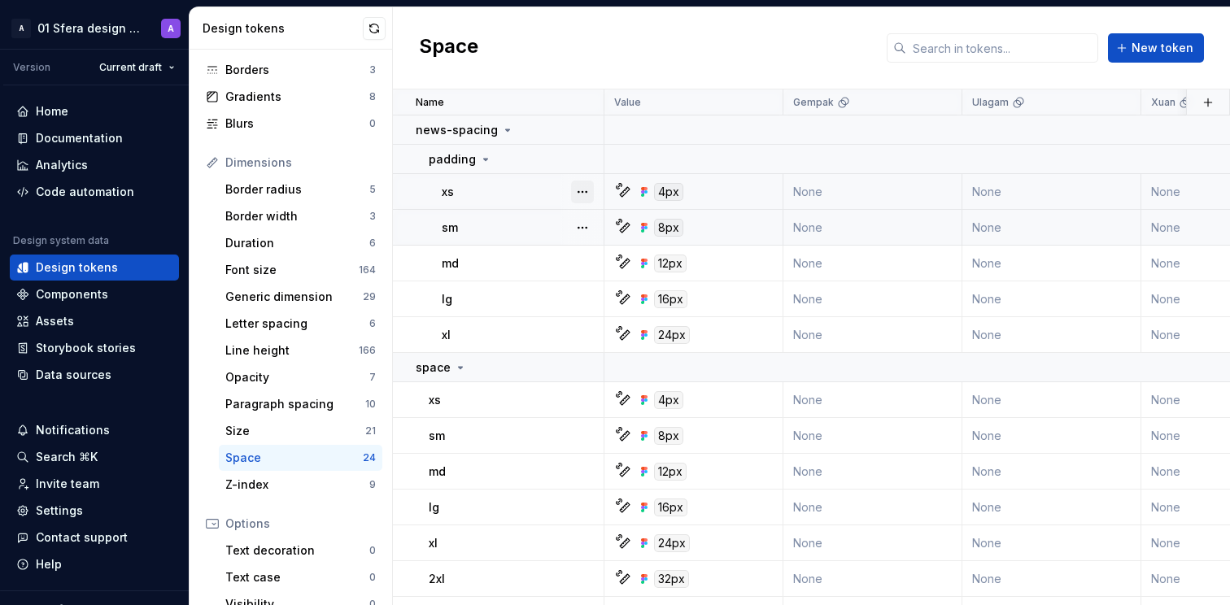
click at [579, 191] on button "button" at bounding box center [582, 192] width 23 height 23
click at [596, 50] on html "A 01 Sfera design system A Version Current draft Home Documentation Analytics C…" at bounding box center [615, 302] width 1230 height 605
click at [586, 160] on button "button" at bounding box center [582, 159] width 23 height 23
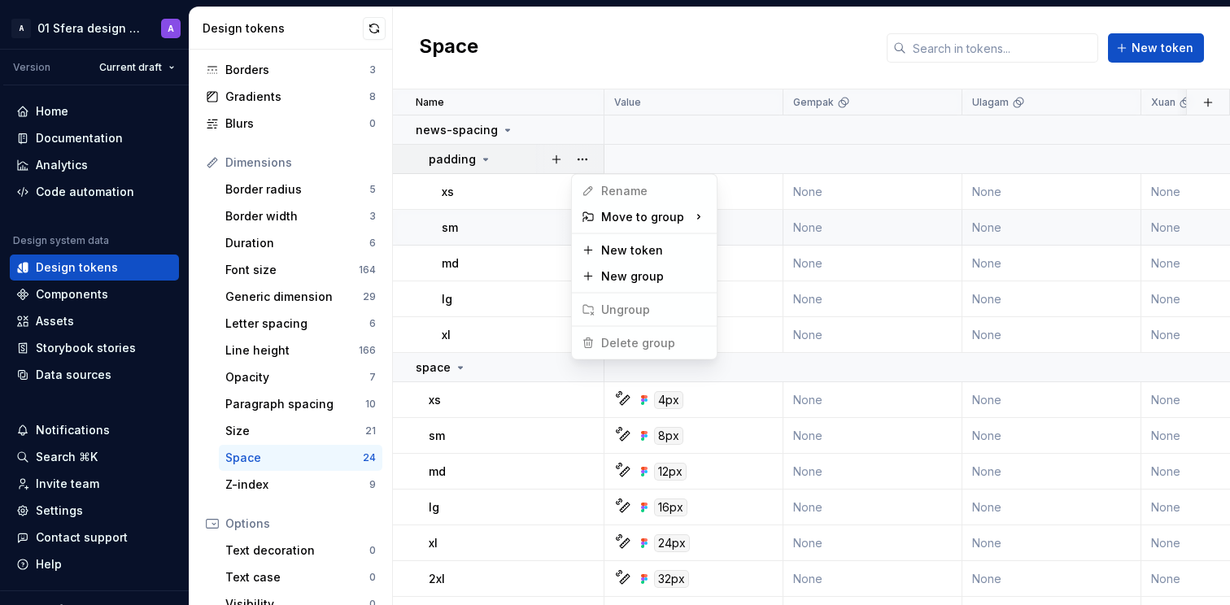
click at [618, 47] on html "A 01 Sfera design system A Version Current draft Home Documentation Analytics C…" at bounding box center [615, 302] width 1230 height 605
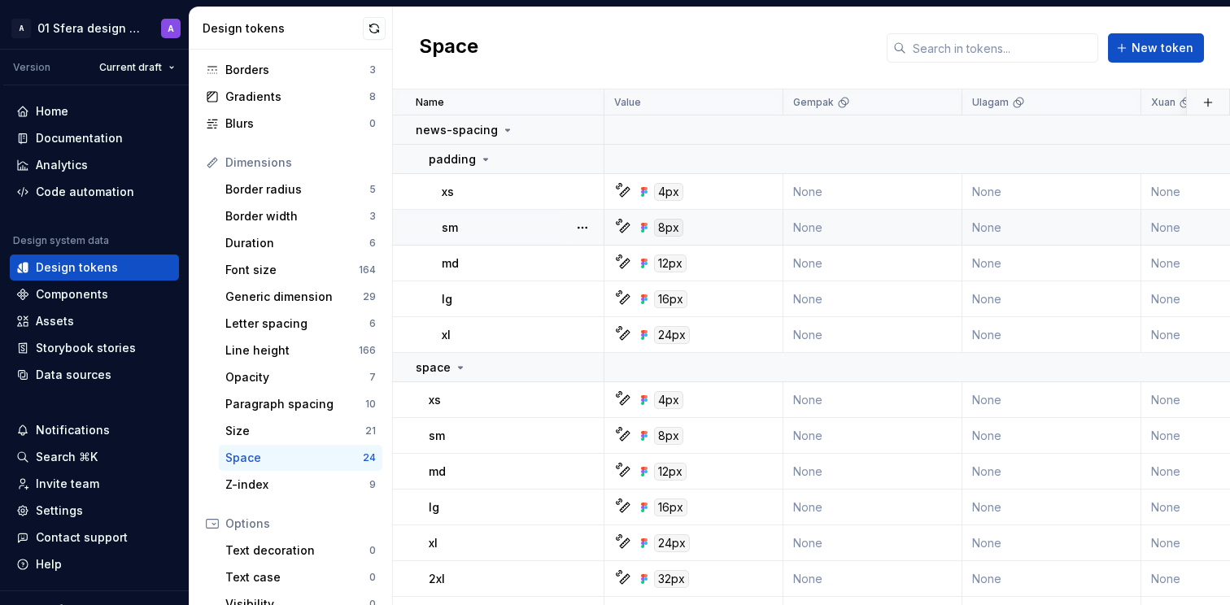
click at [618, 47] on div "Space New token" at bounding box center [811, 48] width 837 height 82
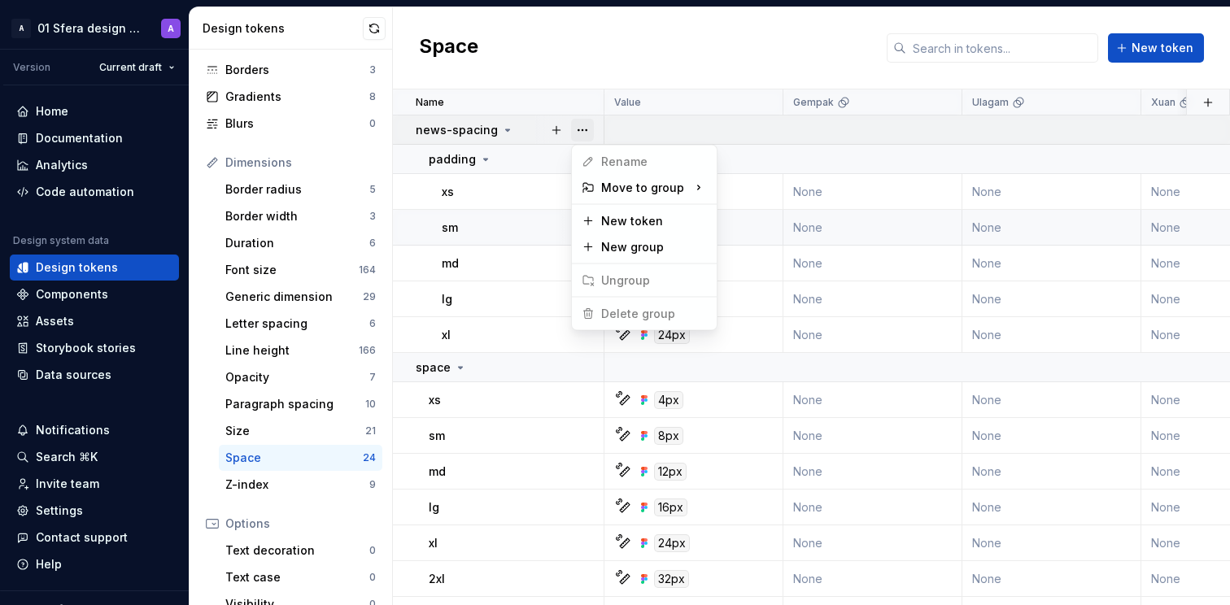
click at [585, 130] on button "button" at bounding box center [582, 130] width 23 height 23
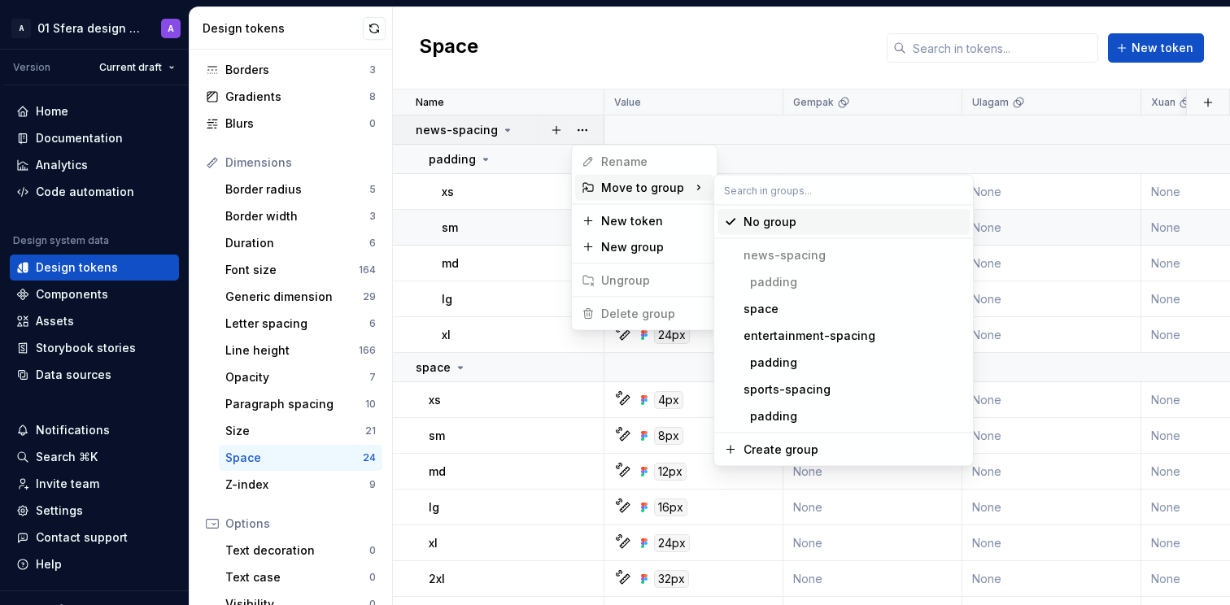
click at [777, 37] on html "A 01 Sfera design system A Version Current draft Home Documentation Analytics C…" at bounding box center [615, 302] width 1230 height 605
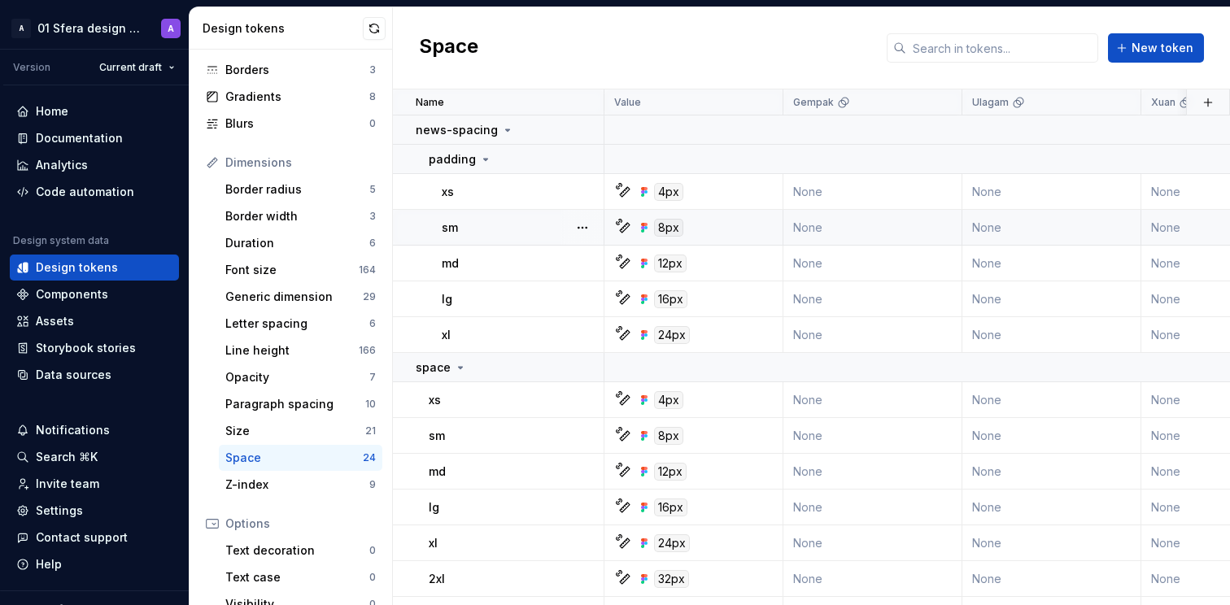
click at [312, 156] on div "Dimensions" at bounding box center [300, 163] width 150 height 16
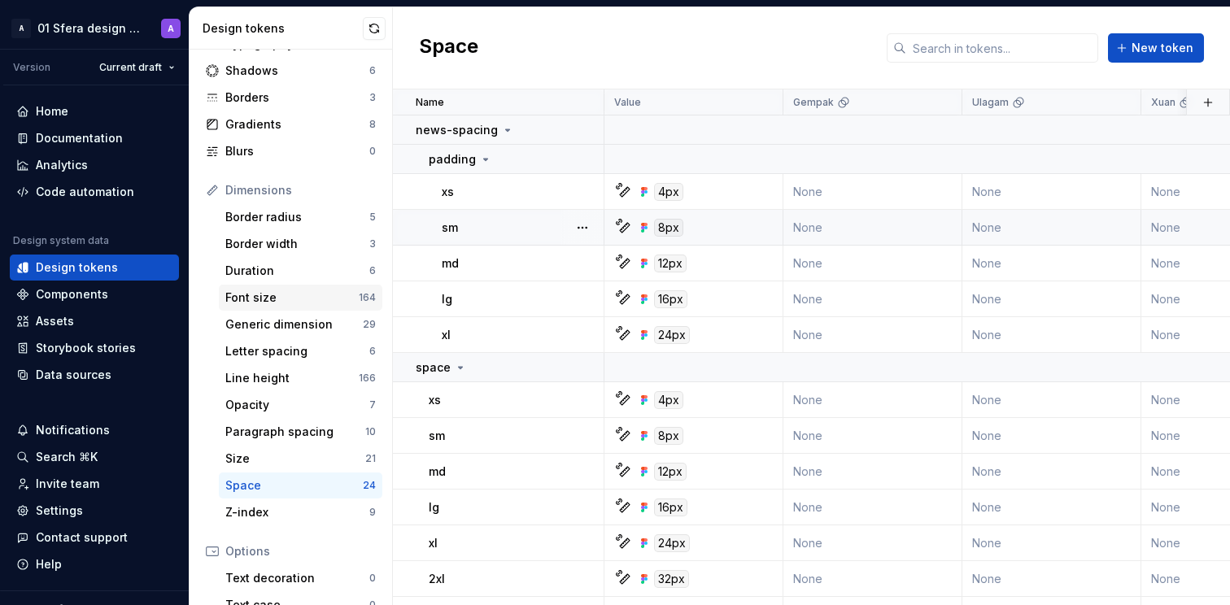
scroll to position [122, 0]
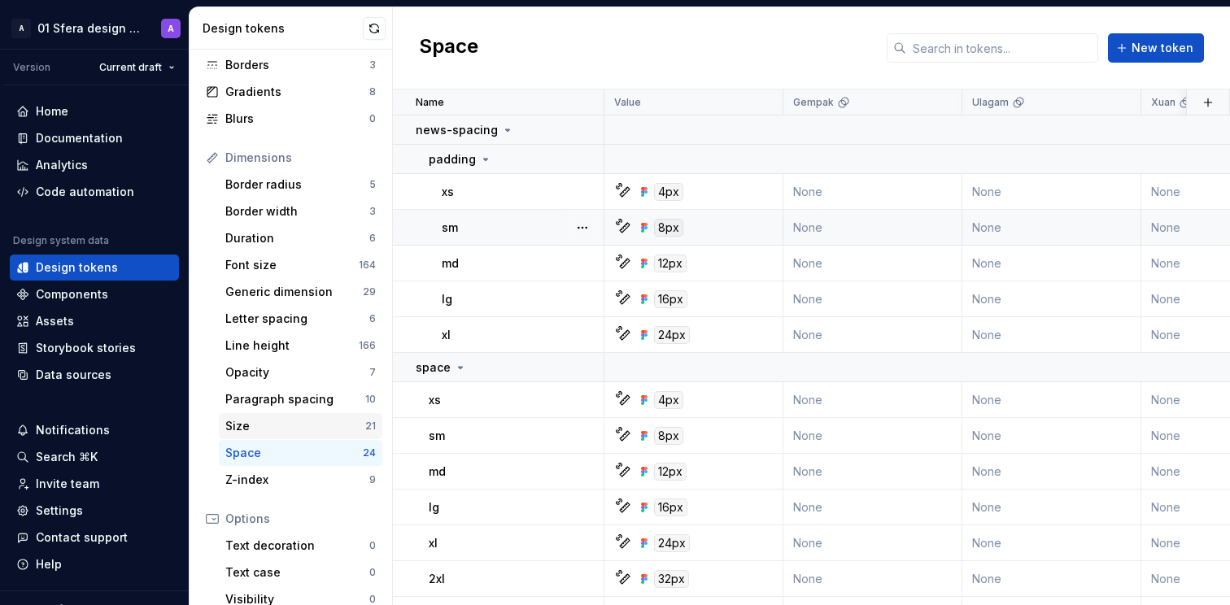
click at [318, 413] on div "Size 21" at bounding box center [300, 426] width 163 height 26
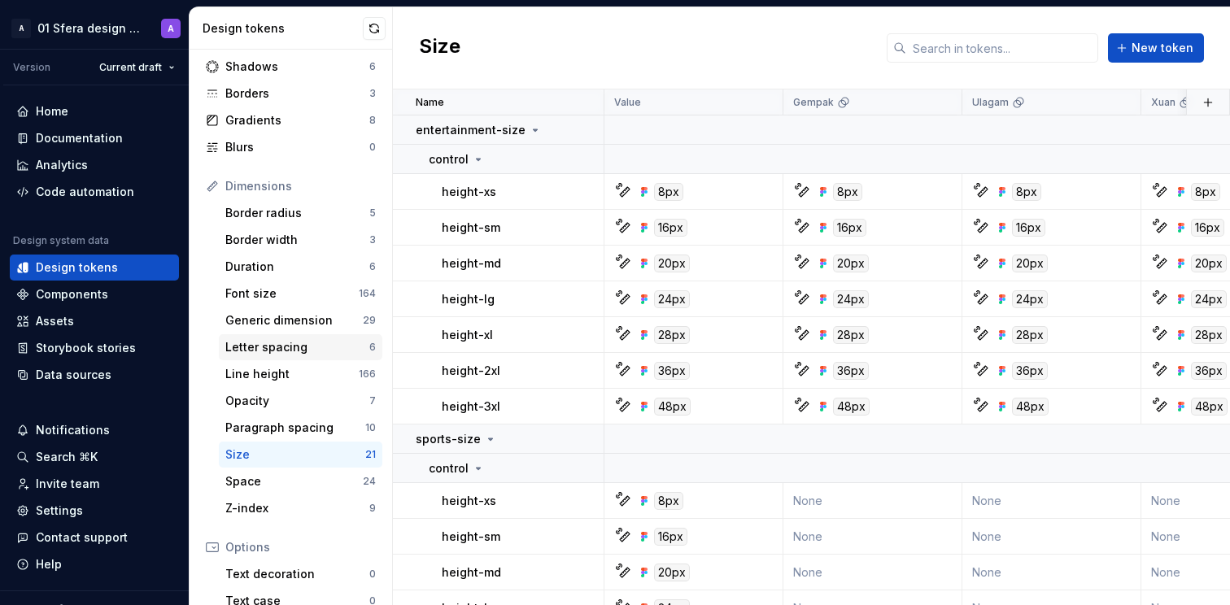
click at [306, 345] on div "Letter spacing" at bounding box center [297, 347] width 144 height 16
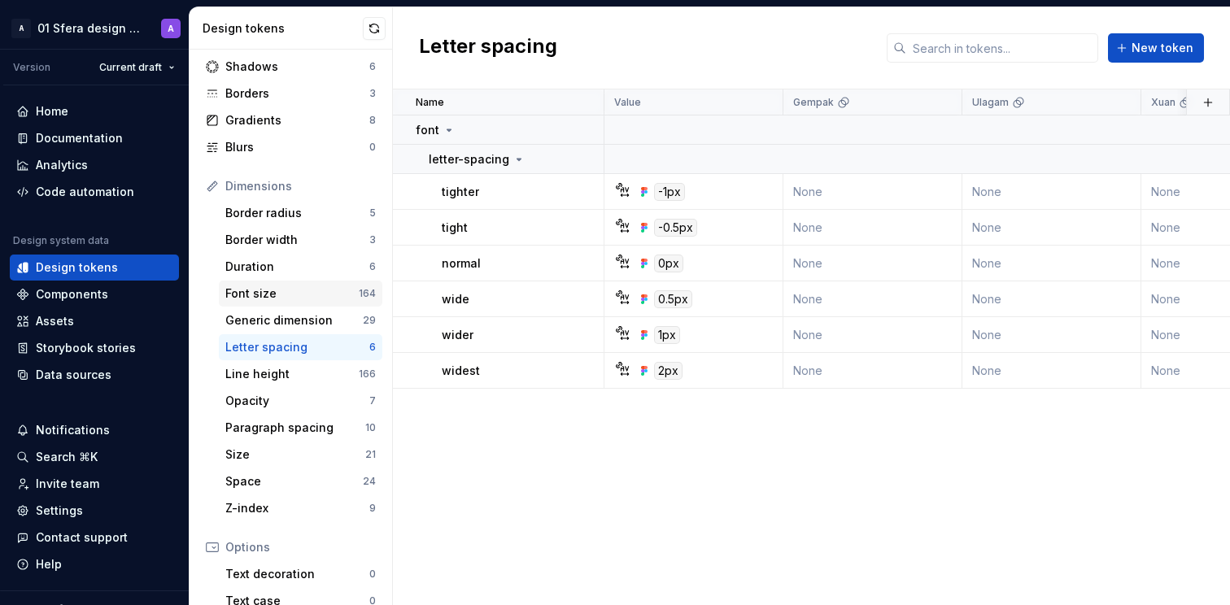
click at [297, 298] on div "Font size" at bounding box center [291, 293] width 133 height 16
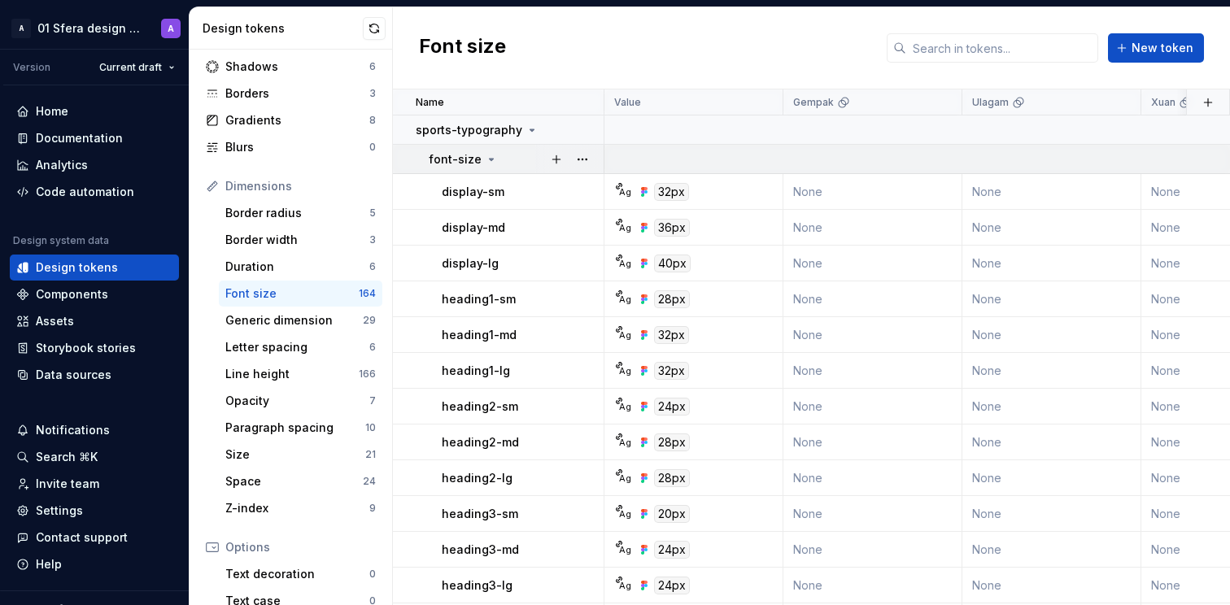
click at [485, 154] on icon at bounding box center [491, 159] width 13 height 13
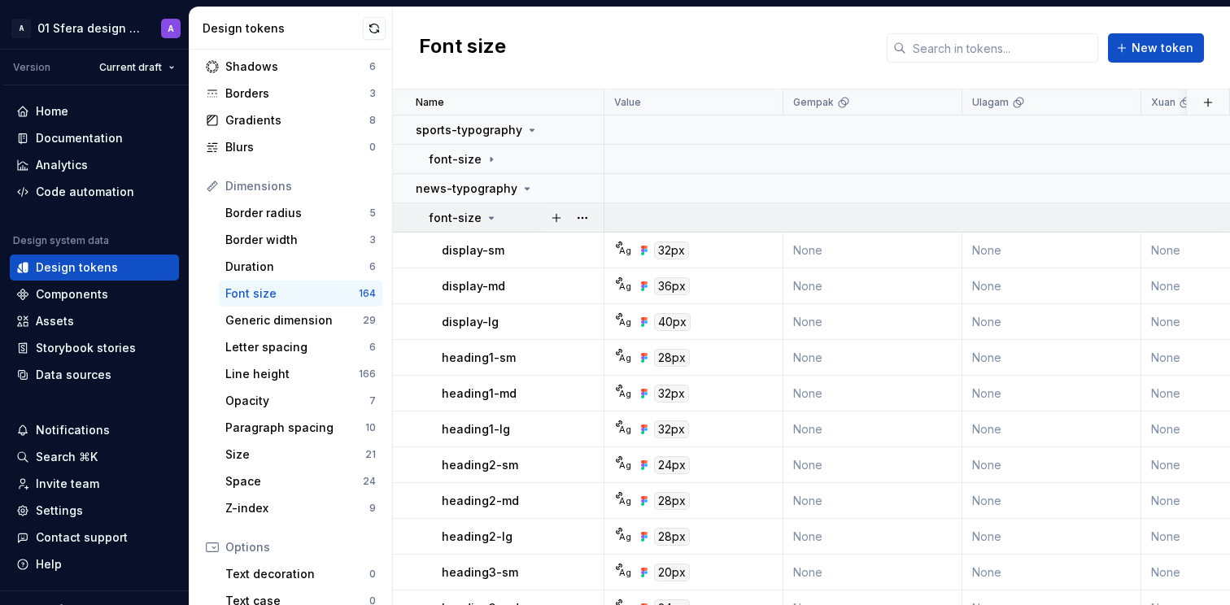
click at [485, 213] on icon at bounding box center [491, 217] width 13 height 13
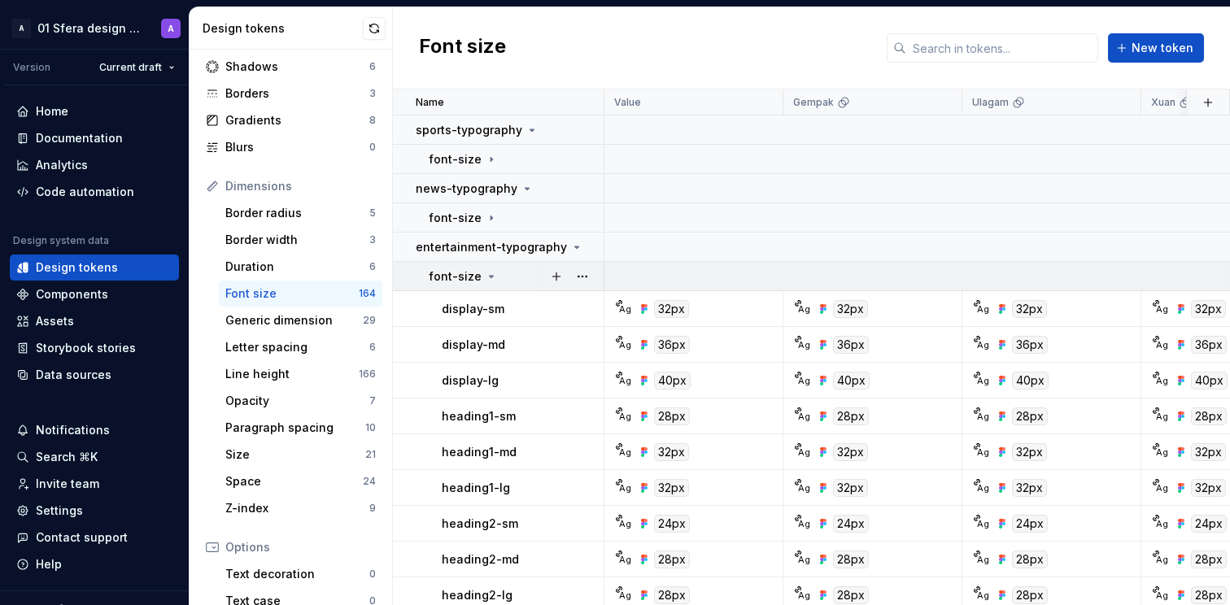
click at [478, 278] on div "font-size" at bounding box center [463, 276] width 69 height 16
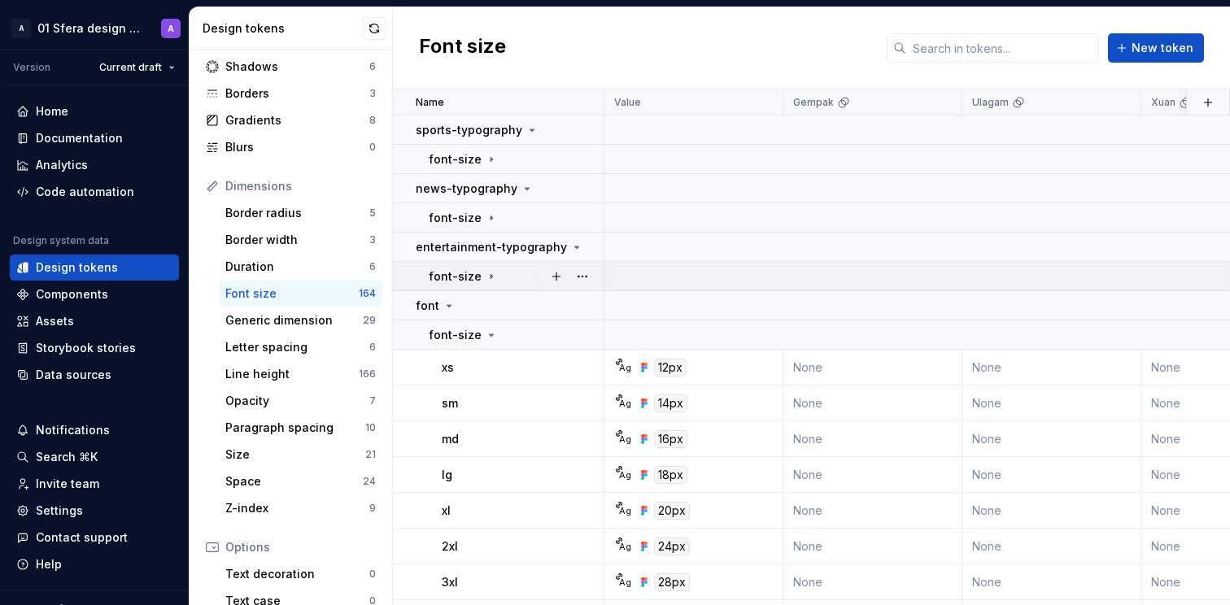
click at [488, 276] on icon at bounding box center [491, 276] width 13 height 13
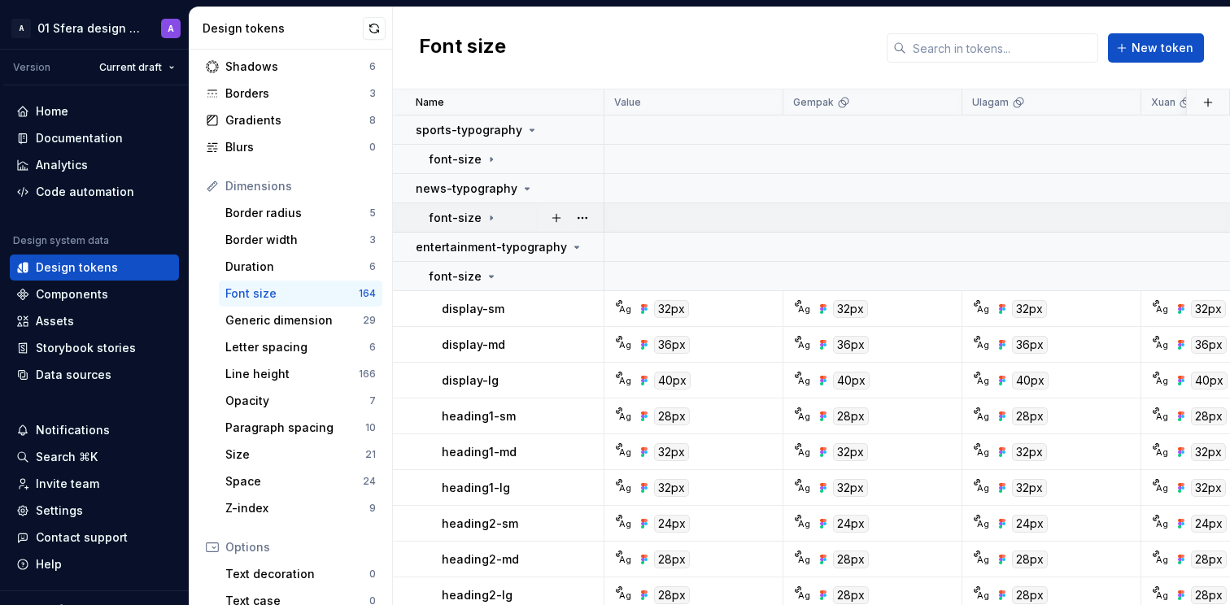
click at [489, 219] on icon at bounding box center [491, 217] width 13 height 13
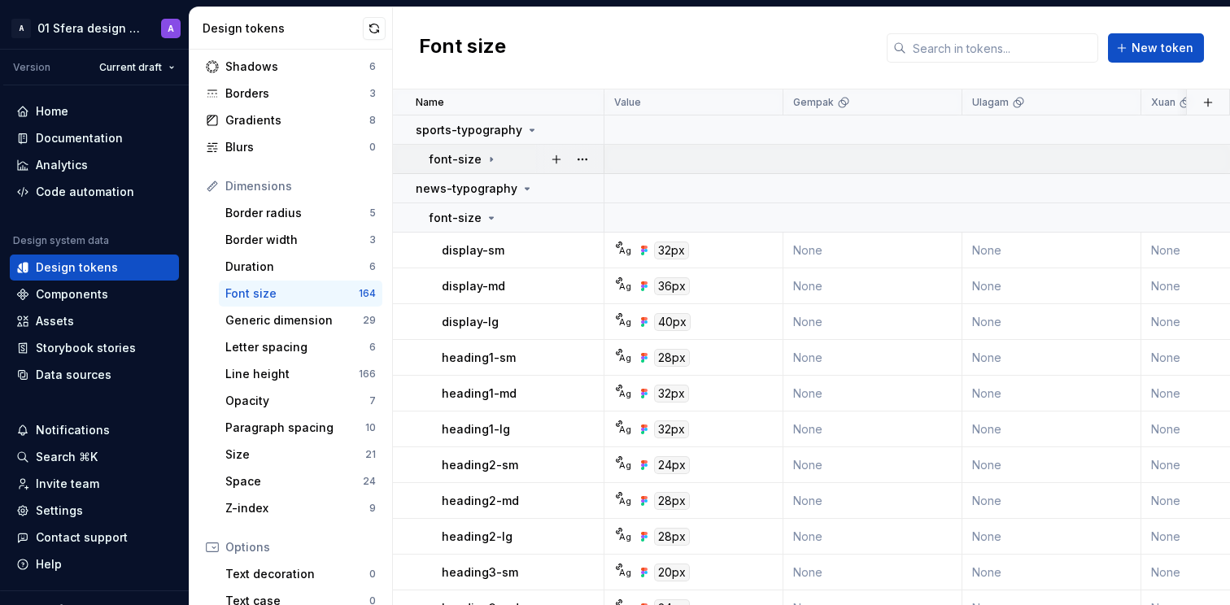
click at [490, 157] on icon at bounding box center [491, 159] width 2 height 4
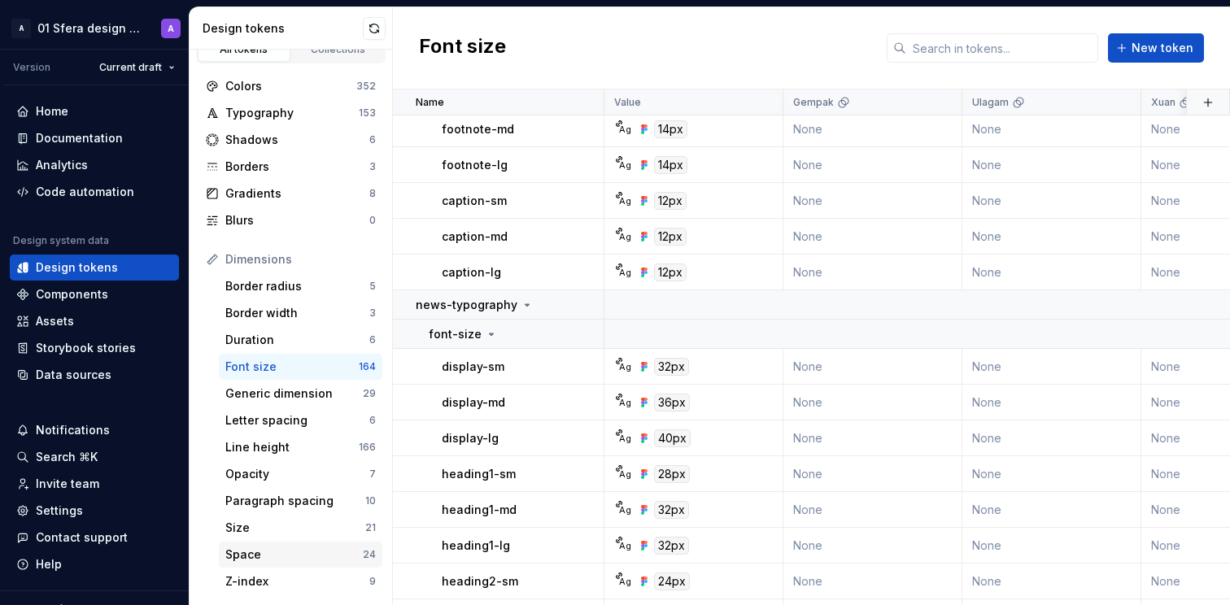
scroll to position [26, 0]
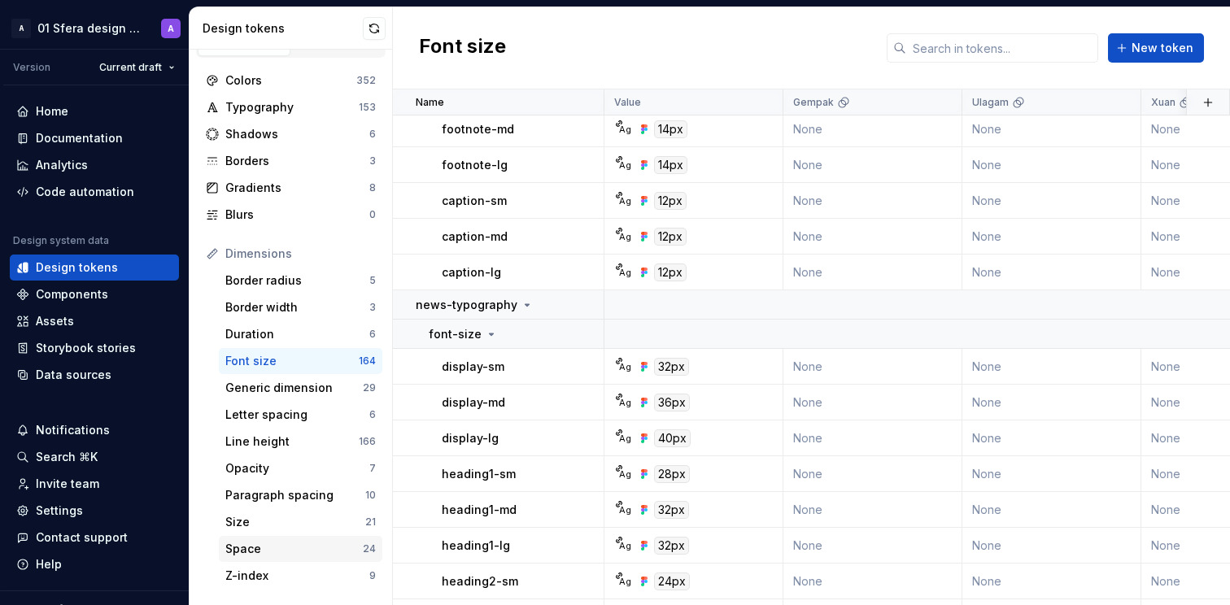
click at [286, 546] on div "Space" at bounding box center [293, 549] width 137 height 16
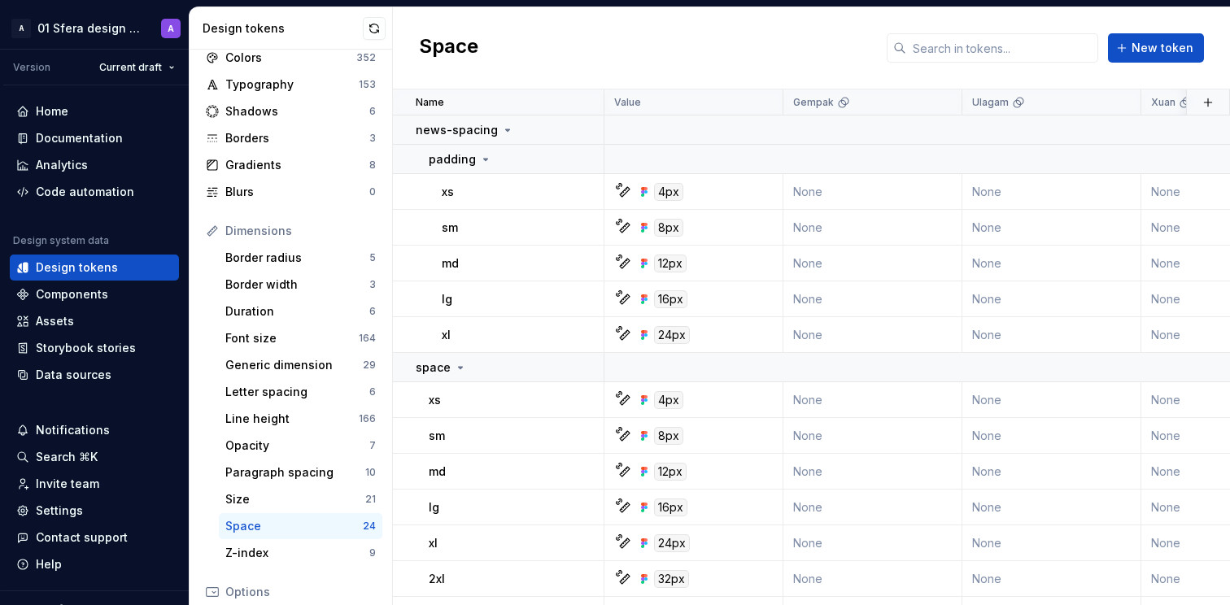
click at [569, 64] on div "Space New token" at bounding box center [811, 48] width 837 height 82
click at [564, 61] on div "Space New token" at bounding box center [811, 48] width 837 height 82
click at [327, 226] on div "Dimensions" at bounding box center [300, 231] width 150 height 16
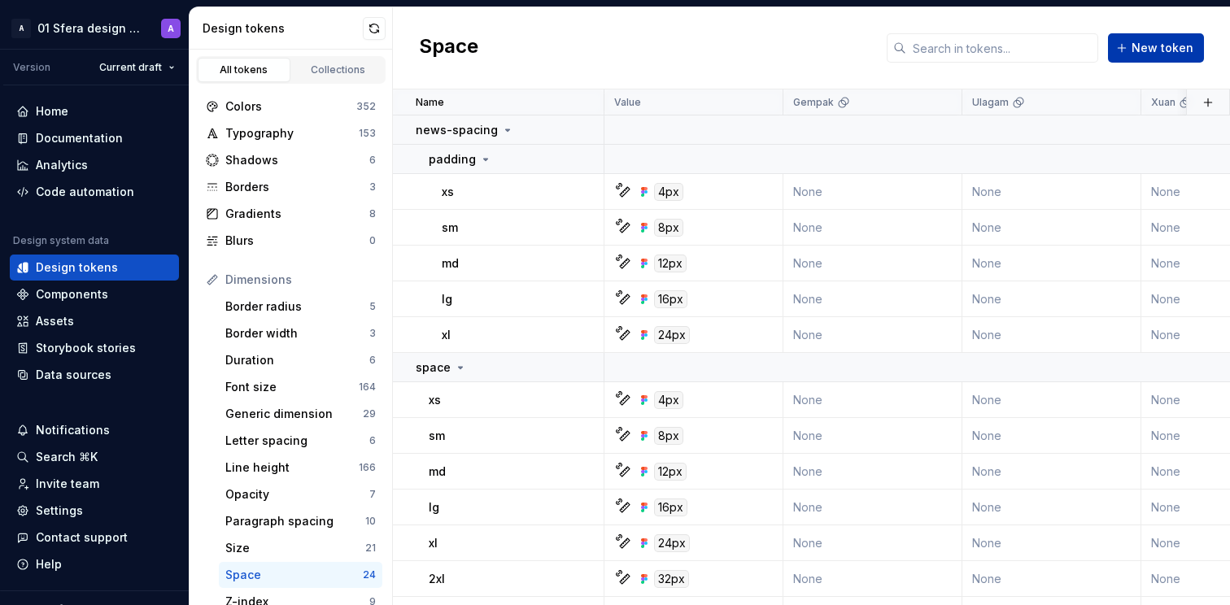
click at [1173, 54] on span "New token" at bounding box center [1162, 48] width 62 height 16
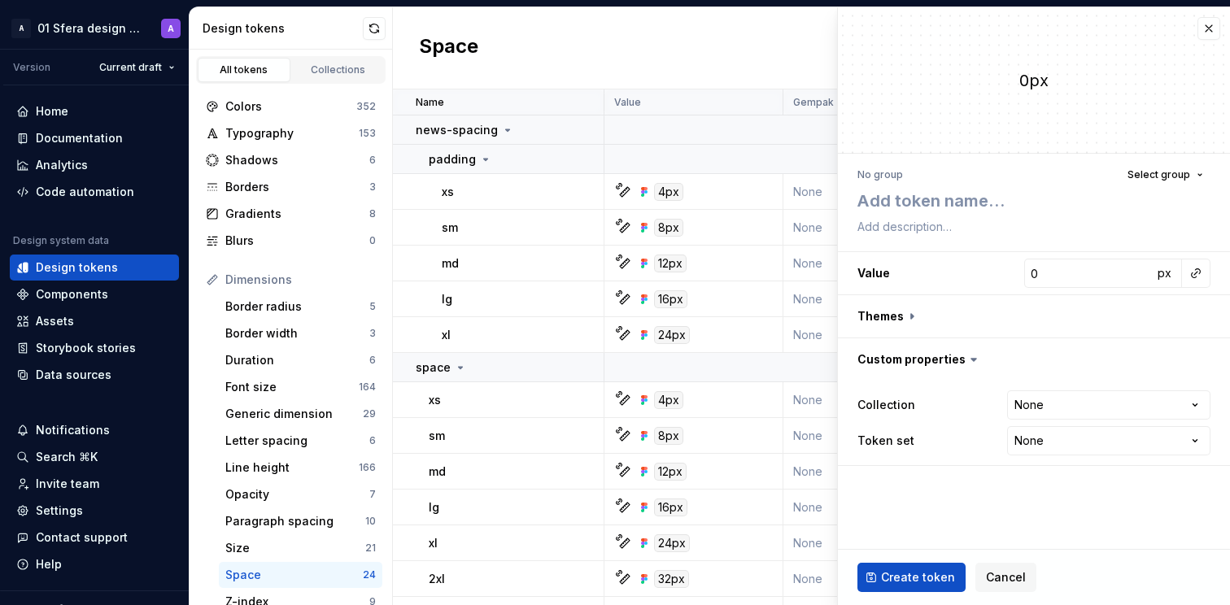
type textarea "*"
click at [1003, 577] on span "Cancel" at bounding box center [1006, 577] width 40 height 16
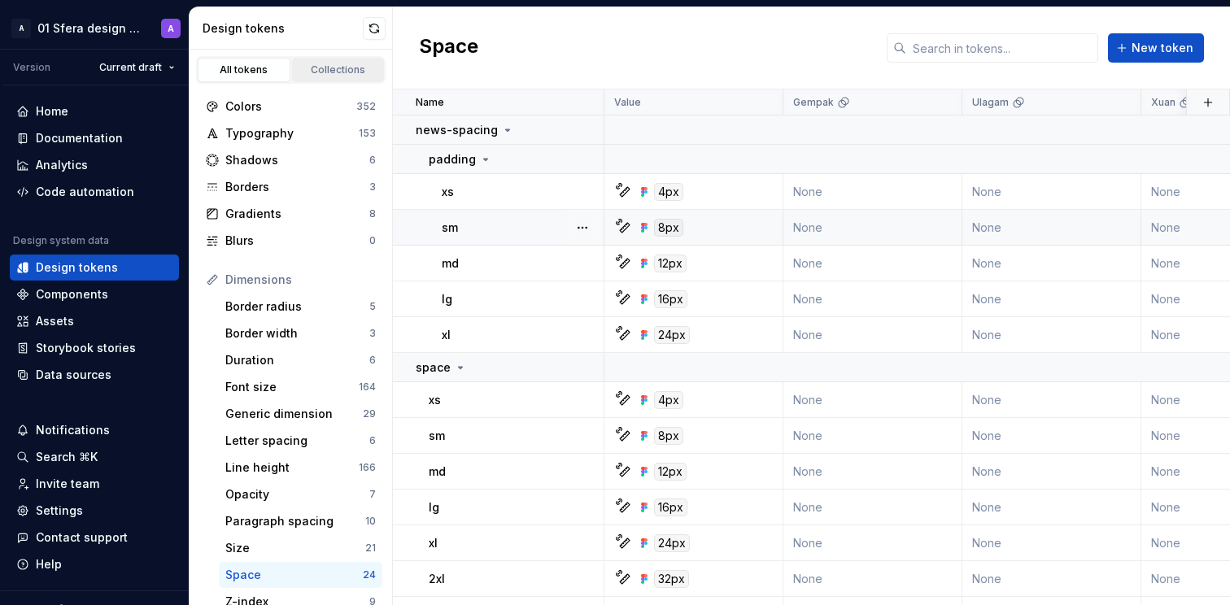
click at [340, 67] on div "Collections" at bounding box center [338, 69] width 81 height 13
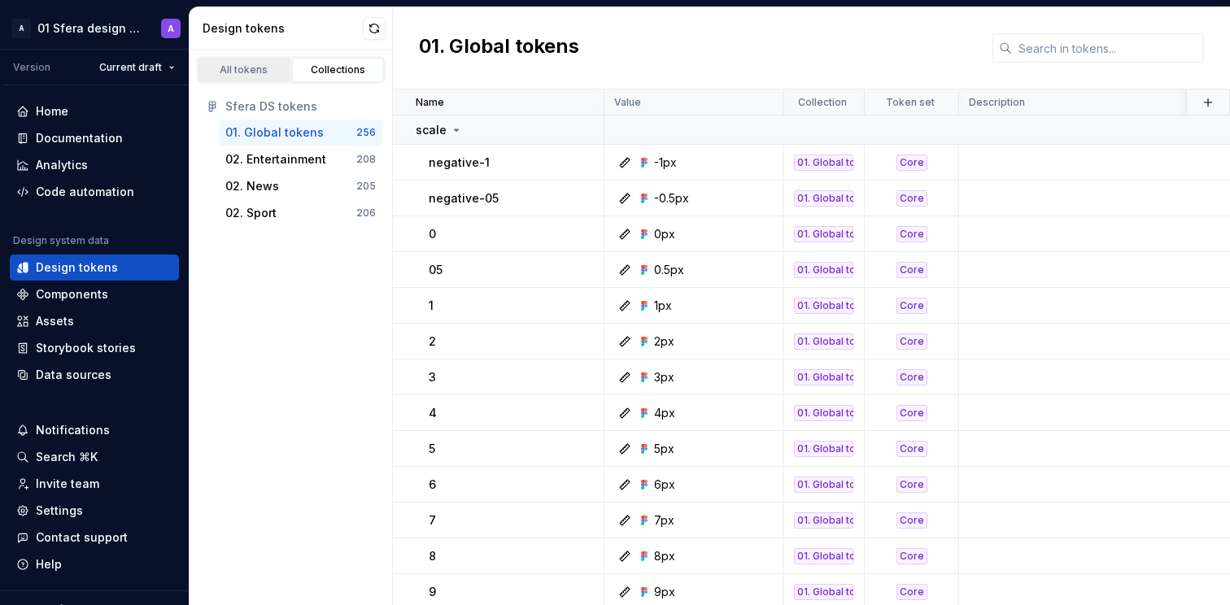
click at [240, 72] on div "All tokens" at bounding box center [243, 69] width 81 height 13
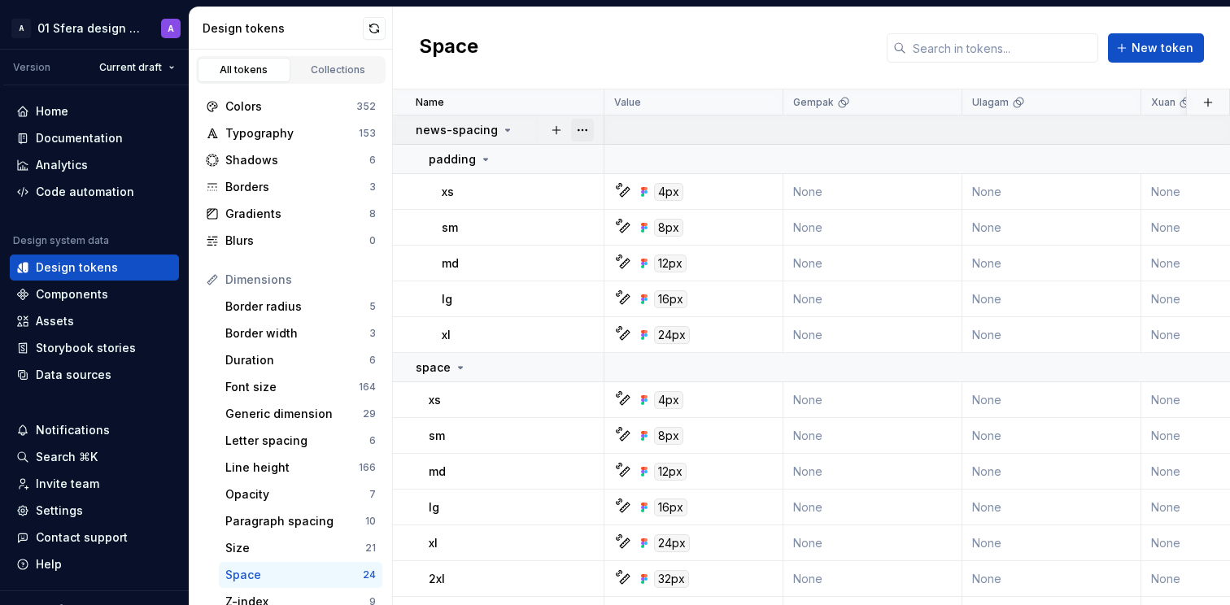
click at [584, 132] on button "button" at bounding box center [582, 130] width 23 height 23
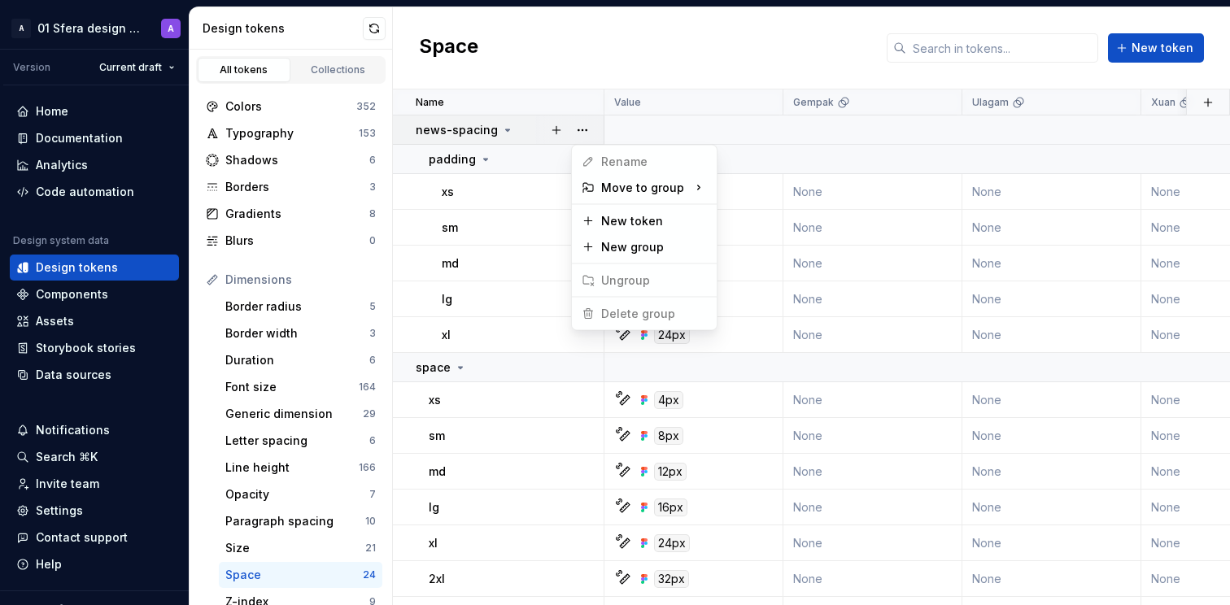
click at [565, 36] on html "A 01 Sfera design system A Version Current draft Home Documentation Analytics C…" at bounding box center [615, 302] width 1230 height 605
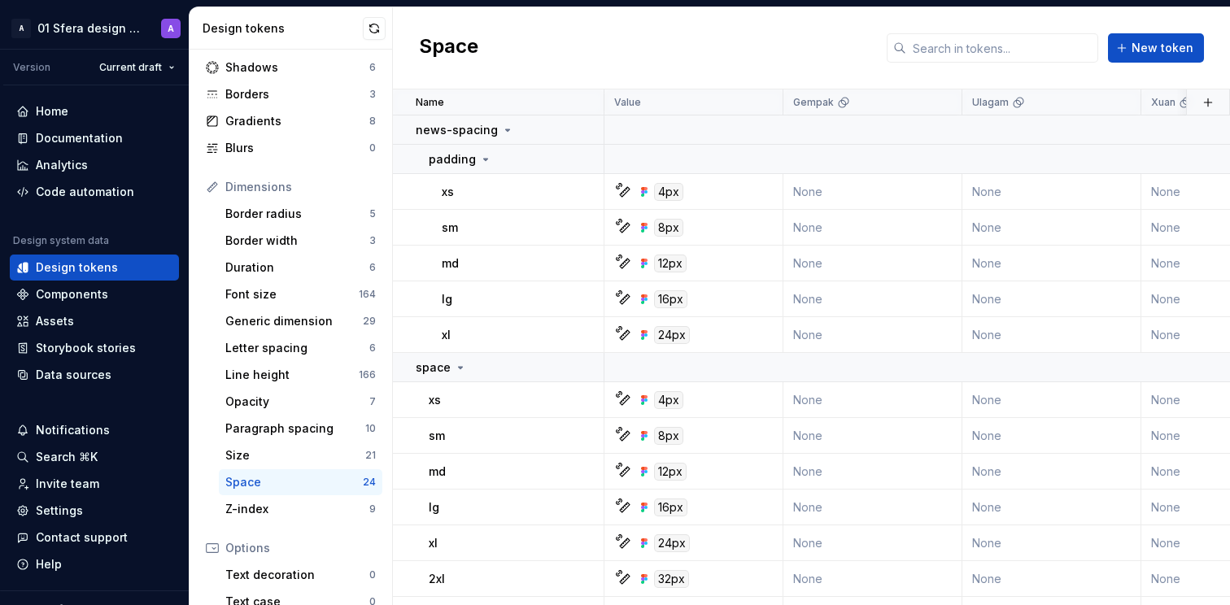
scroll to position [126, 0]
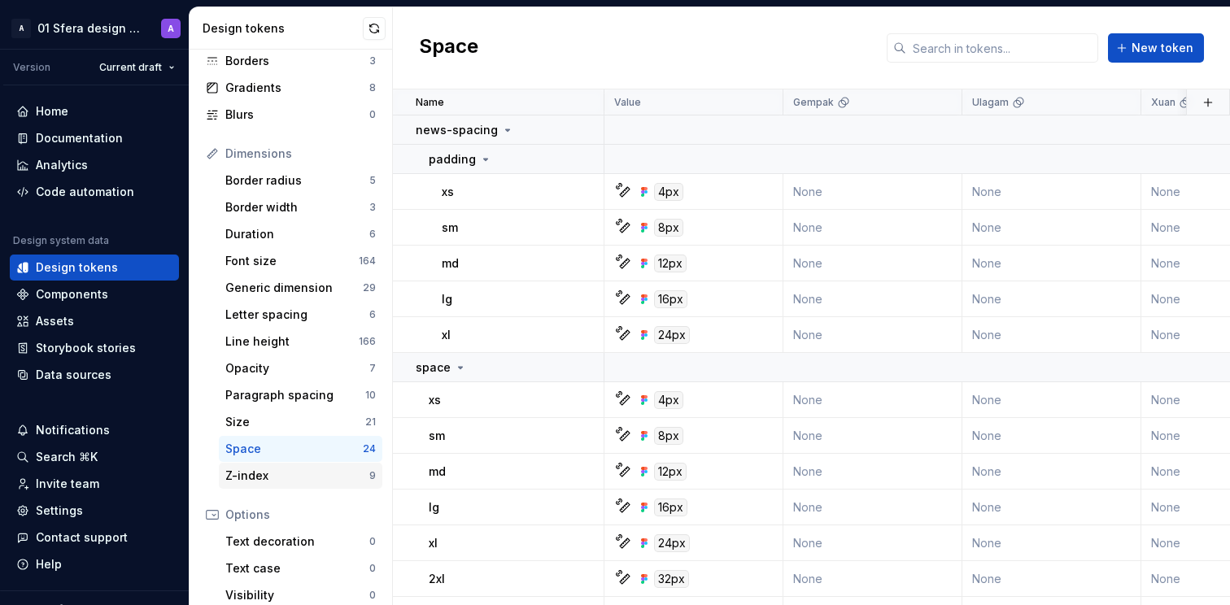
click at [289, 470] on div "Z-index" at bounding box center [297, 476] width 144 height 16
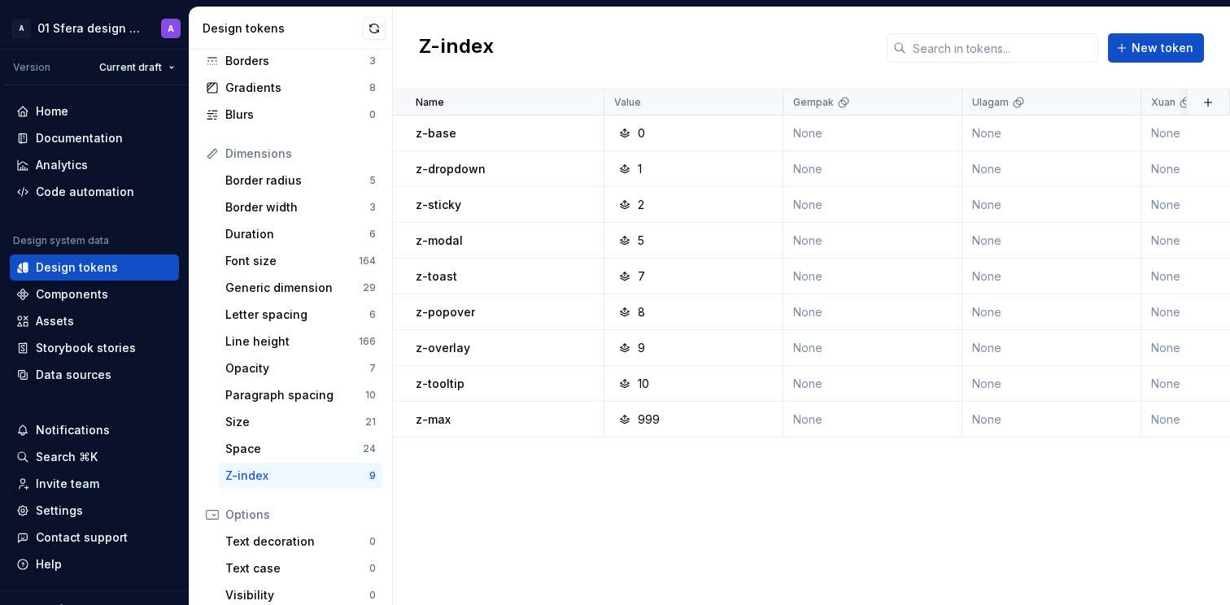
click at [499, 526] on div "Name Value Gempak Ulagam Xuan Stadium-Astro Awani Collection Token set Descript…" at bounding box center [811, 347] width 837 height 516
